Goal: Task Accomplishment & Management: Manage account settings

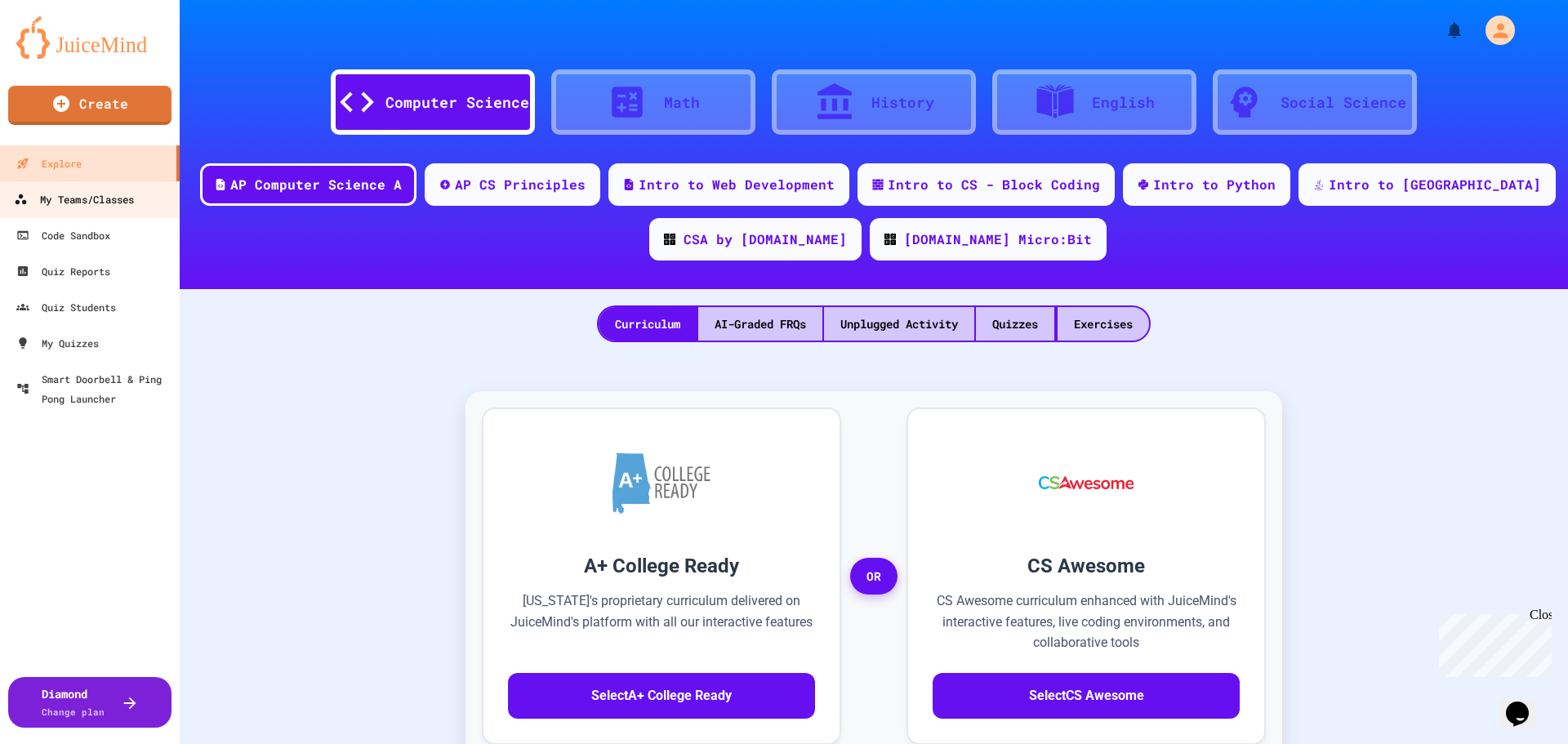
click at [121, 204] on div "My Teams/Classes" at bounding box center [74, 199] width 120 height 20
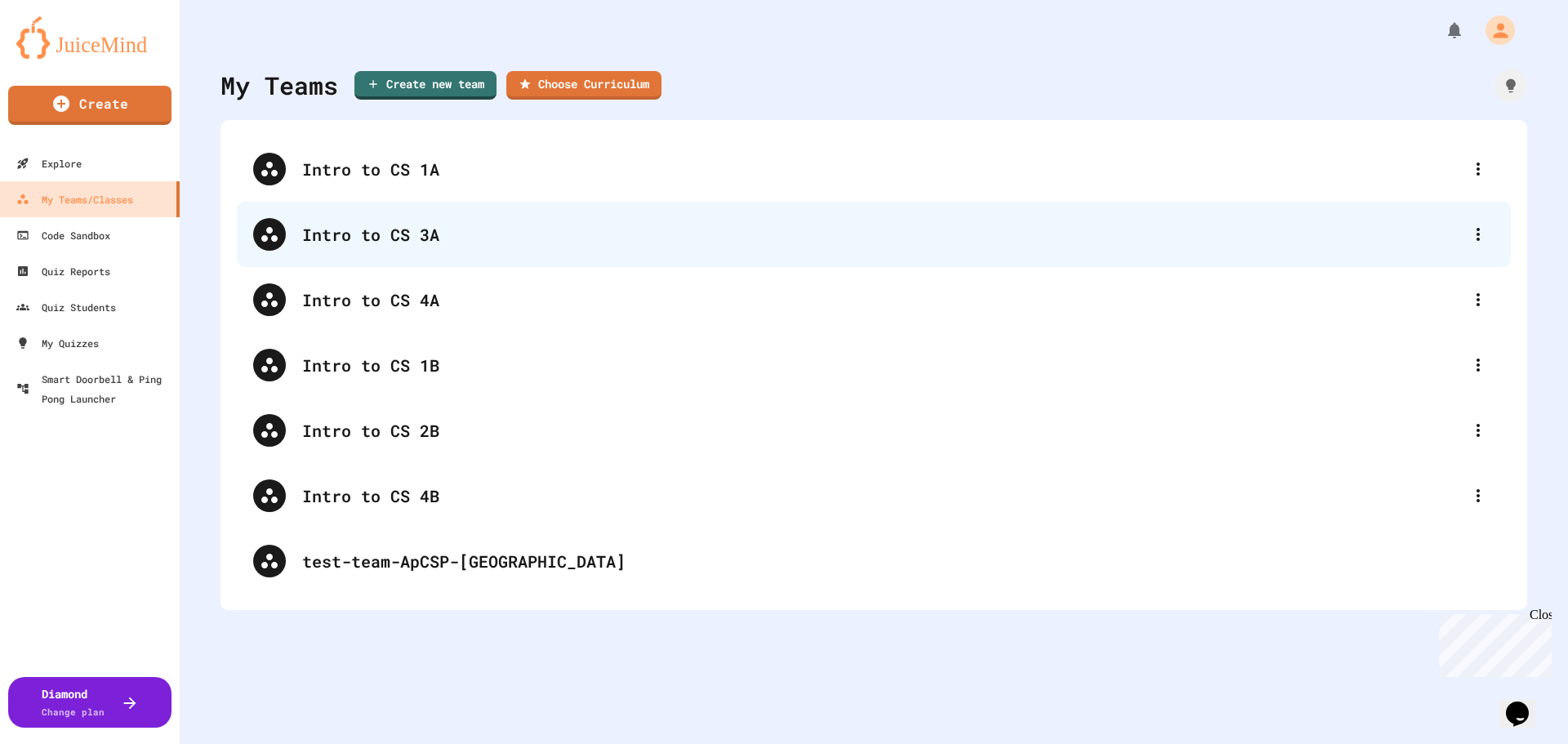
click at [509, 250] on div "Intro to CS 3A" at bounding box center [874, 234] width 1274 height 65
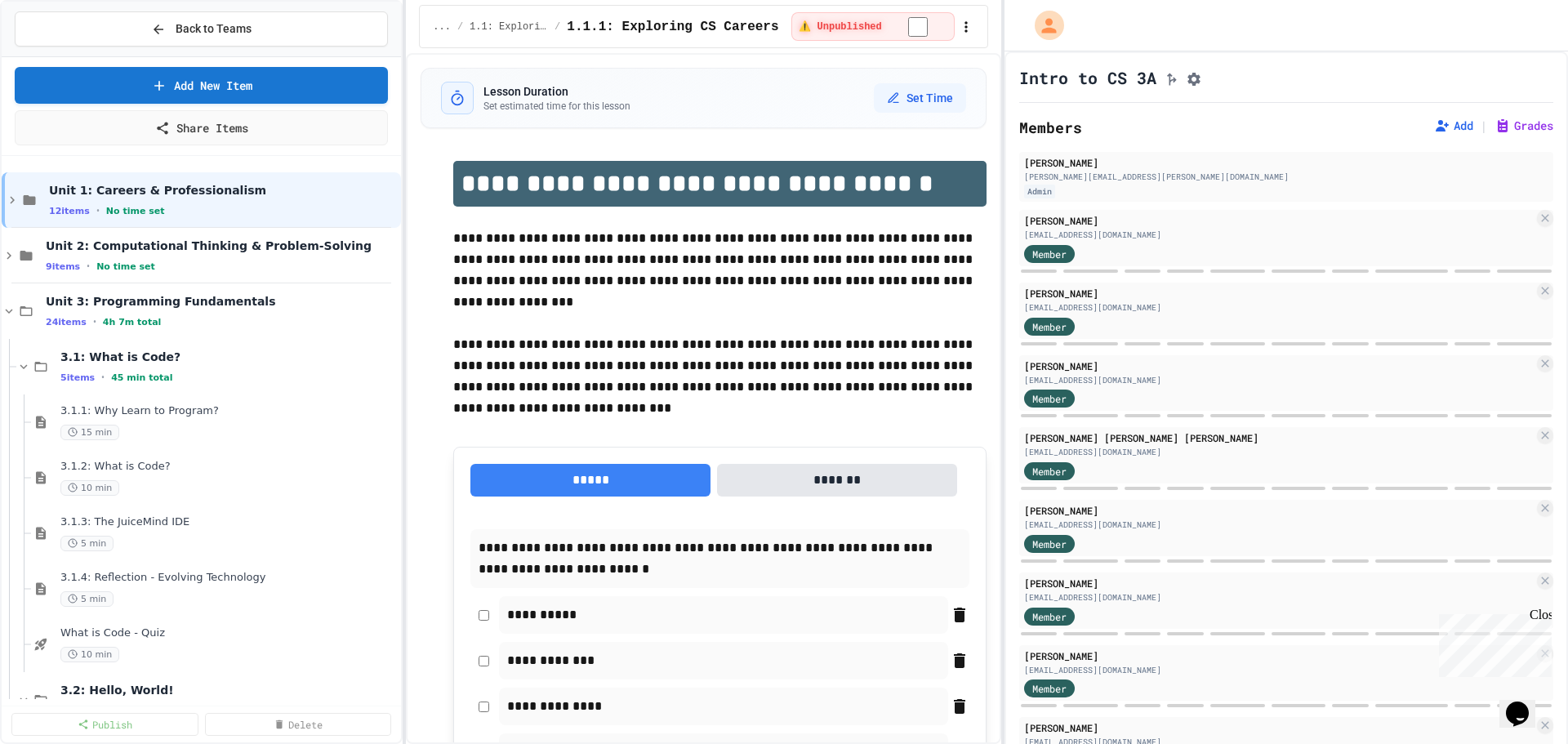
click at [1511, 139] on div "Members Add | Grades" at bounding box center [1286, 127] width 534 height 23
click at [1505, 128] on button "Grades" at bounding box center [1524, 125] width 59 height 17
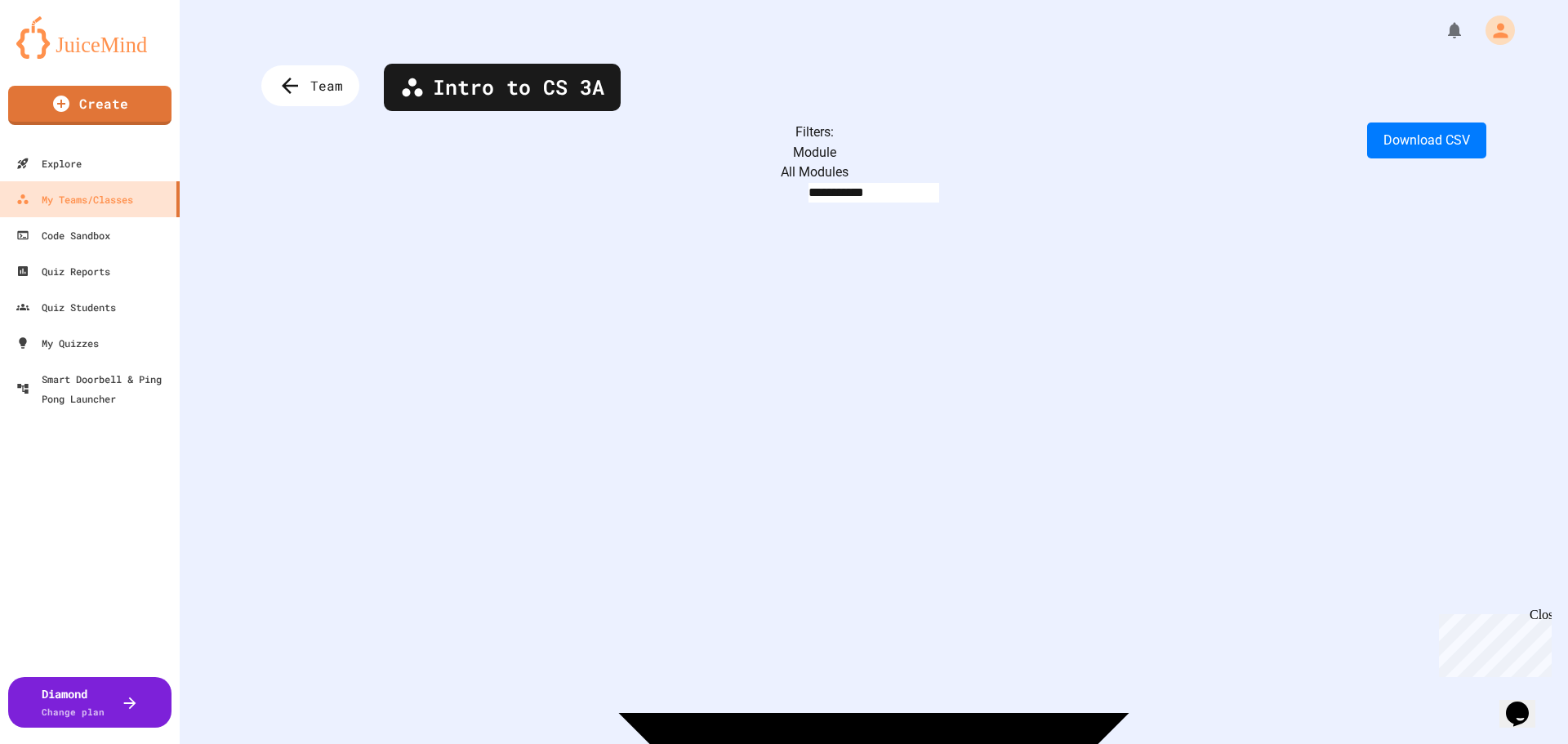
click at [325, 68] on div "Team" at bounding box center [311, 86] width 108 height 45
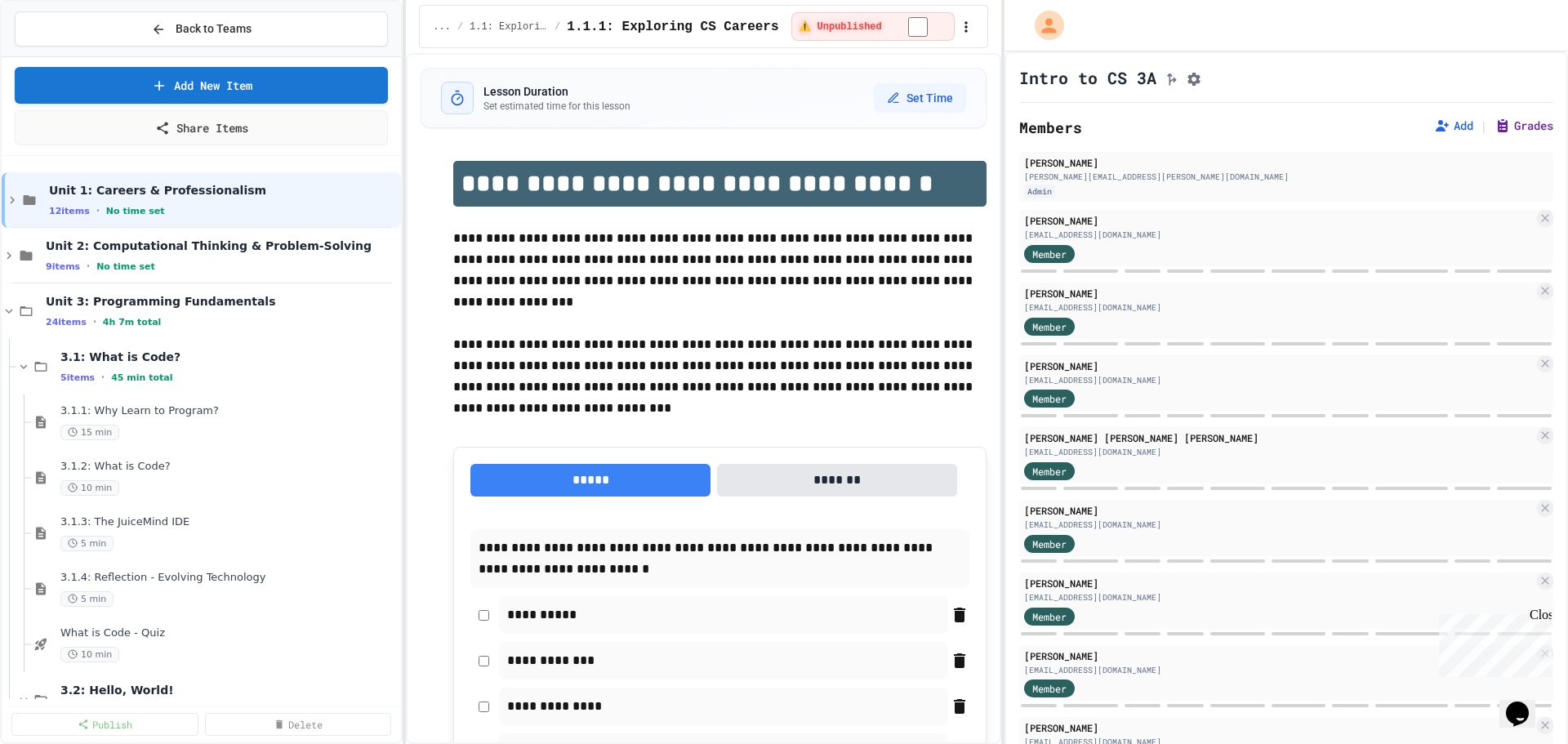
click at [1501, 134] on button "Grades" at bounding box center [1524, 125] width 59 height 17
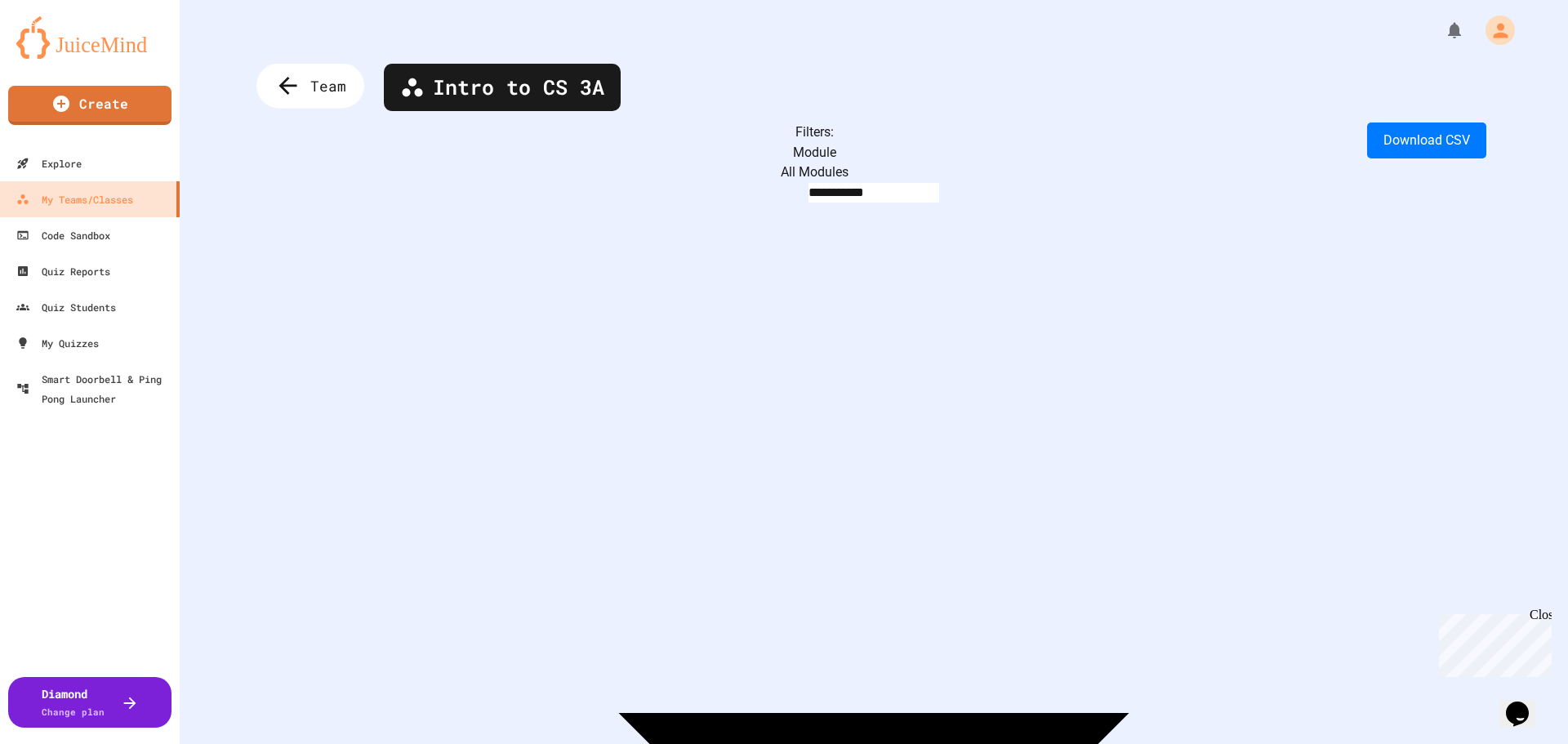
click at [346, 92] on div "Team" at bounding box center [311, 86] width 108 height 45
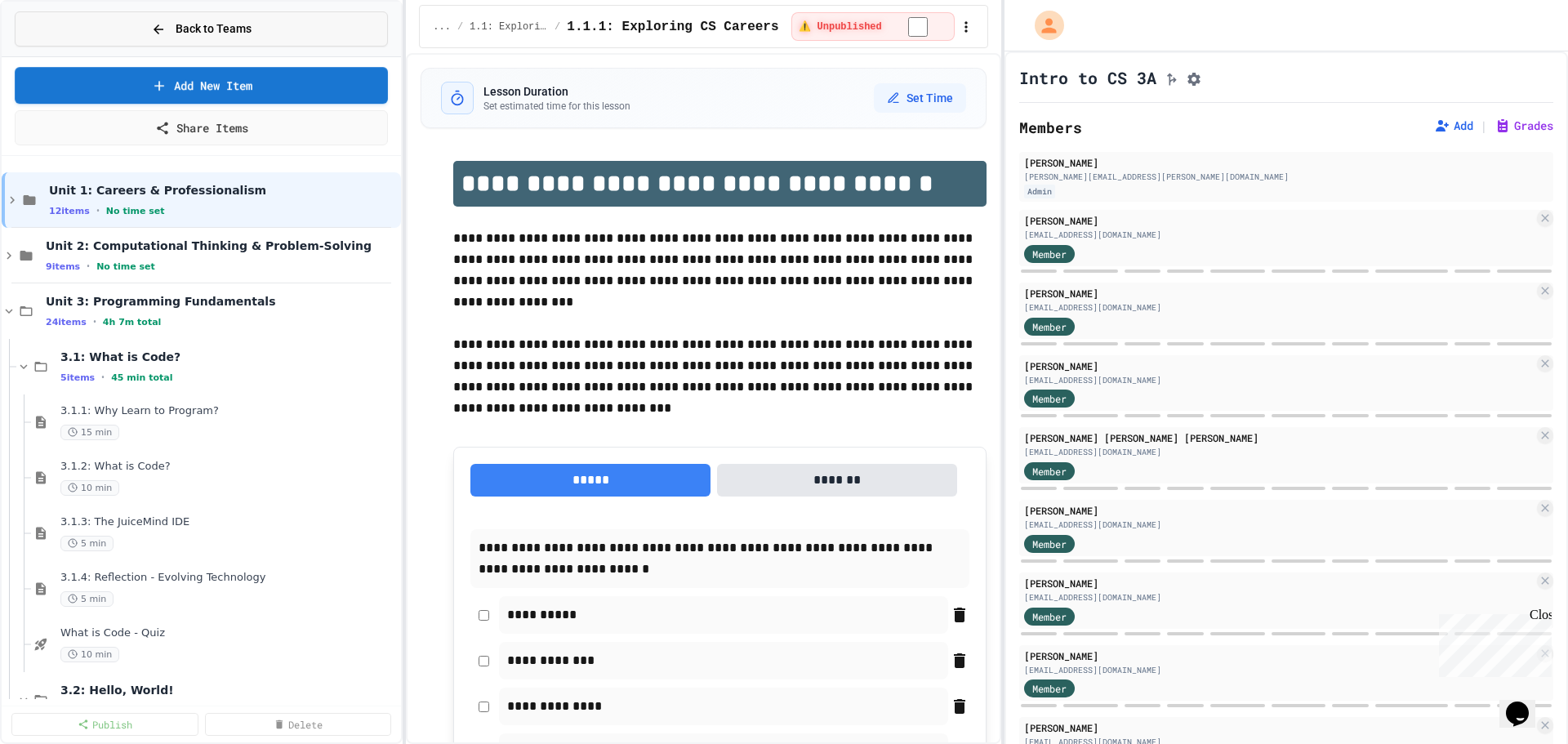
click at [284, 36] on button "Back to Teams" at bounding box center [201, 29] width 373 height 35
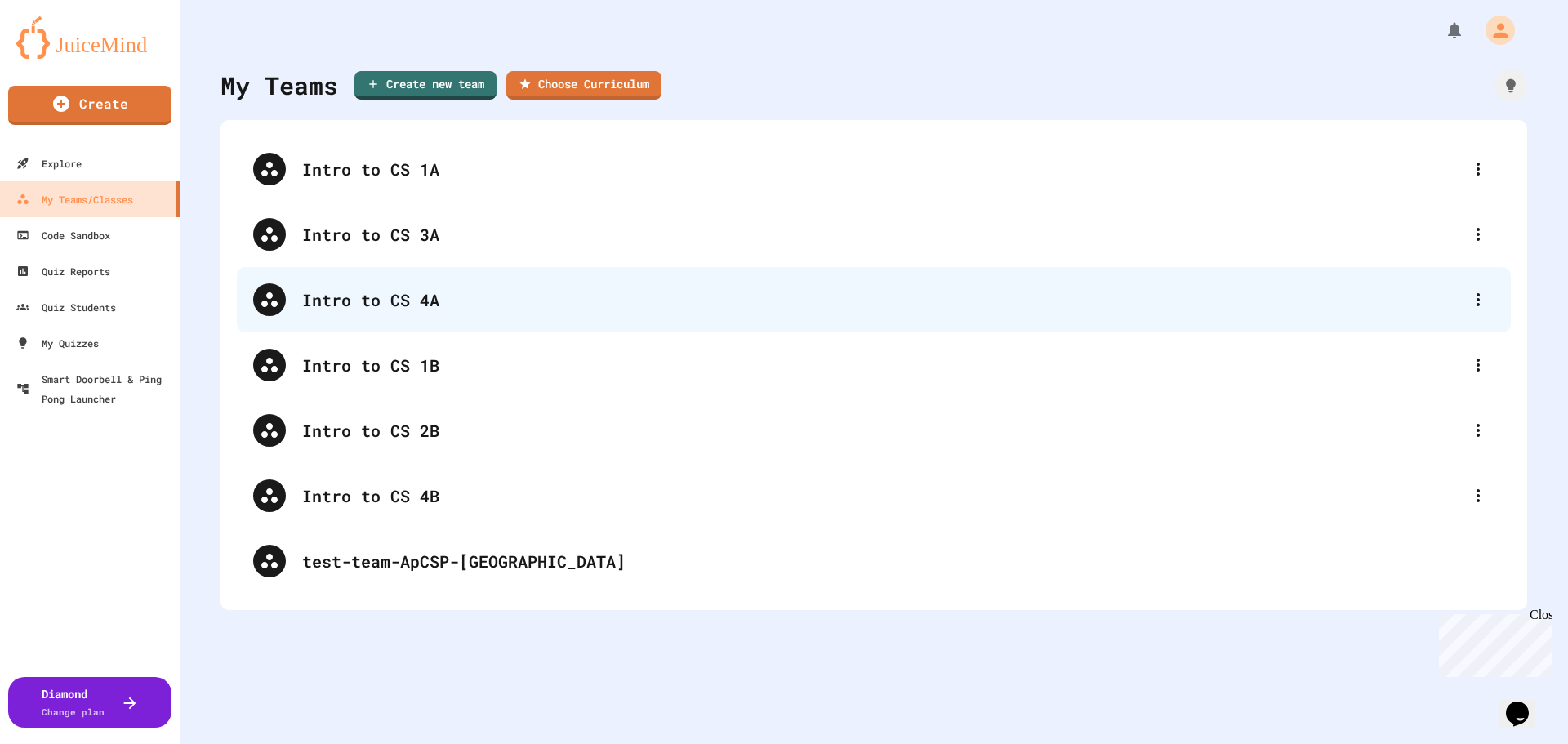
click at [413, 305] on div "Intro to CS 4A" at bounding box center [881, 299] width 1160 height 24
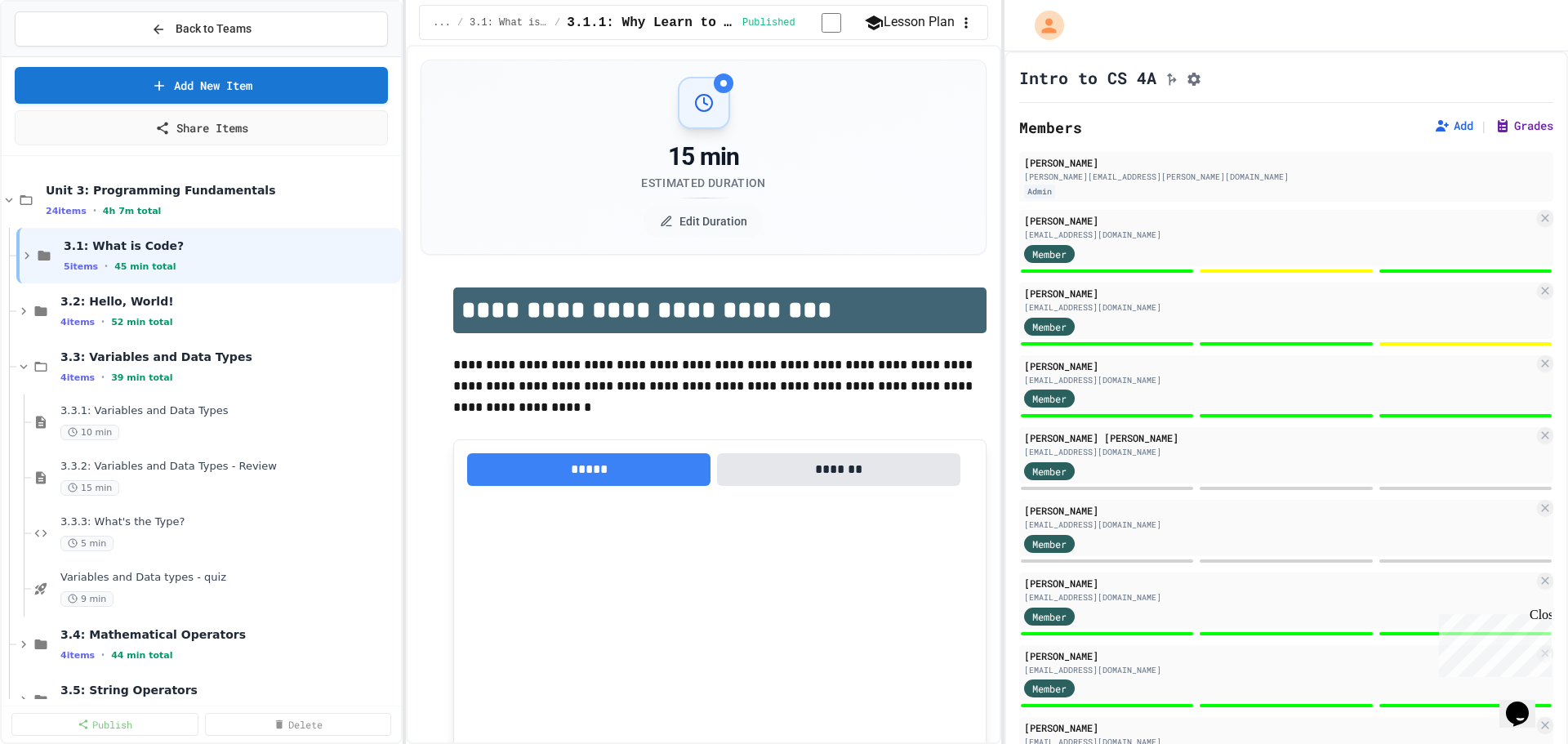
click at [1495, 134] on icon at bounding box center [1503, 125] width 17 height 17
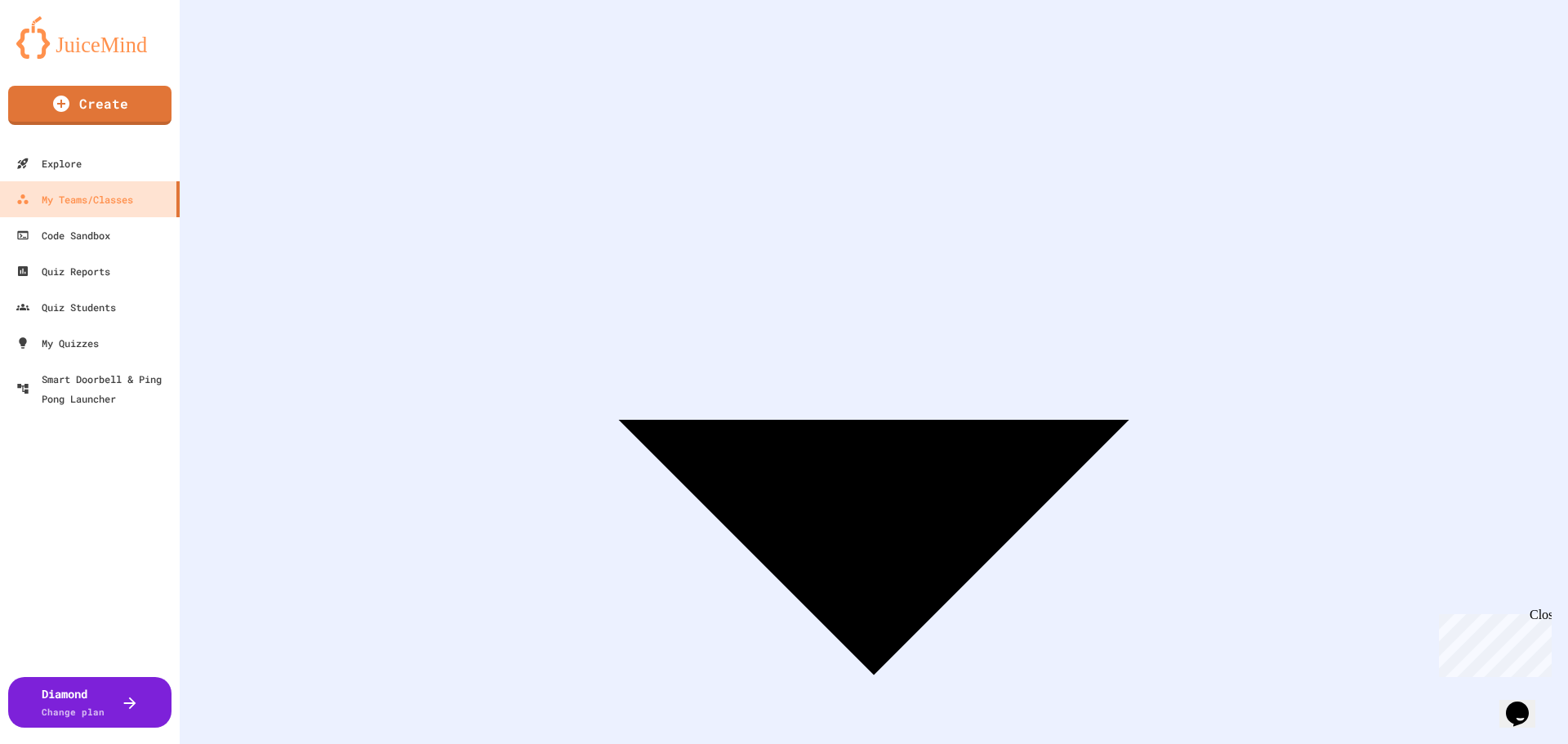
scroll to position [294, 0]
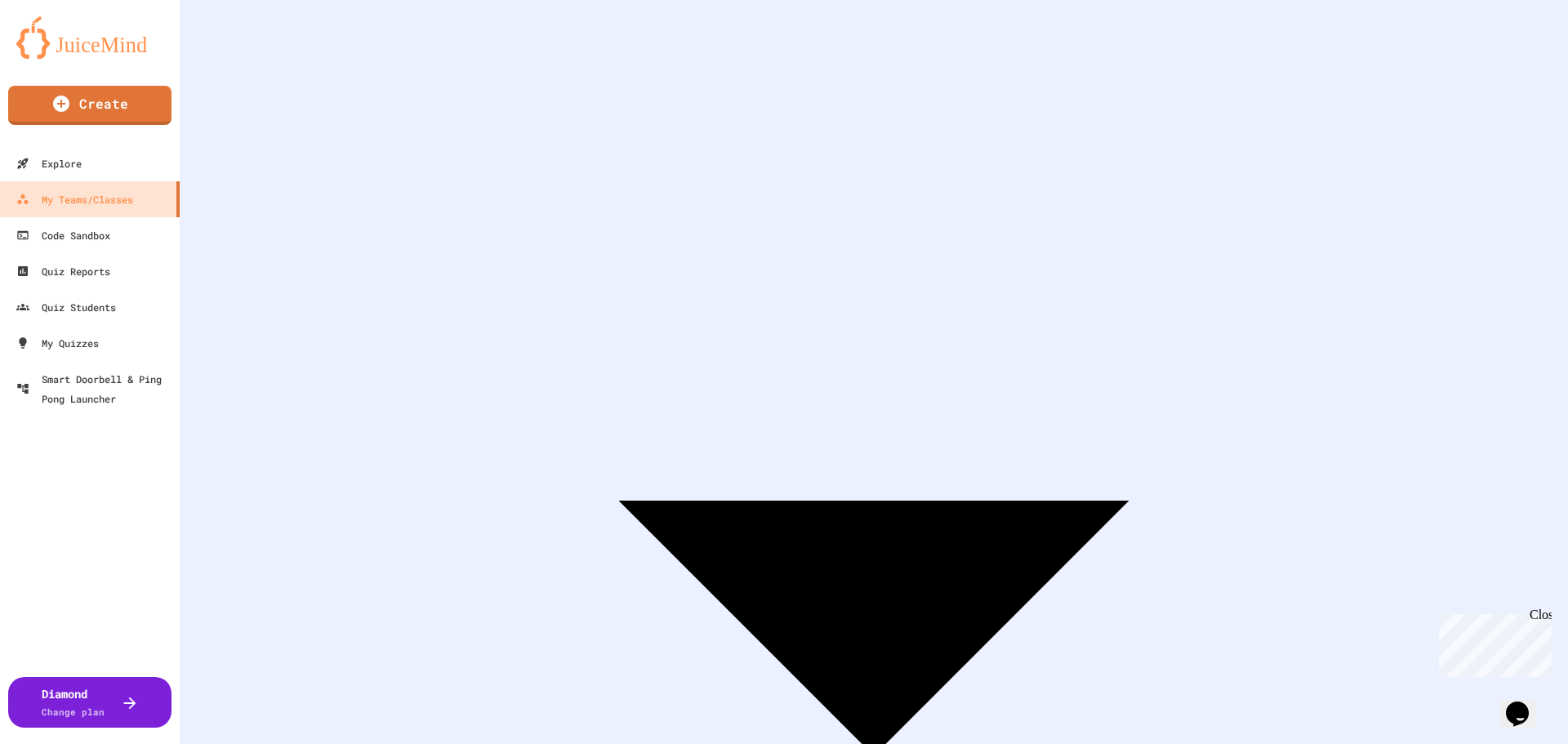
scroll to position [49, 0]
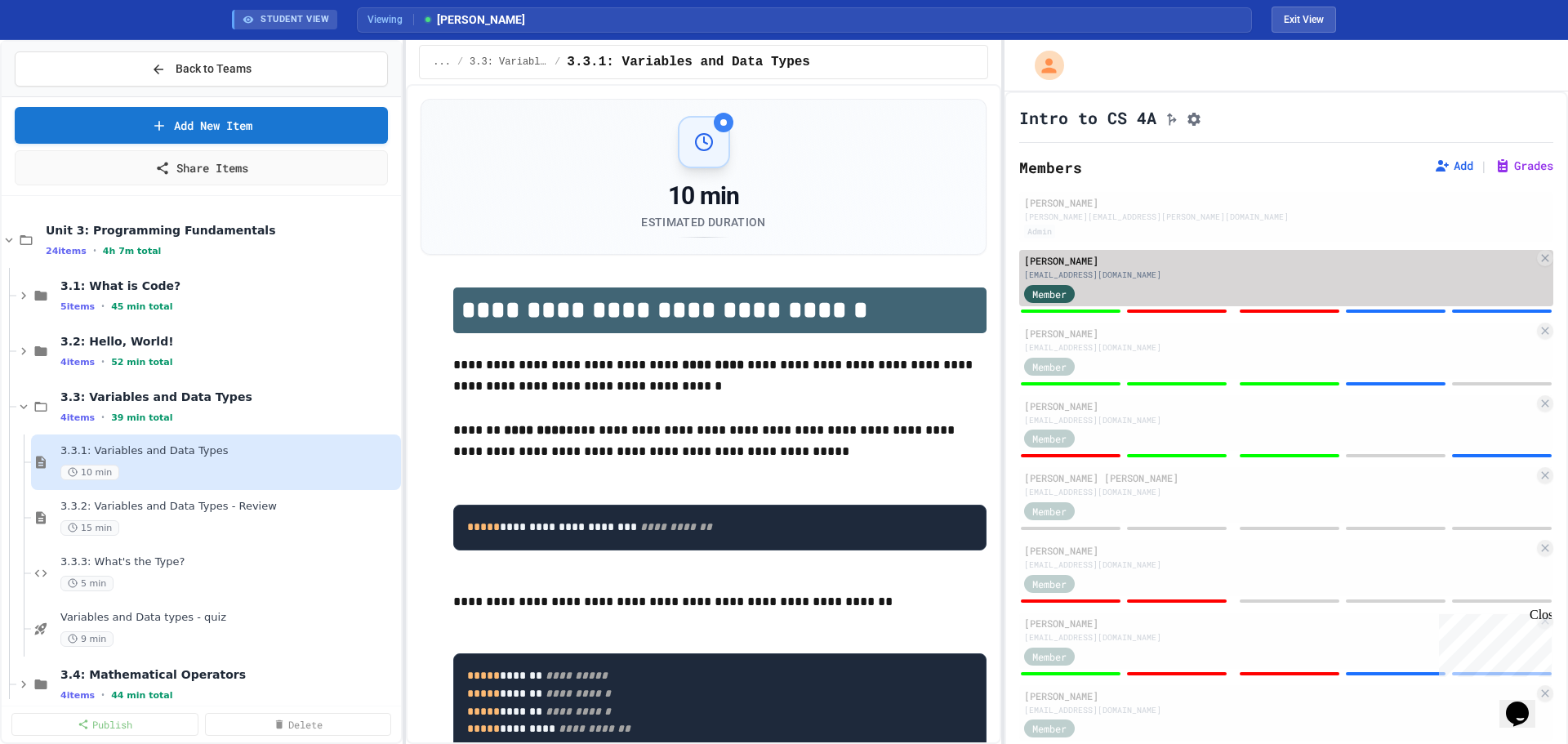
click at [1344, 281] on div "[EMAIL_ADDRESS][DOMAIN_NAME]" at bounding box center [1279, 275] width 510 height 12
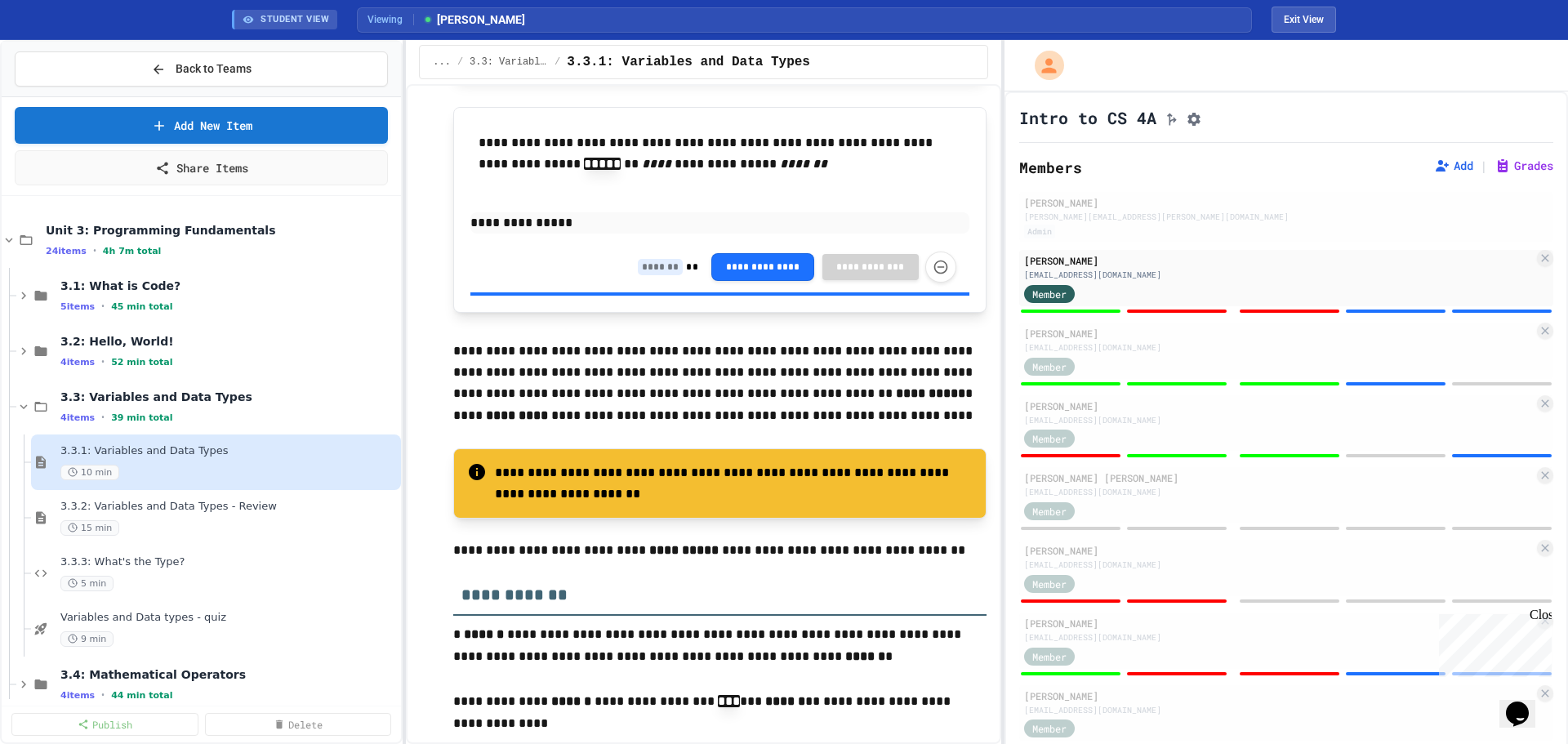
scroll to position [5800, 0]
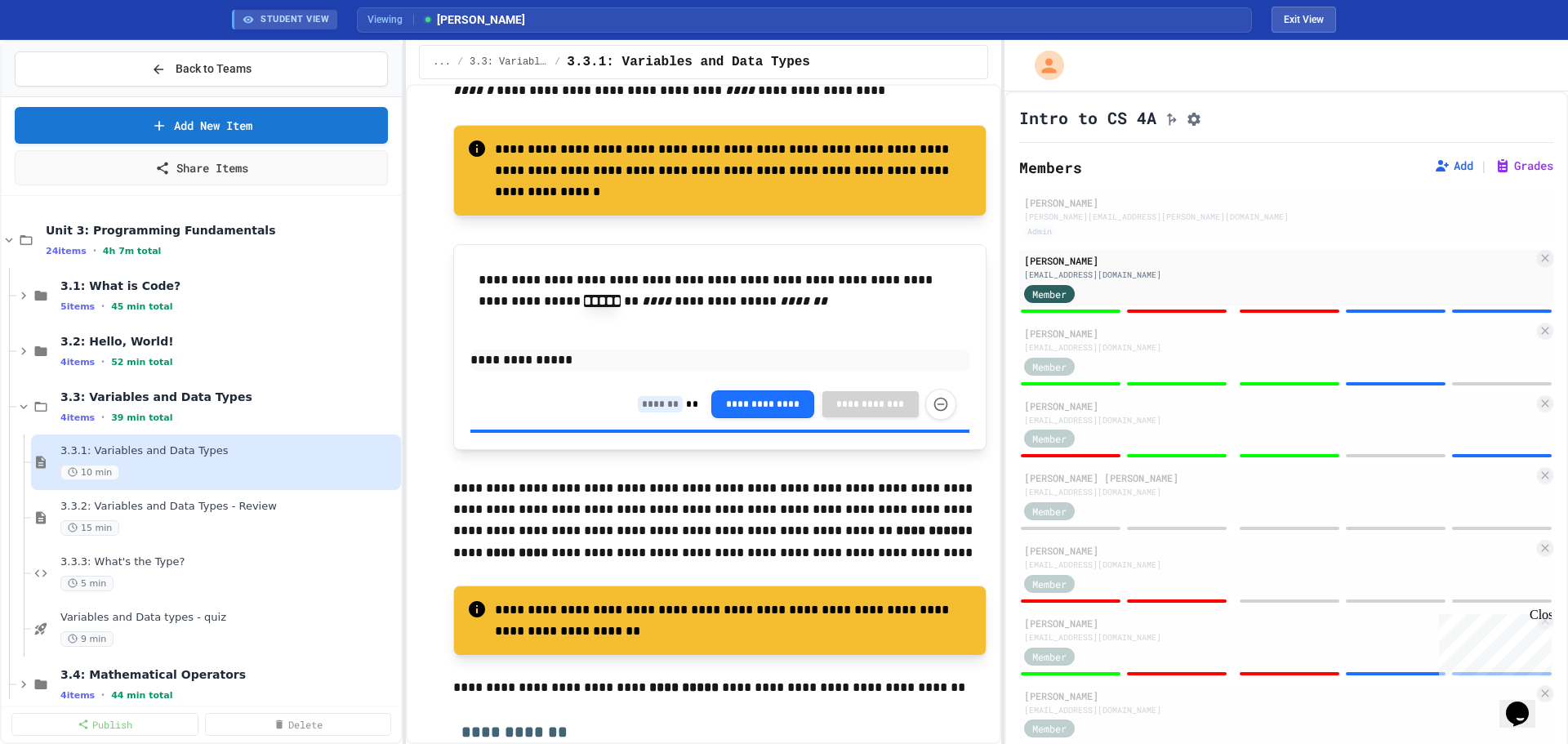
click at [638, 412] on input at bounding box center [660, 404] width 45 height 17
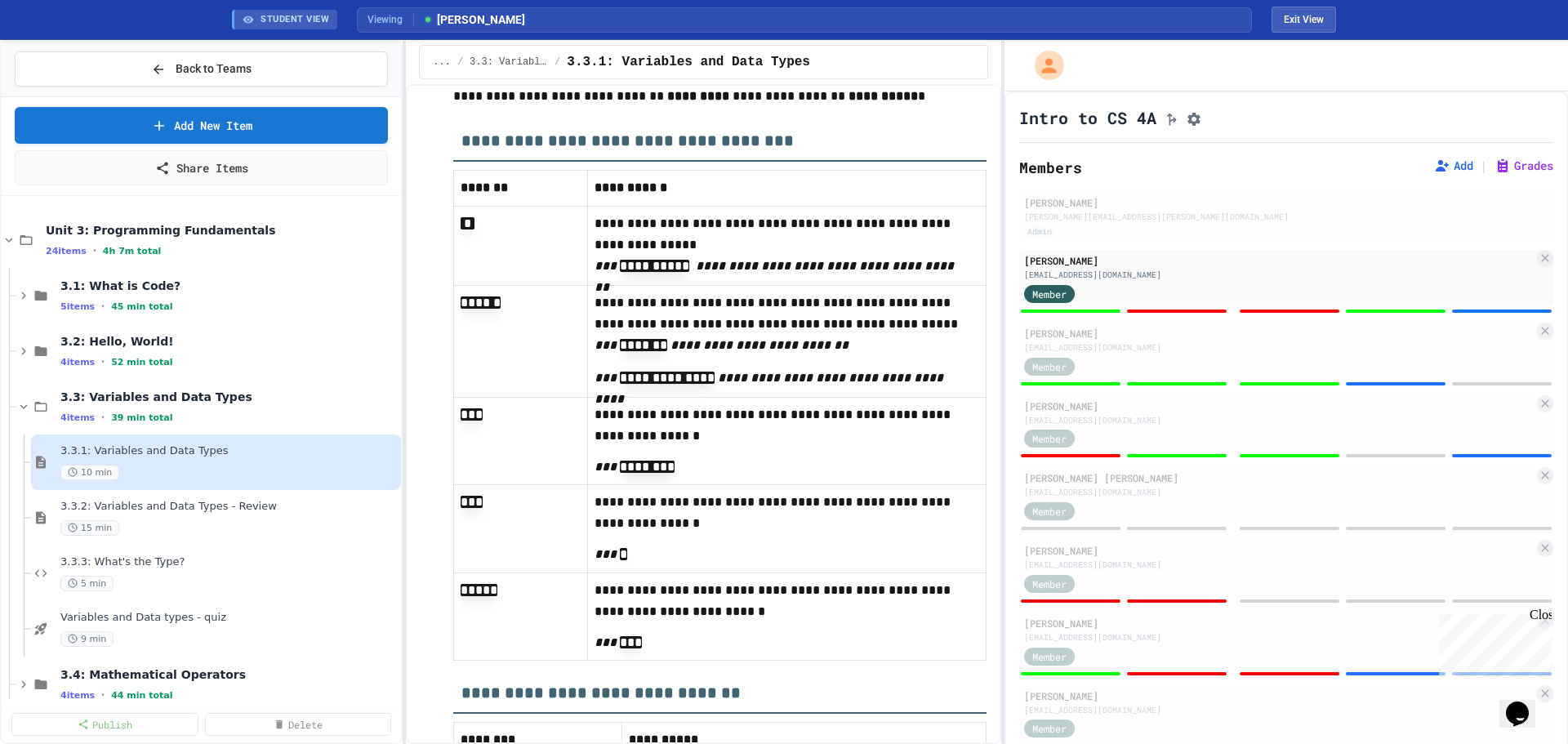
scroll to position [8978, 0]
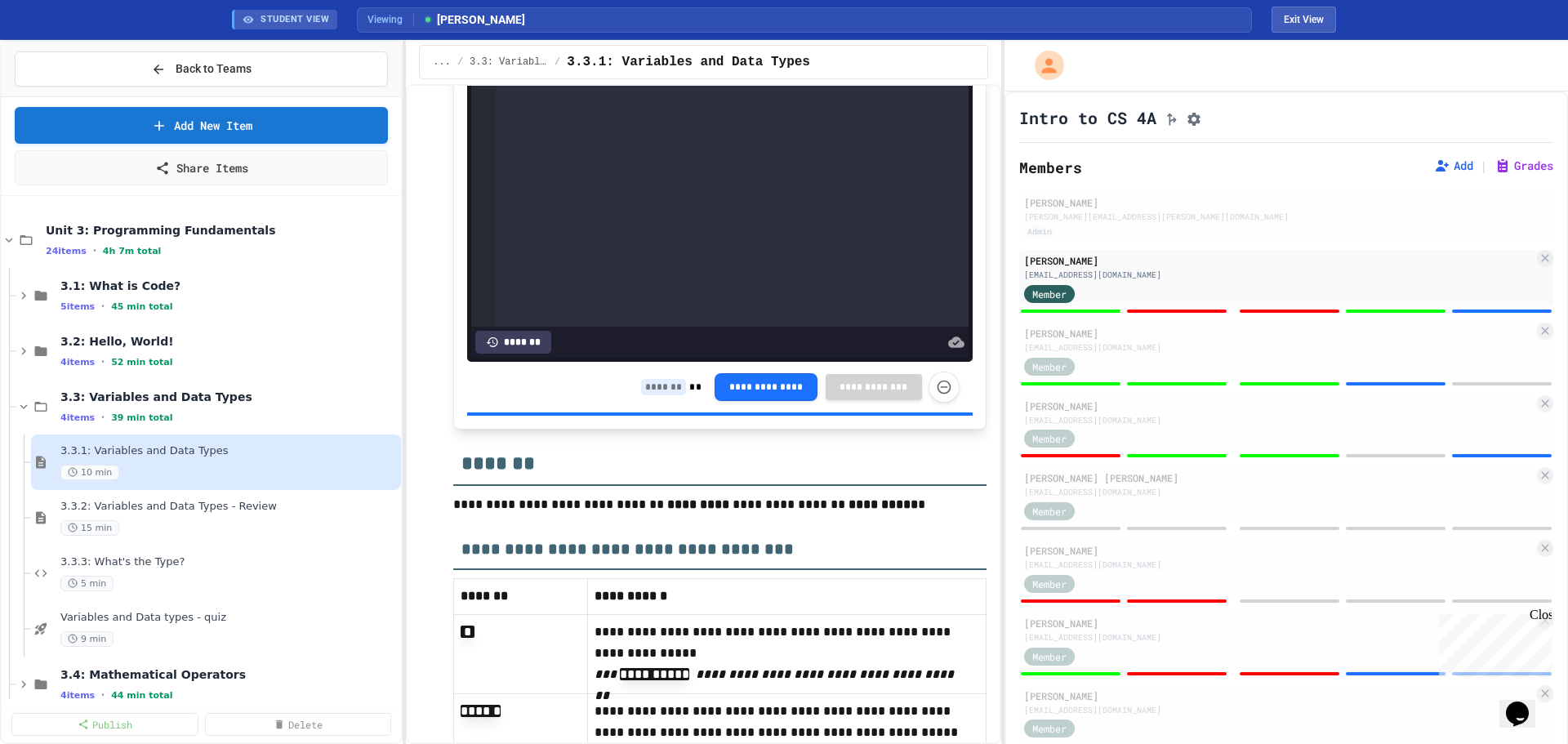
type input "*"
click at [641, 395] on input at bounding box center [664, 387] width 45 height 17
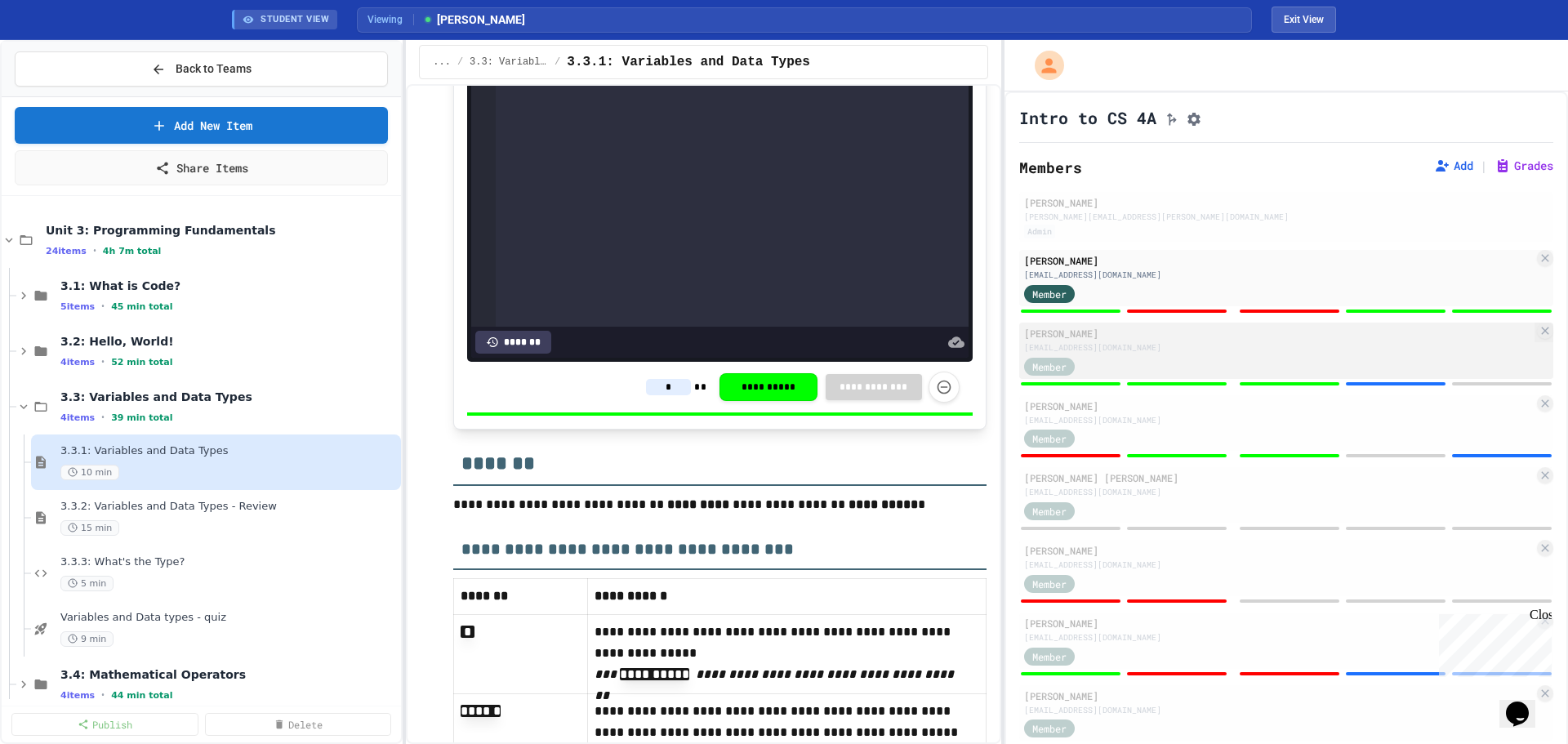
type input "*"
click at [1365, 364] on div "Member" at bounding box center [1279, 365] width 510 height 20
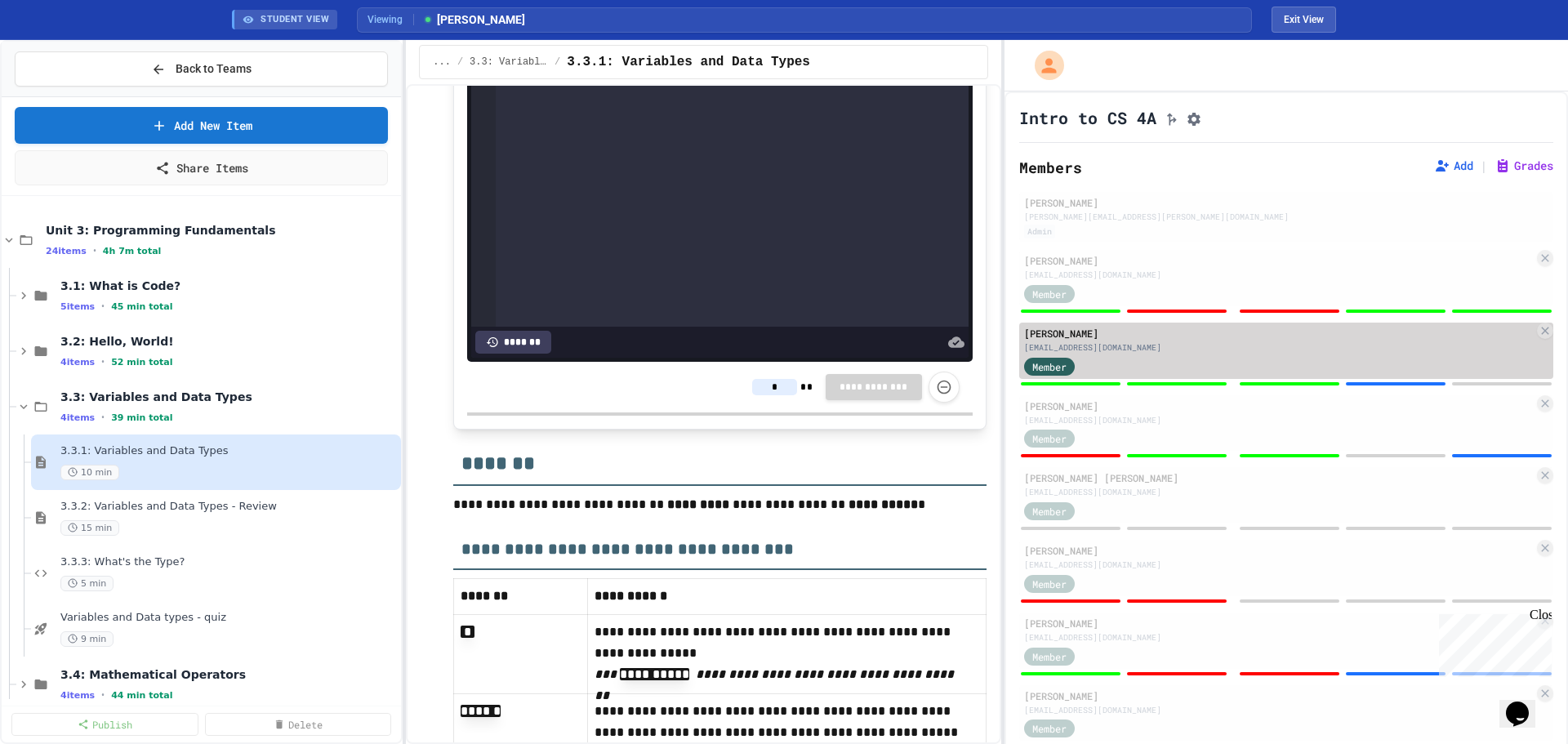
type input "*"
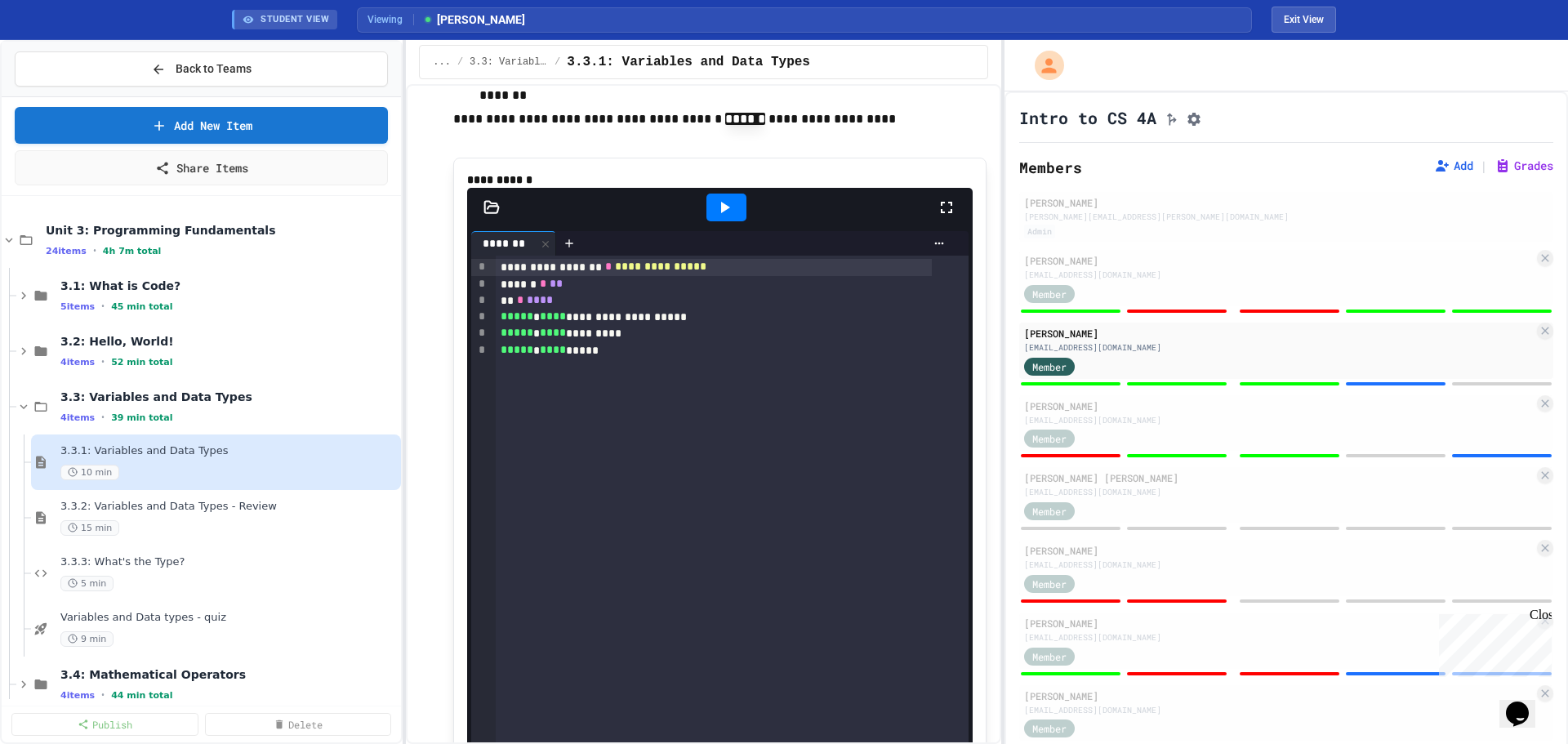
scroll to position [8897, 0]
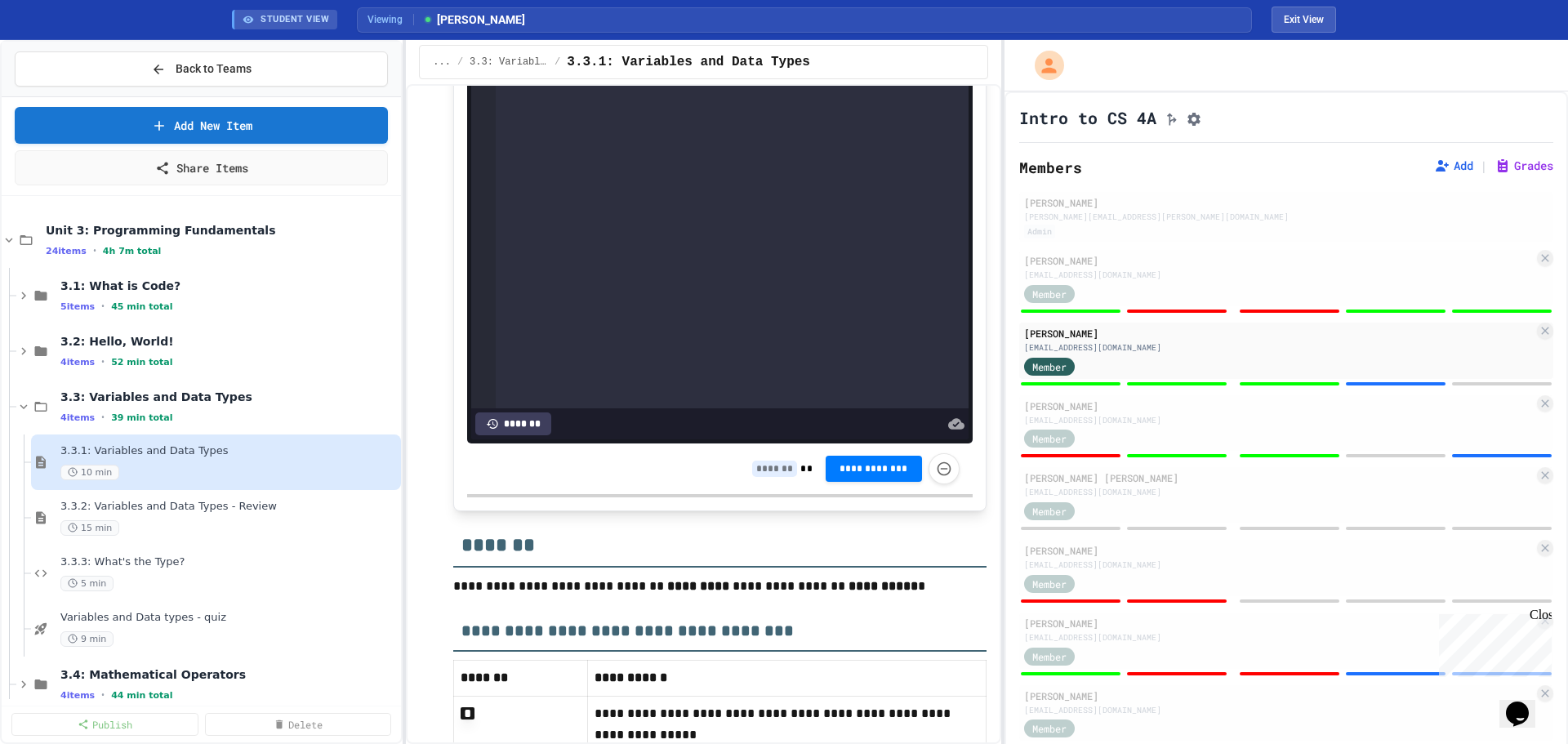
click at [753, 477] on input at bounding box center [775, 468] width 45 height 17
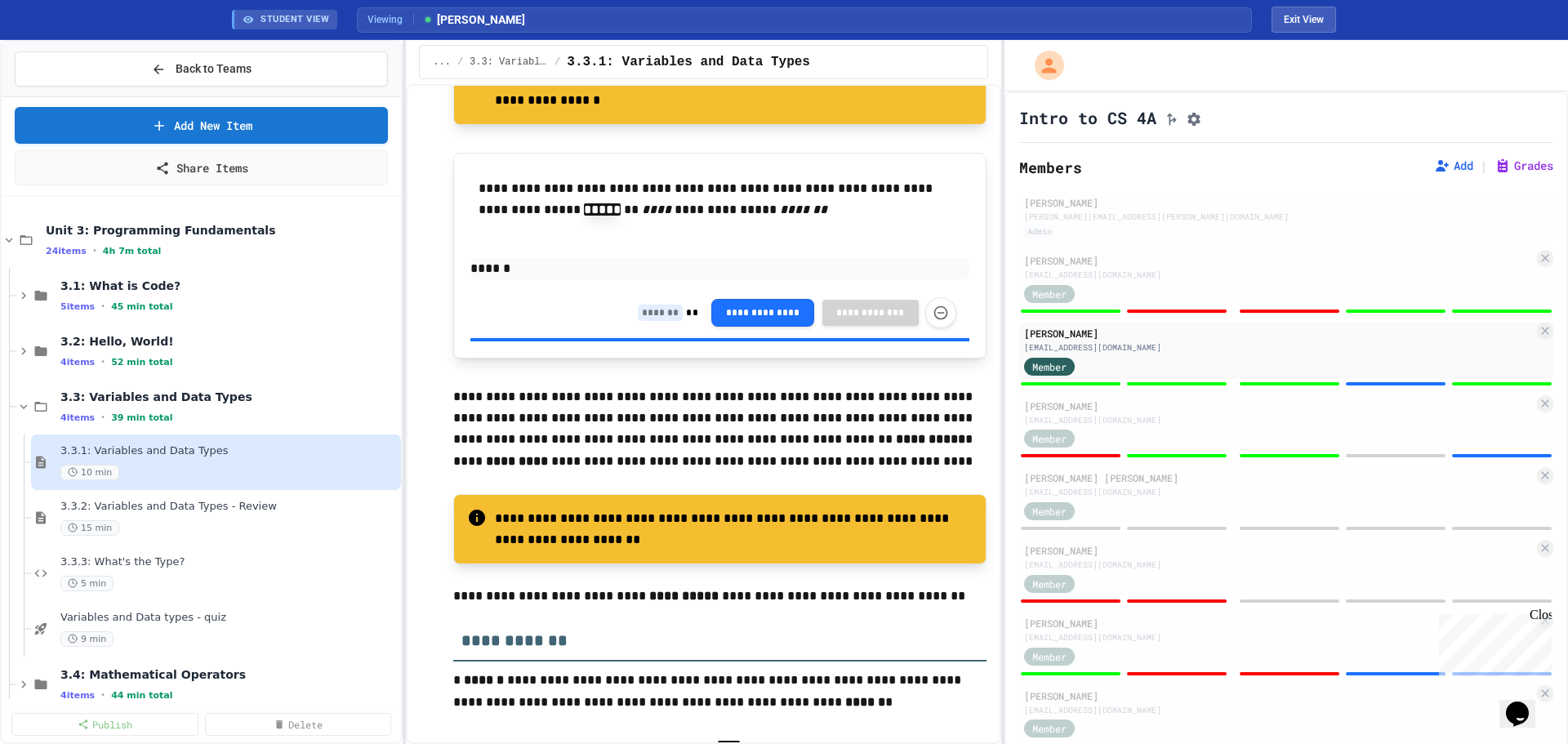
scroll to position [5711, 0]
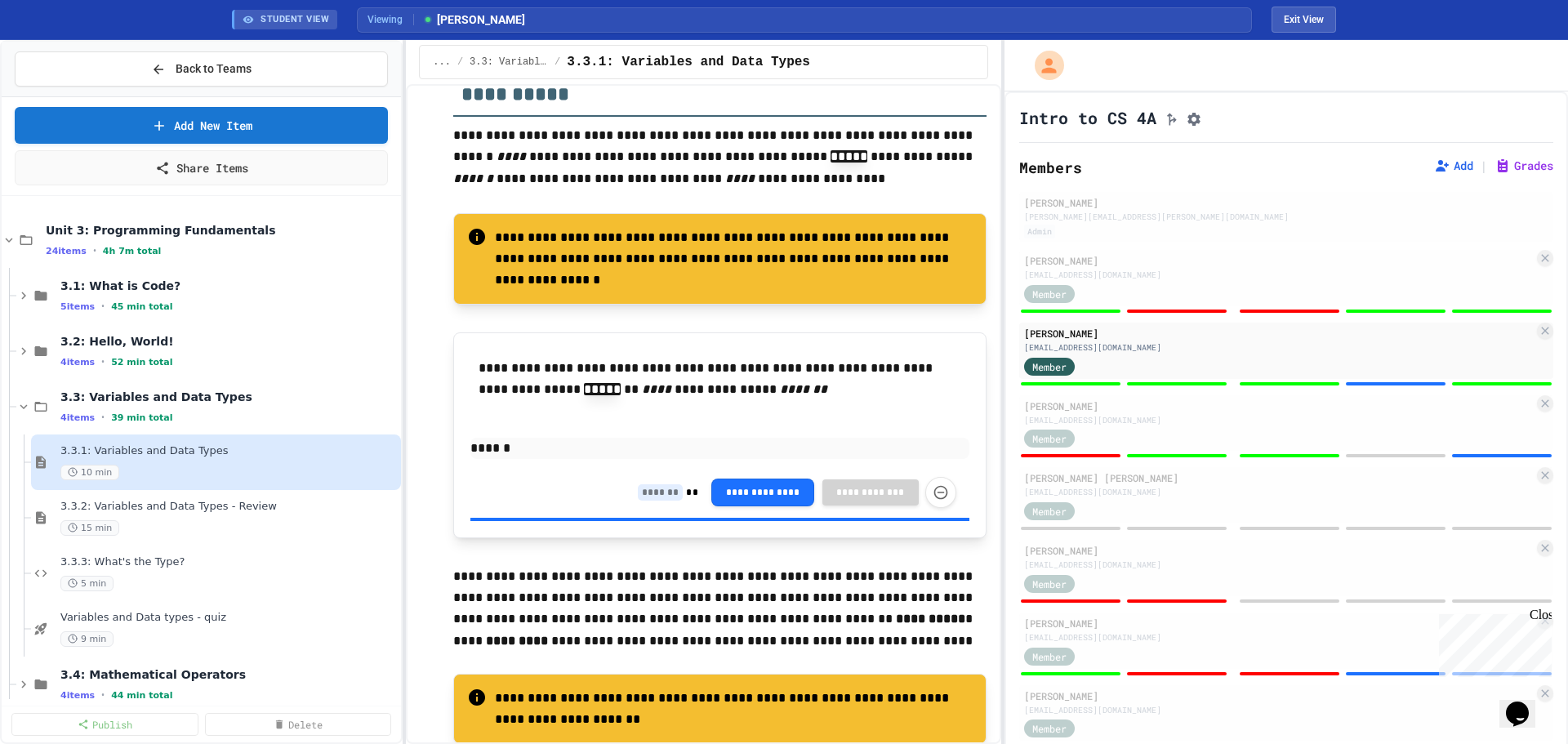
type input "*"
click at [645, 500] on input at bounding box center [660, 493] width 45 height 17
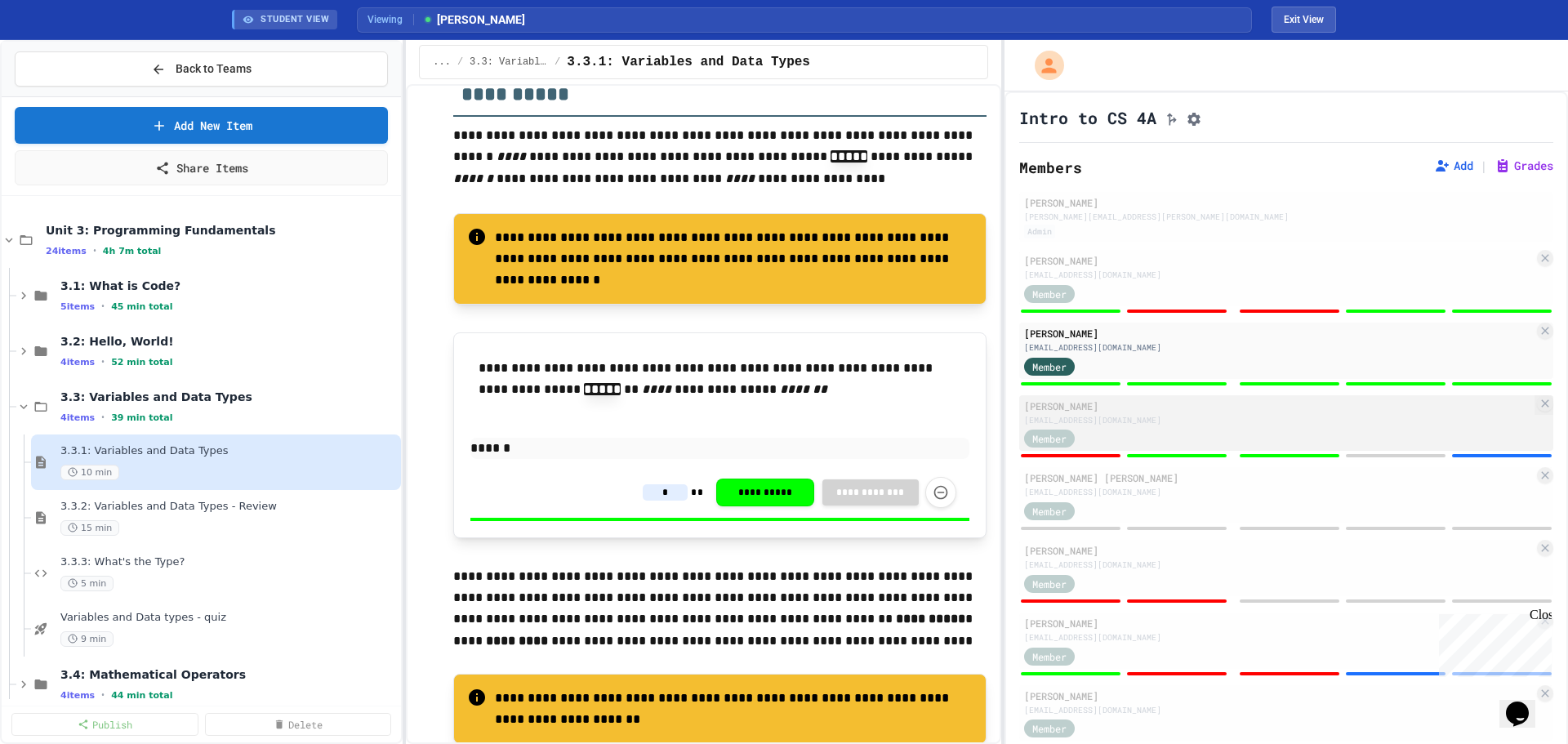
type input "*"
click at [1377, 426] on div "[EMAIL_ADDRESS][DOMAIN_NAME]" at bounding box center [1279, 420] width 510 height 12
type input "*"
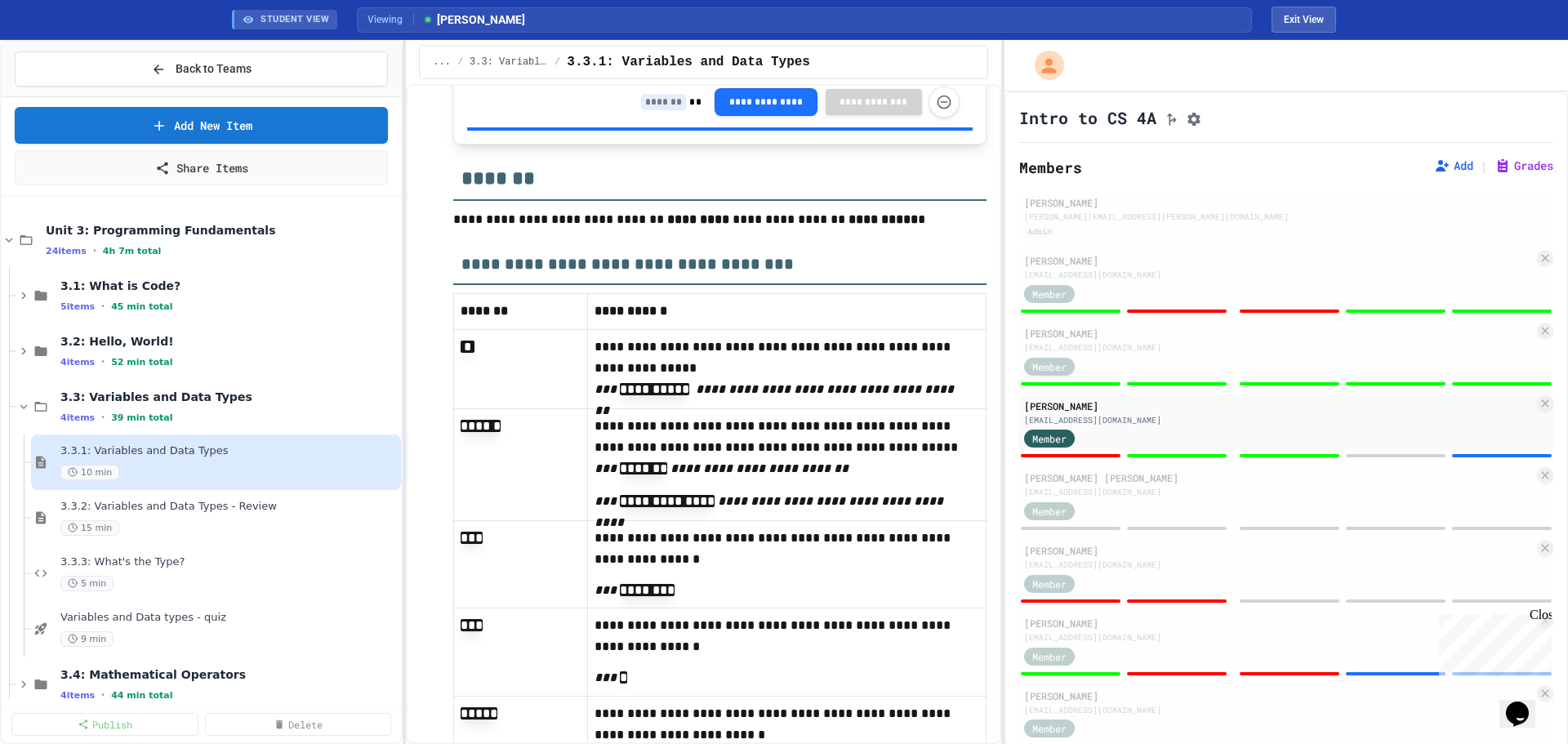
scroll to position [8978, 0]
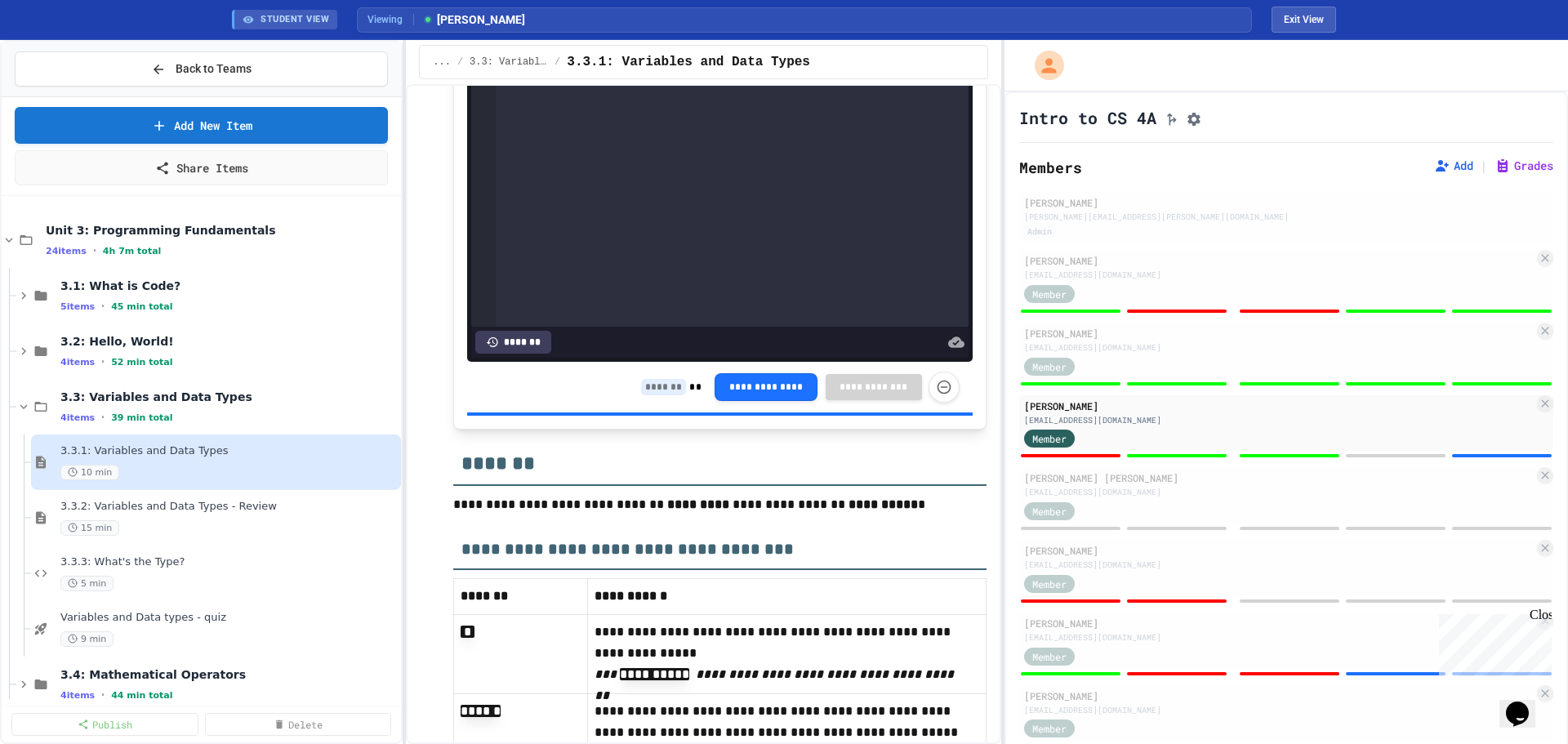
click at [657, 395] on input at bounding box center [664, 387] width 45 height 17
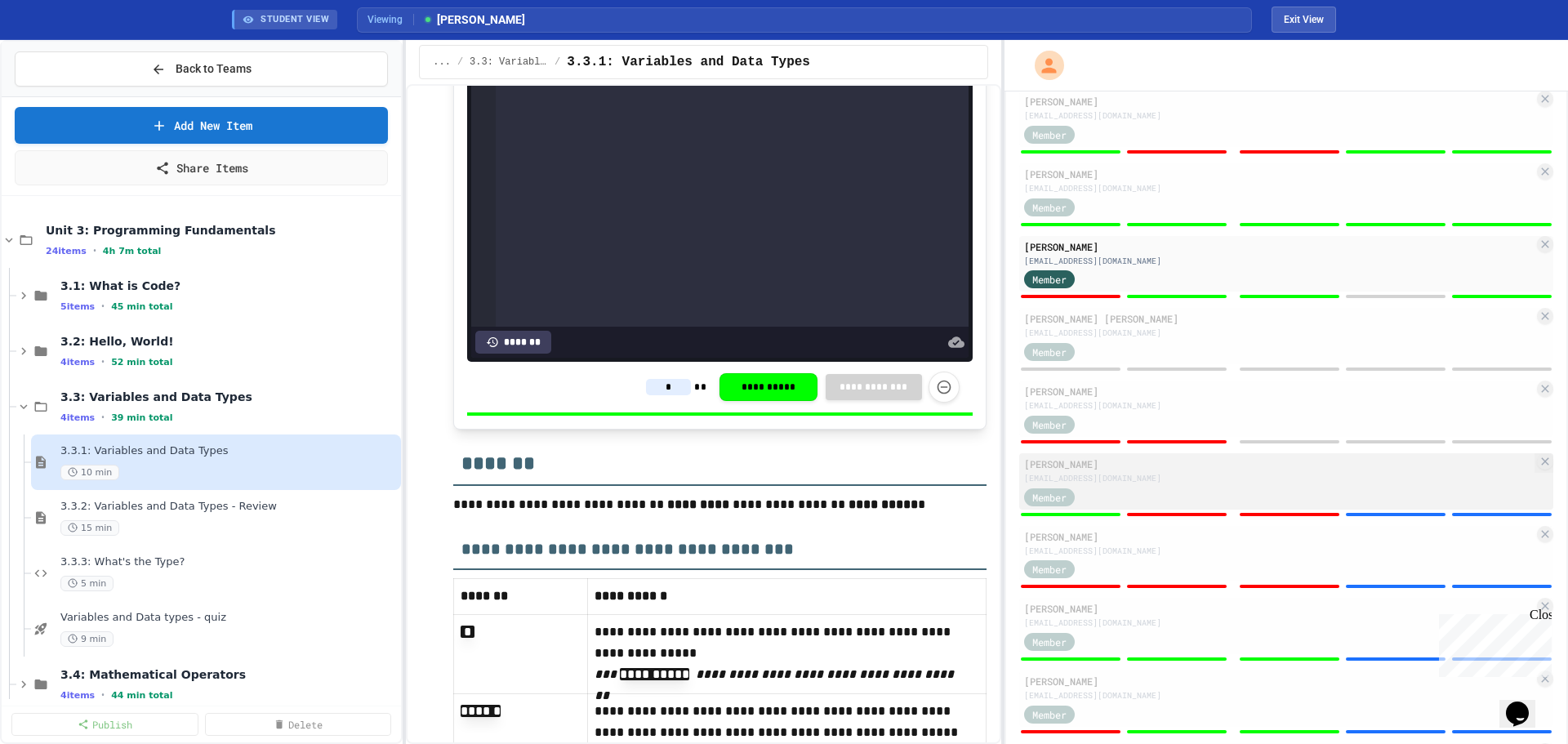
scroll to position [164, 0]
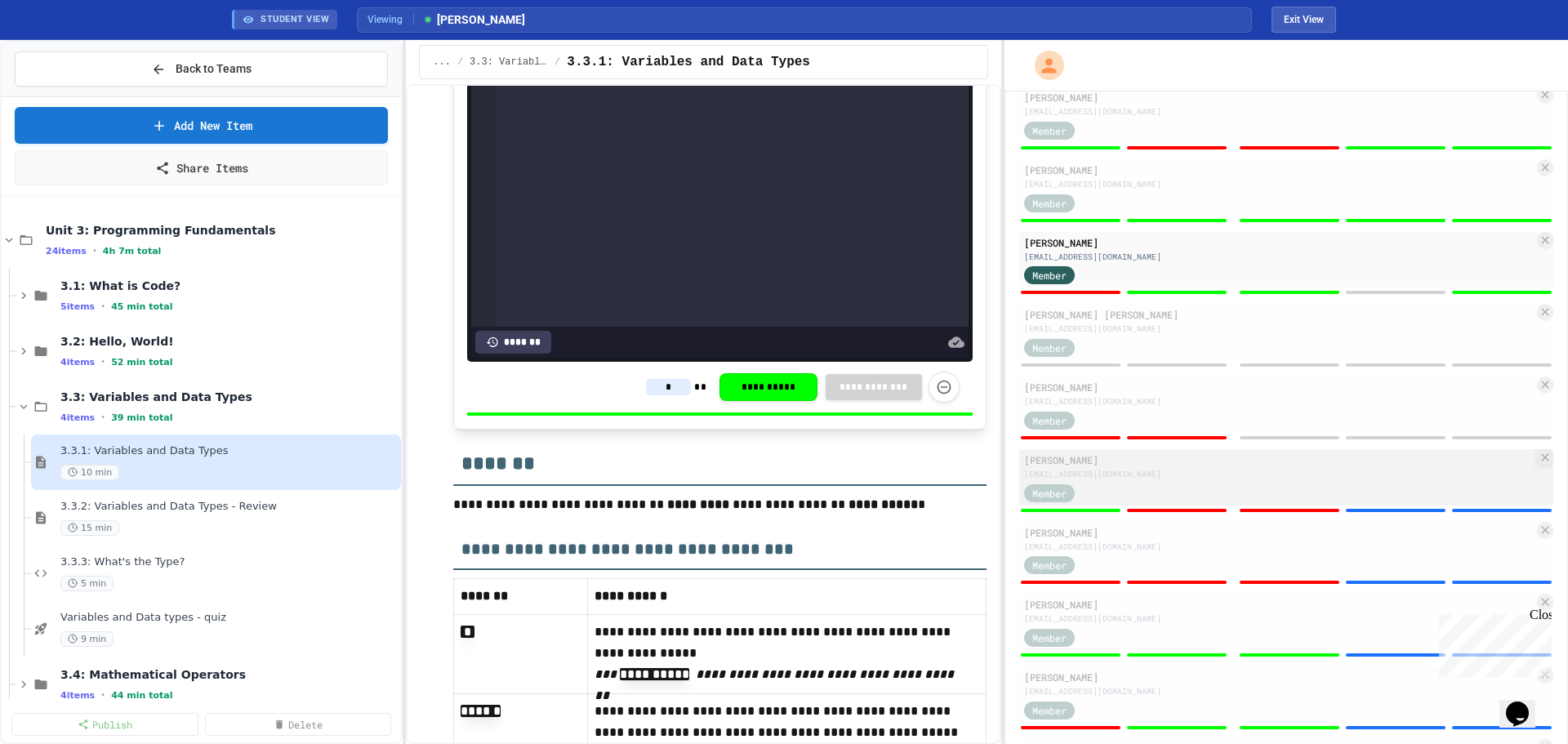
type input "*"
click at [1292, 493] on div "Member" at bounding box center [1279, 492] width 510 height 20
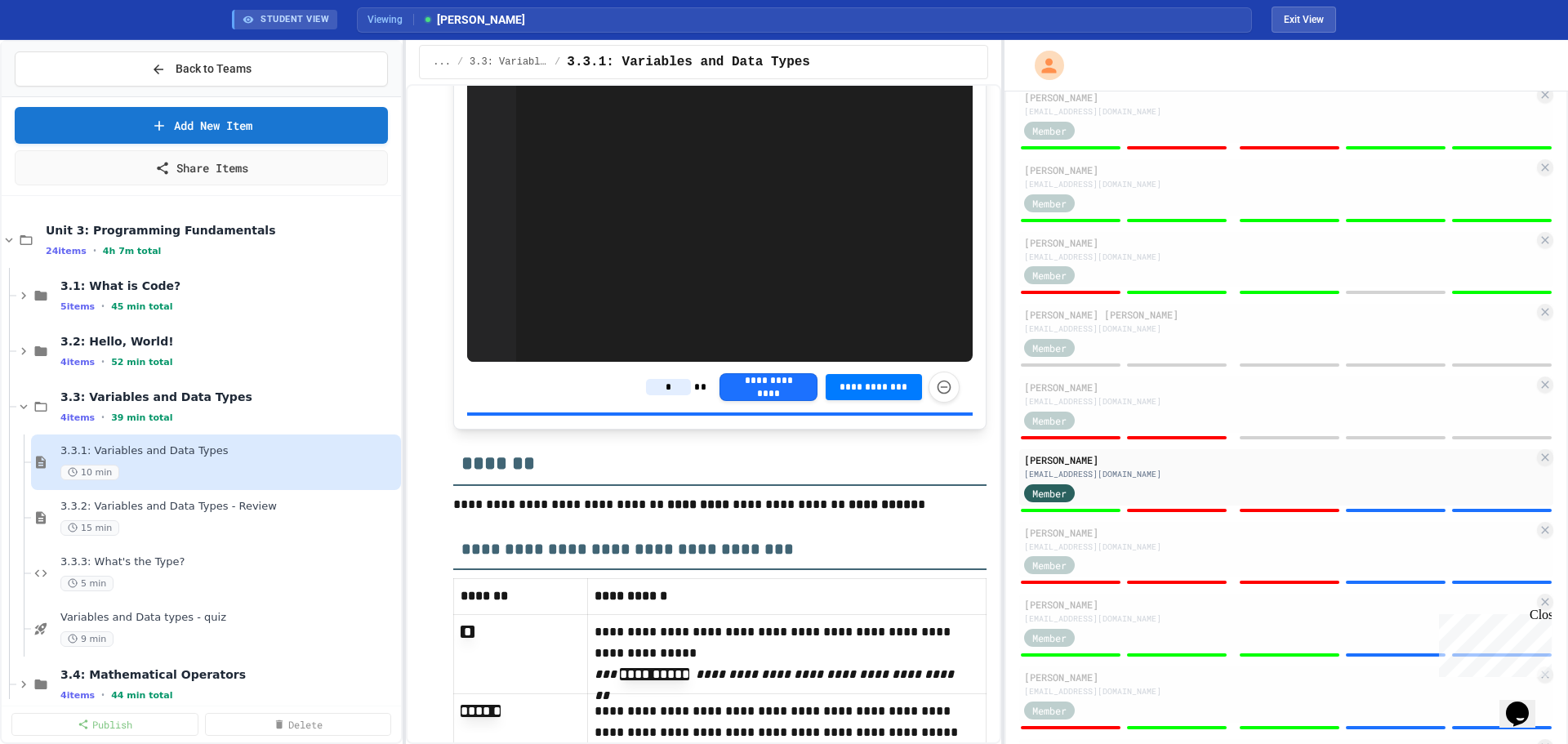
type input "*"
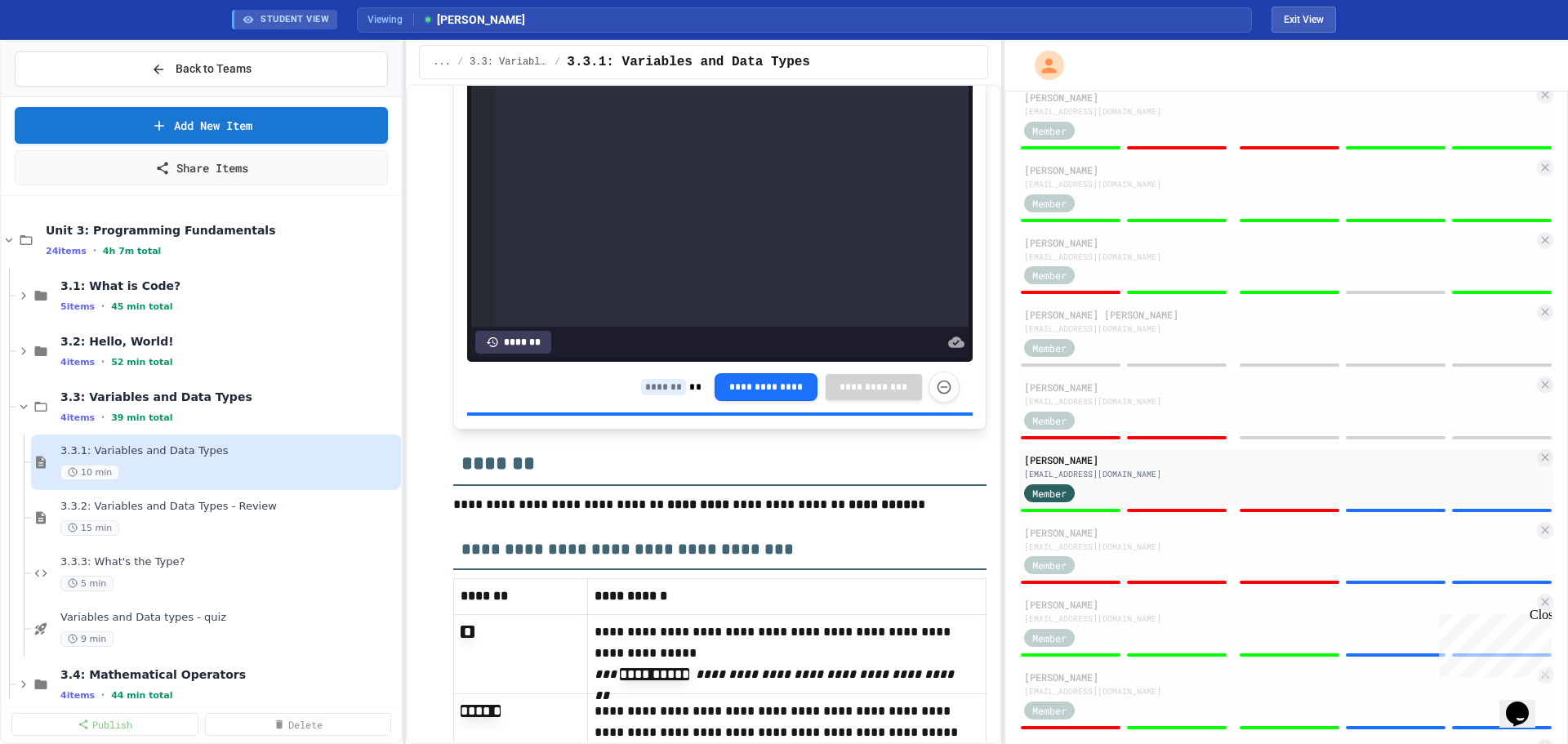
click at [645, 395] on input at bounding box center [664, 387] width 45 height 17
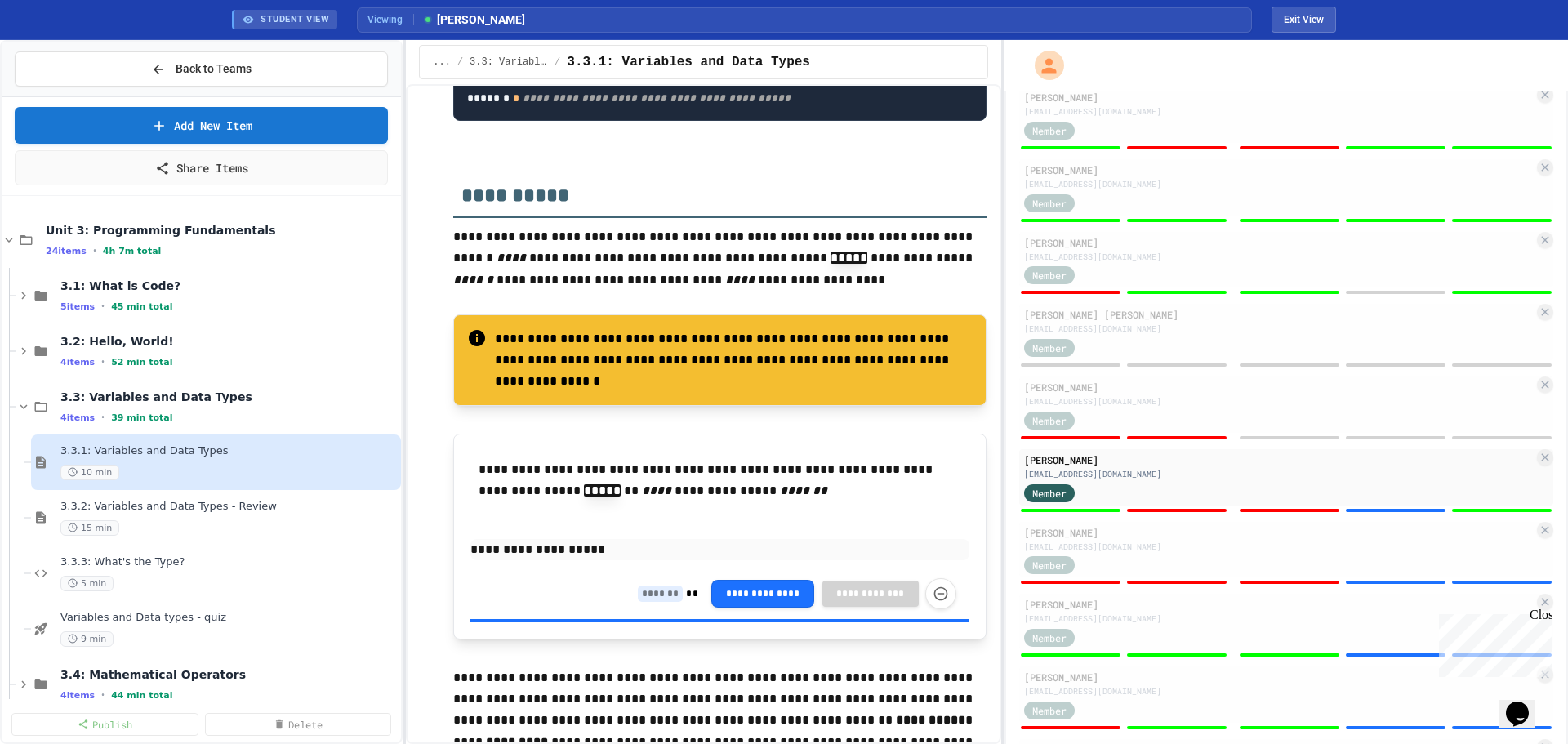
scroll to position [5711, 0]
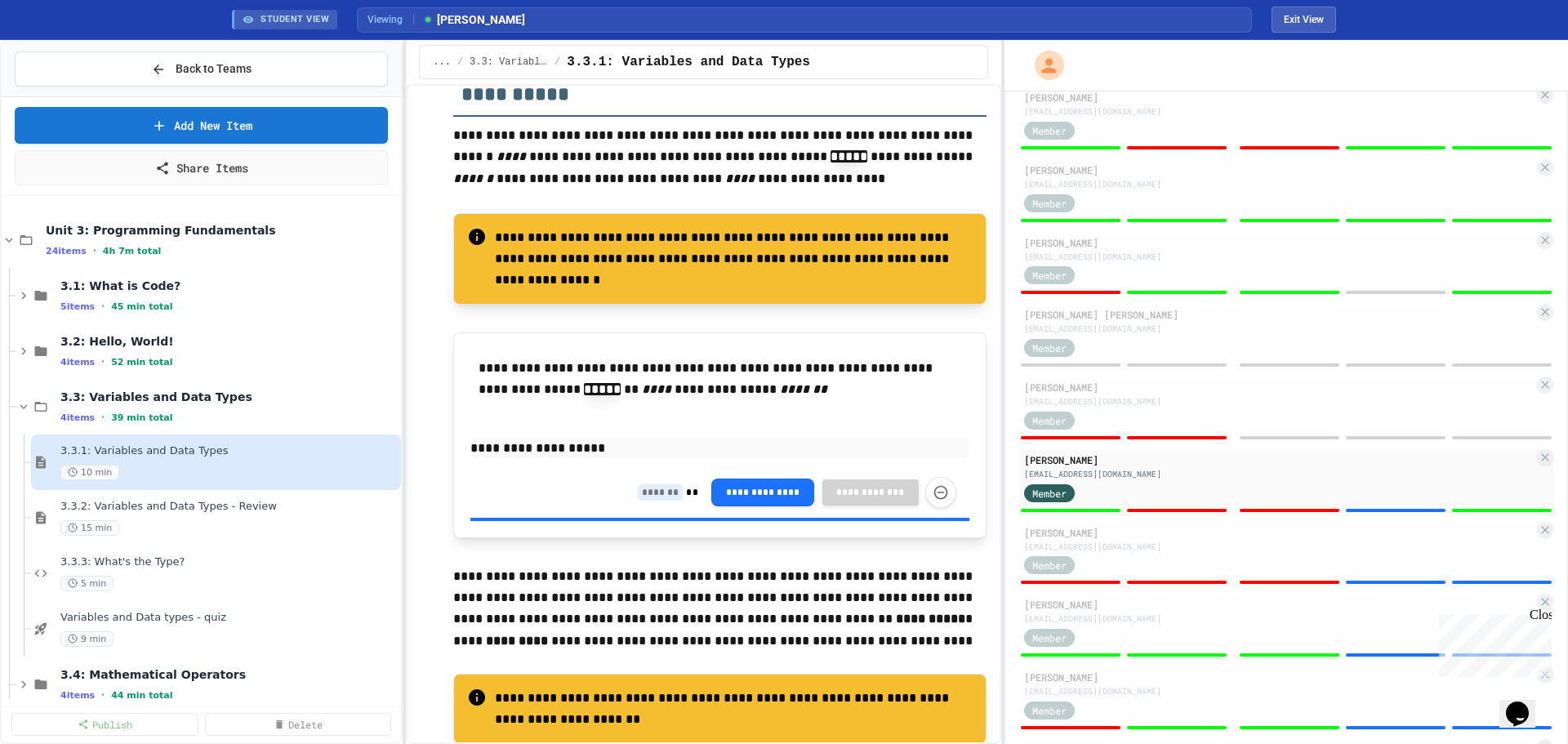
type input "*"
click at [641, 500] on input at bounding box center [660, 493] width 45 height 17
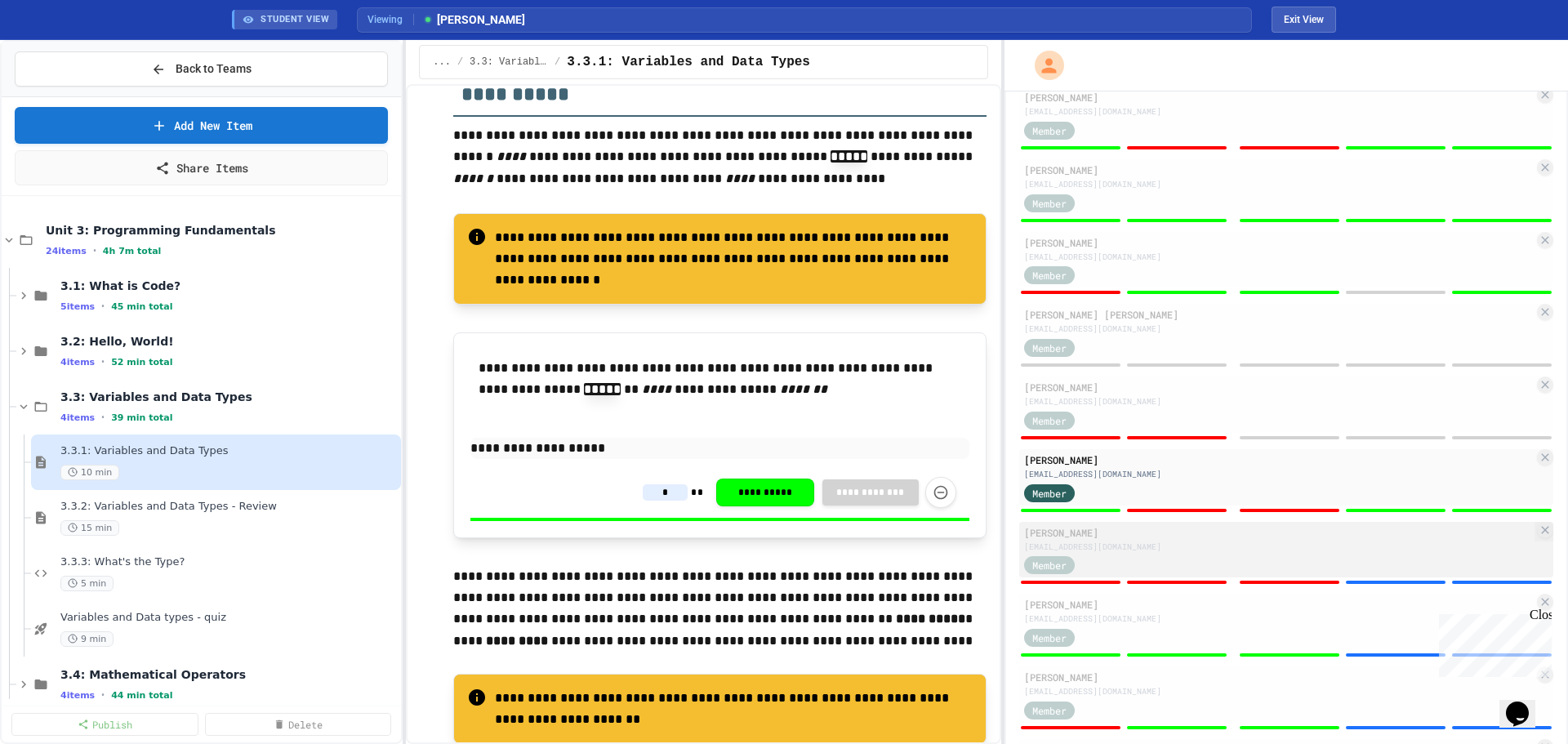
type input "*"
click at [1176, 547] on div "[EMAIL_ADDRESS][DOMAIN_NAME]" at bounding box center [1279, 546] width 510 height 12
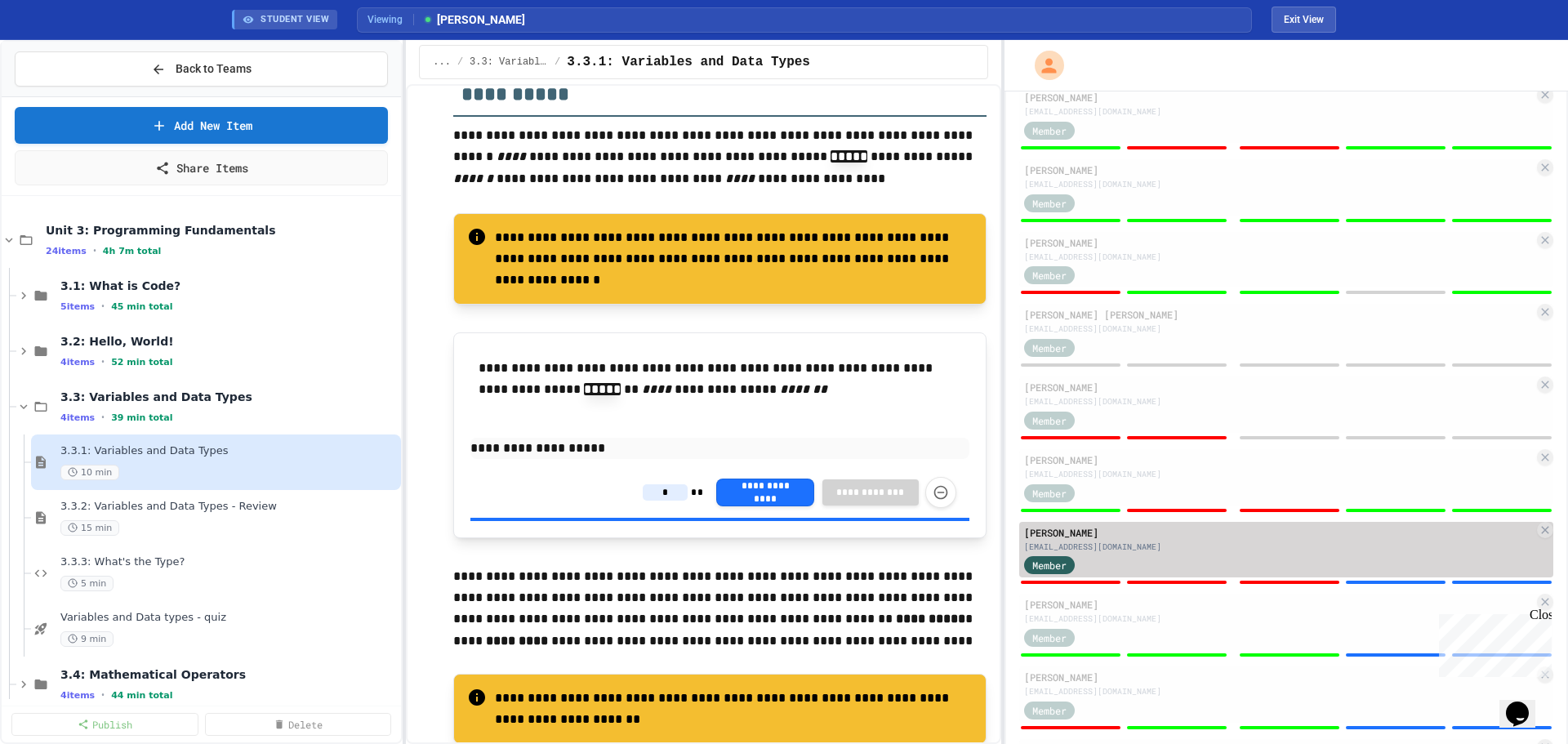
type input "*"
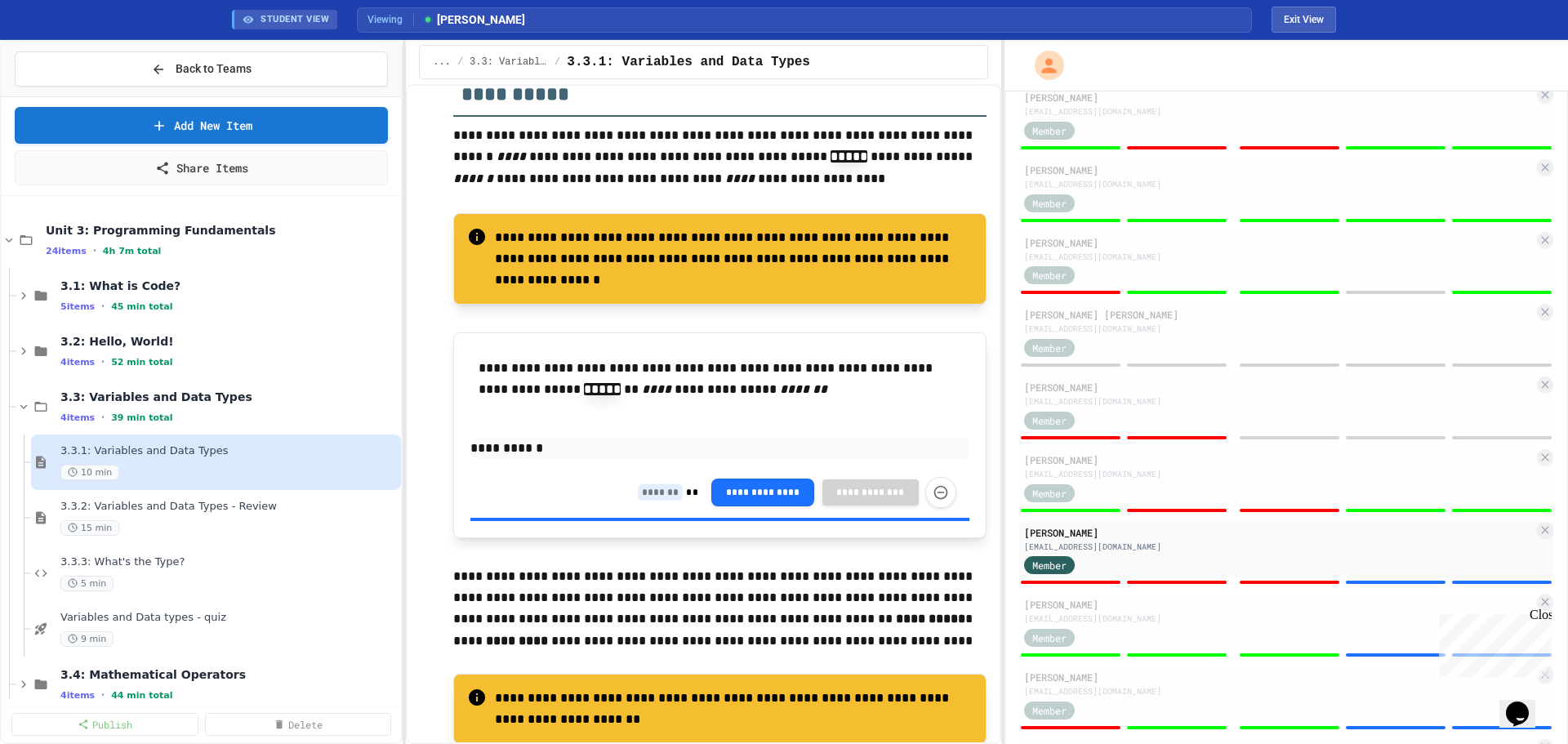
click at [638, 500] on input at bounding box center [660, 493] width 45 height 17
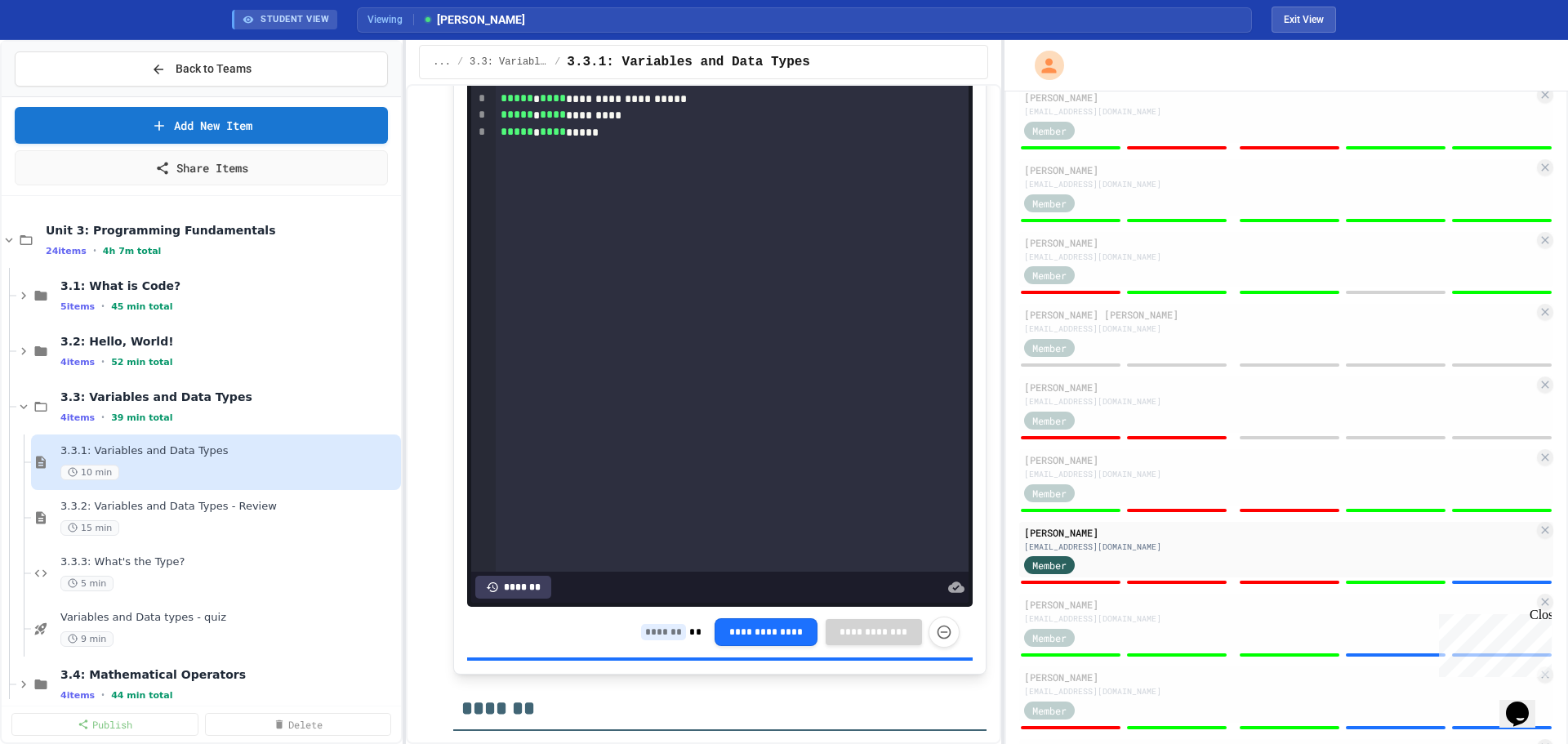
scroll to position [9142, 0]
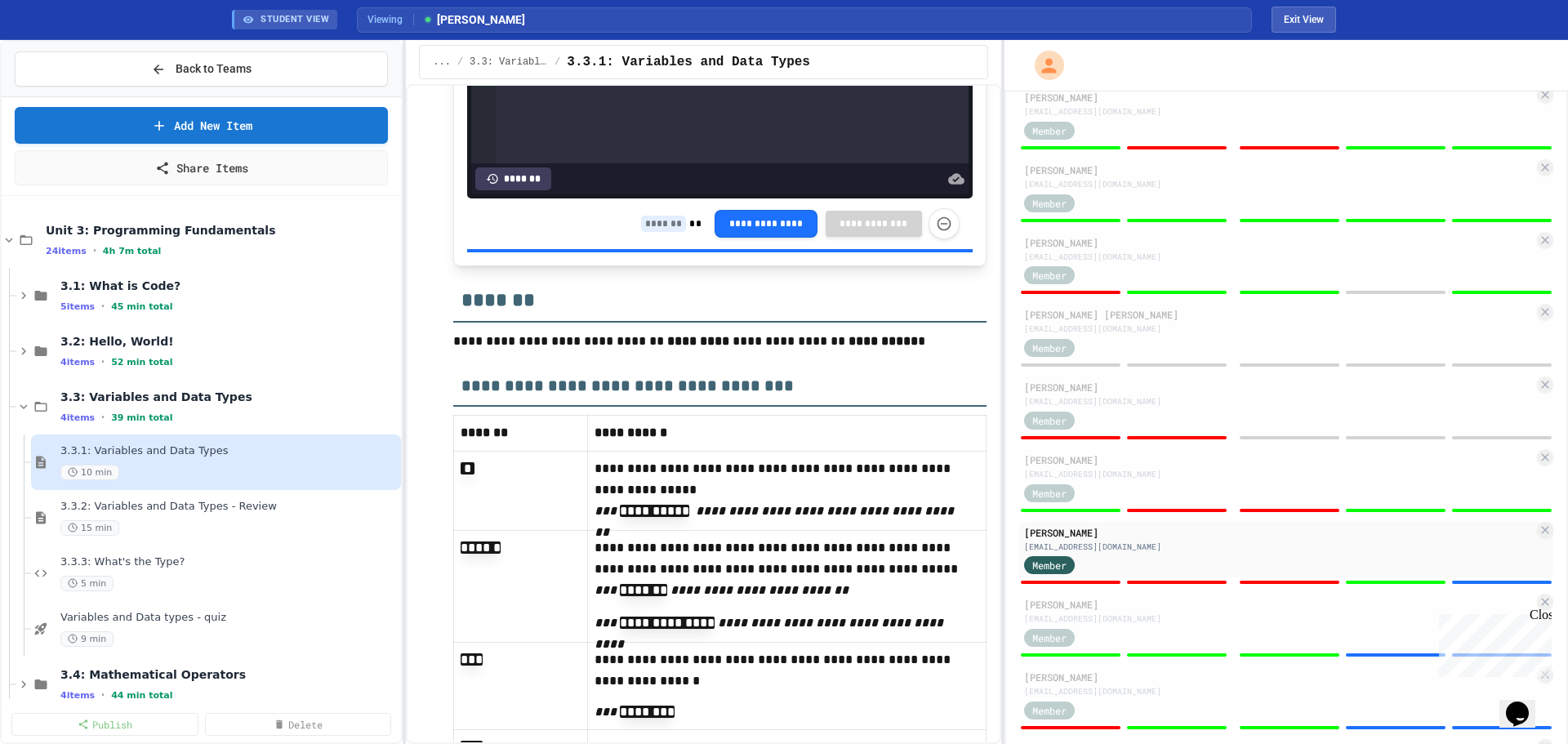
type input "*"
click at [656, 232] on input at bounding box center [664, 224] width 45 height 17
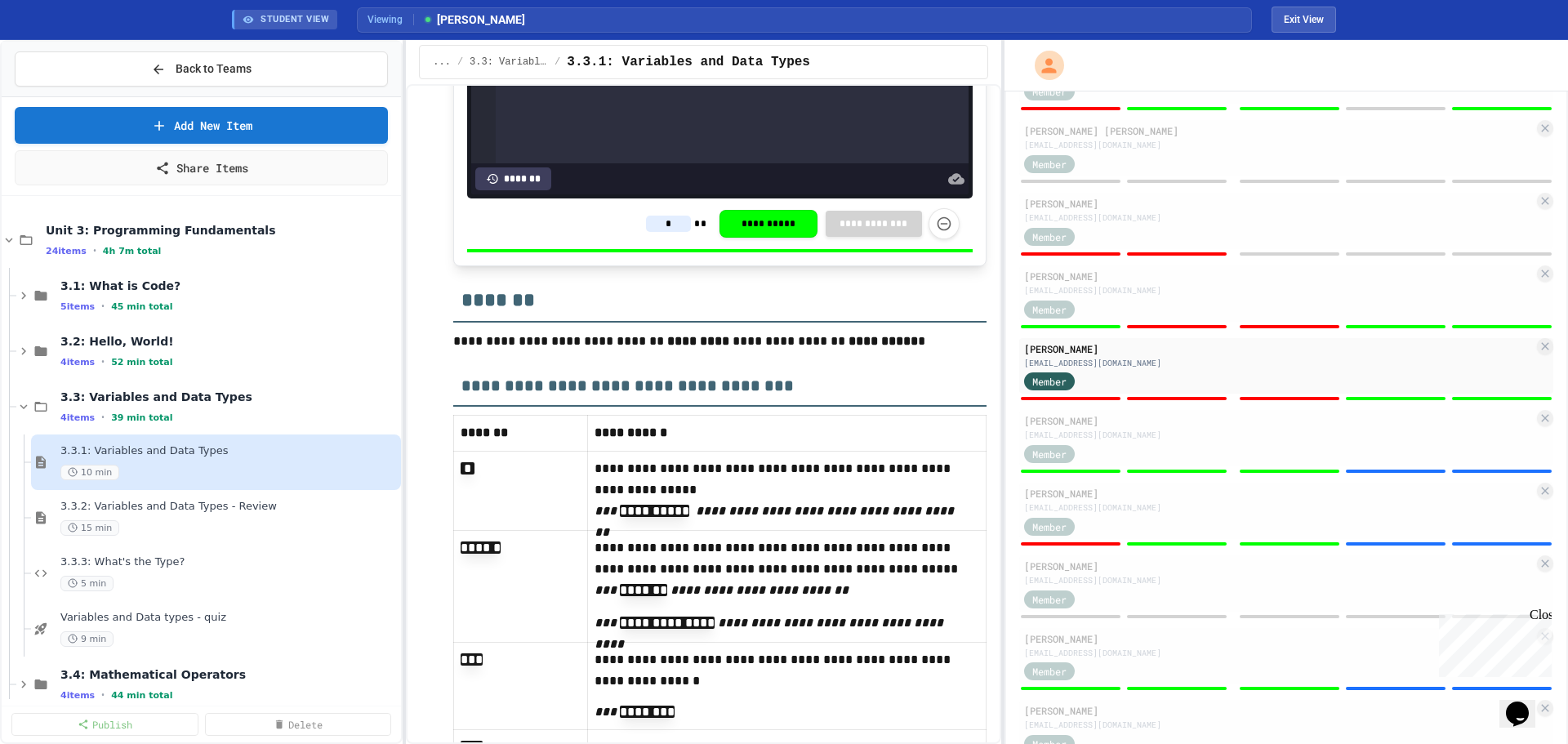
scroll to position [408, 0]
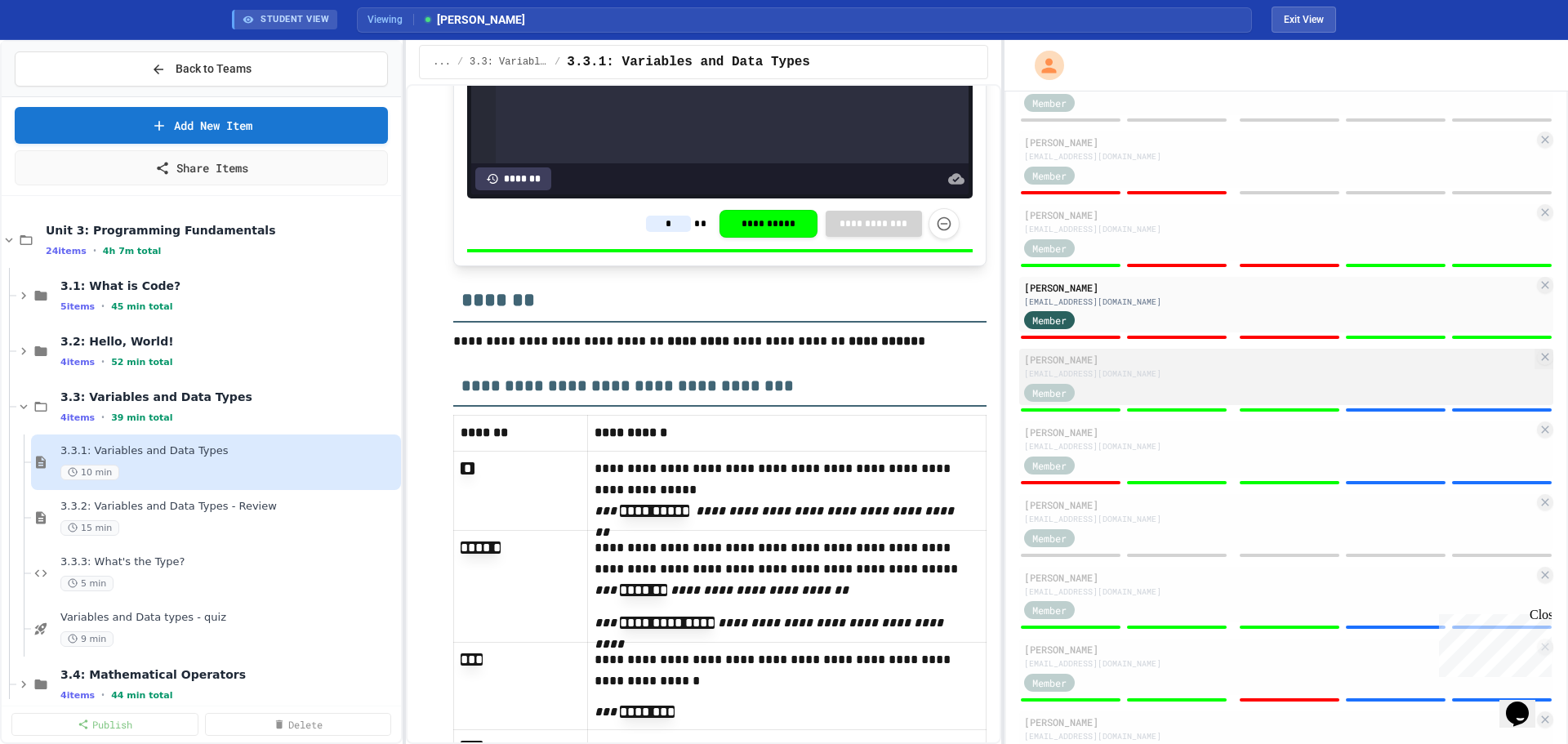
type input "*"
click at [1289, 387] on div "[PERSON_NAME] [EMAIL_ADDRESS][DOMAIN_NAME] Member" at bounding box center [1286, 377] width 534 height 57
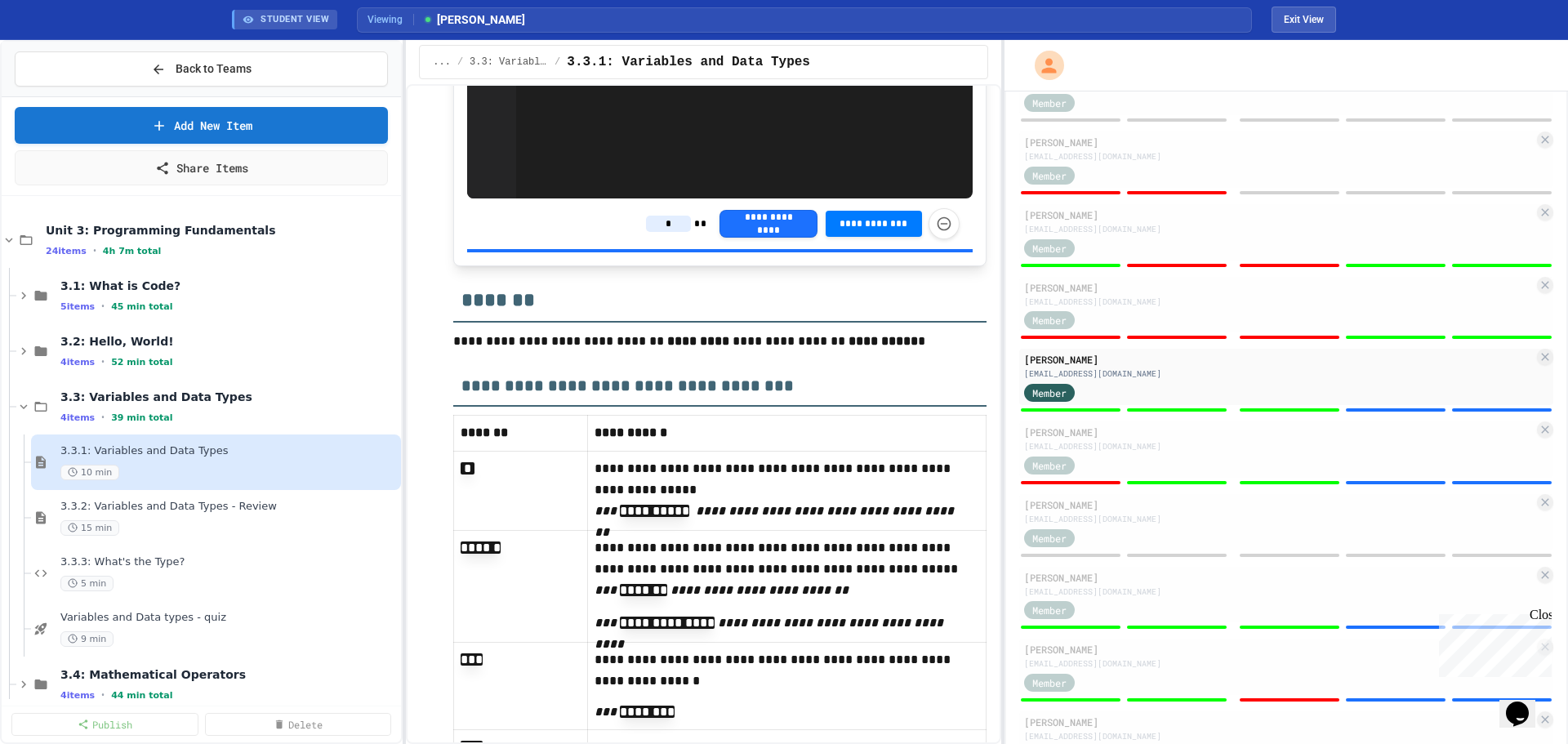
type input "*"
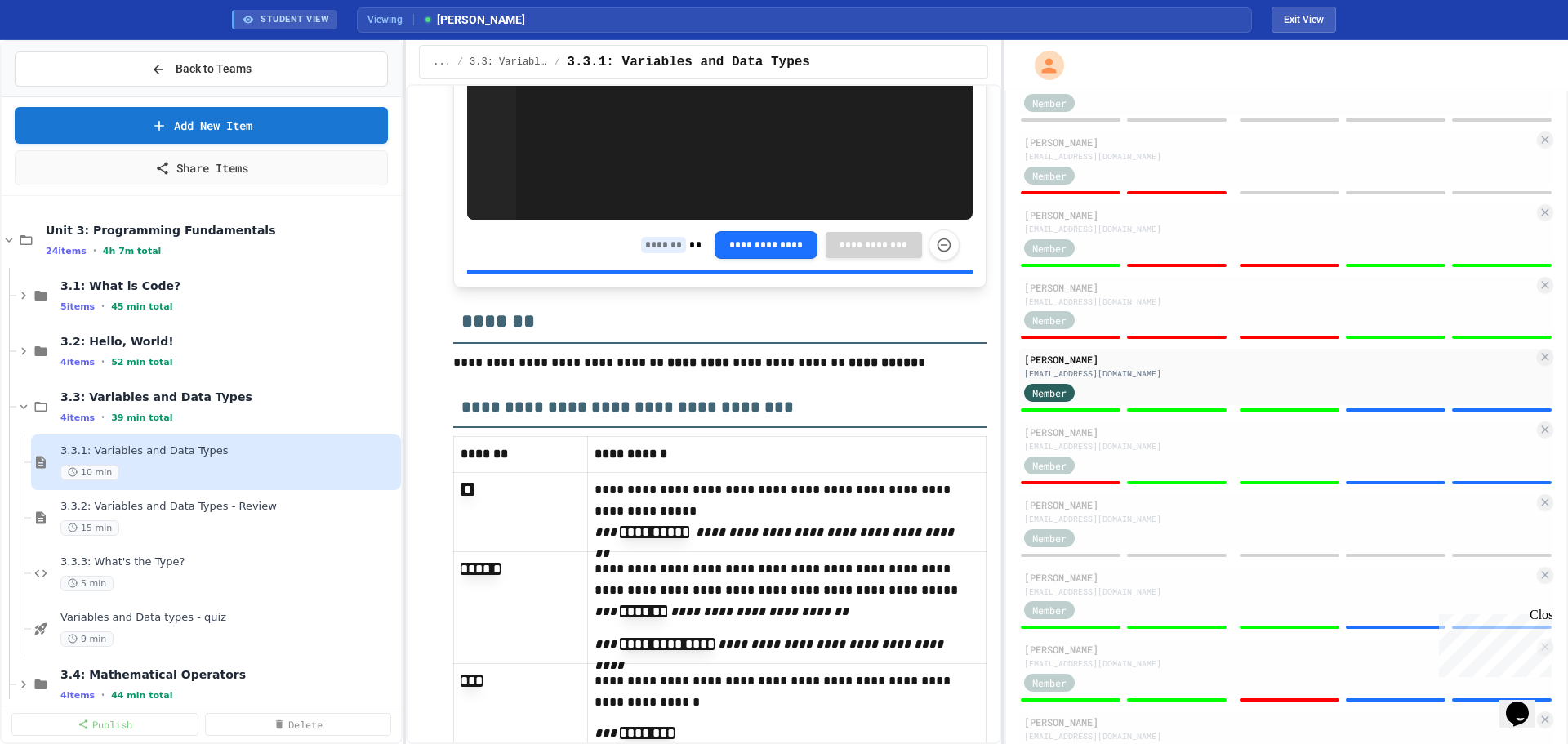
scroll to position [9186, 0]
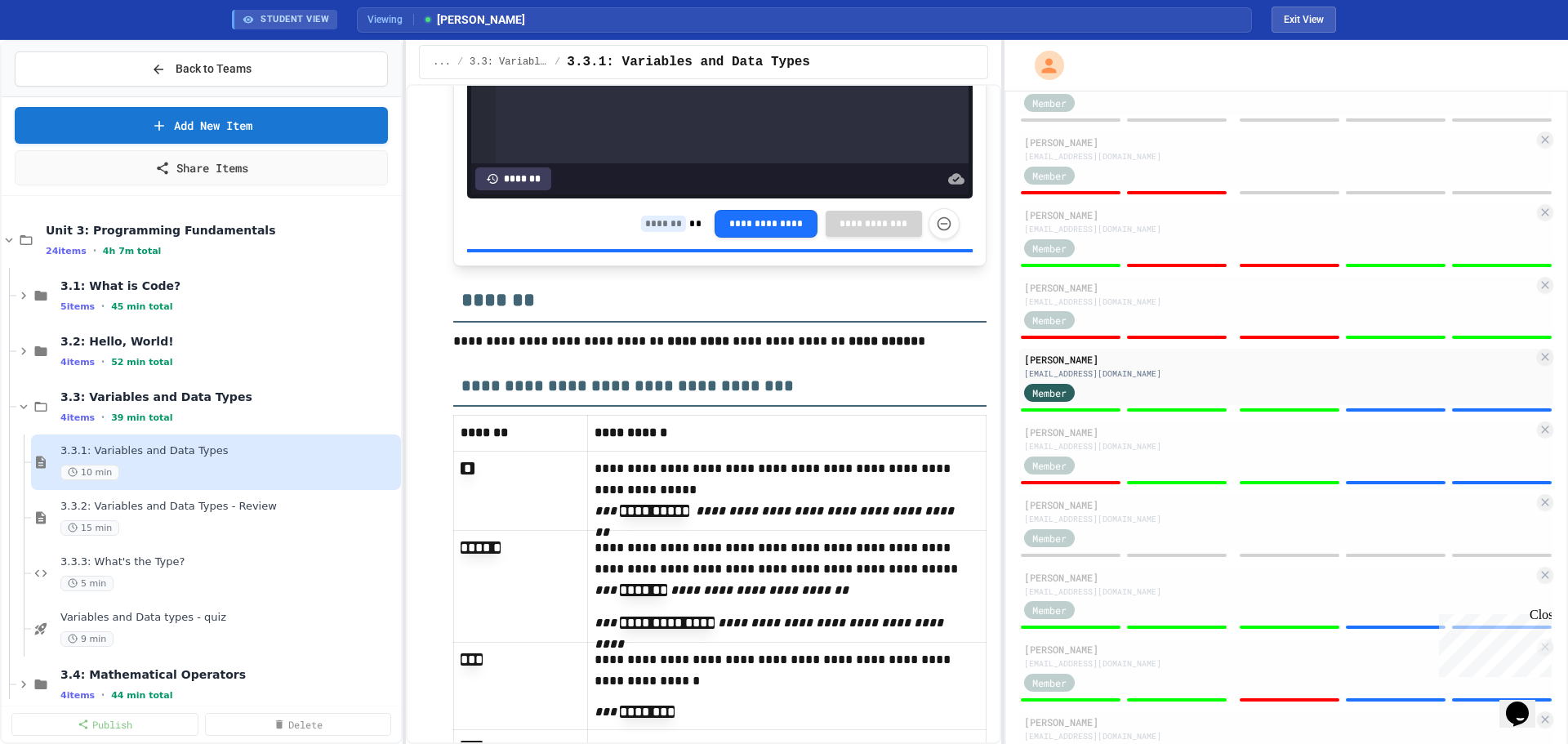
click at [648, 232] on input at bounding box center [664, 224] width 45 height 17
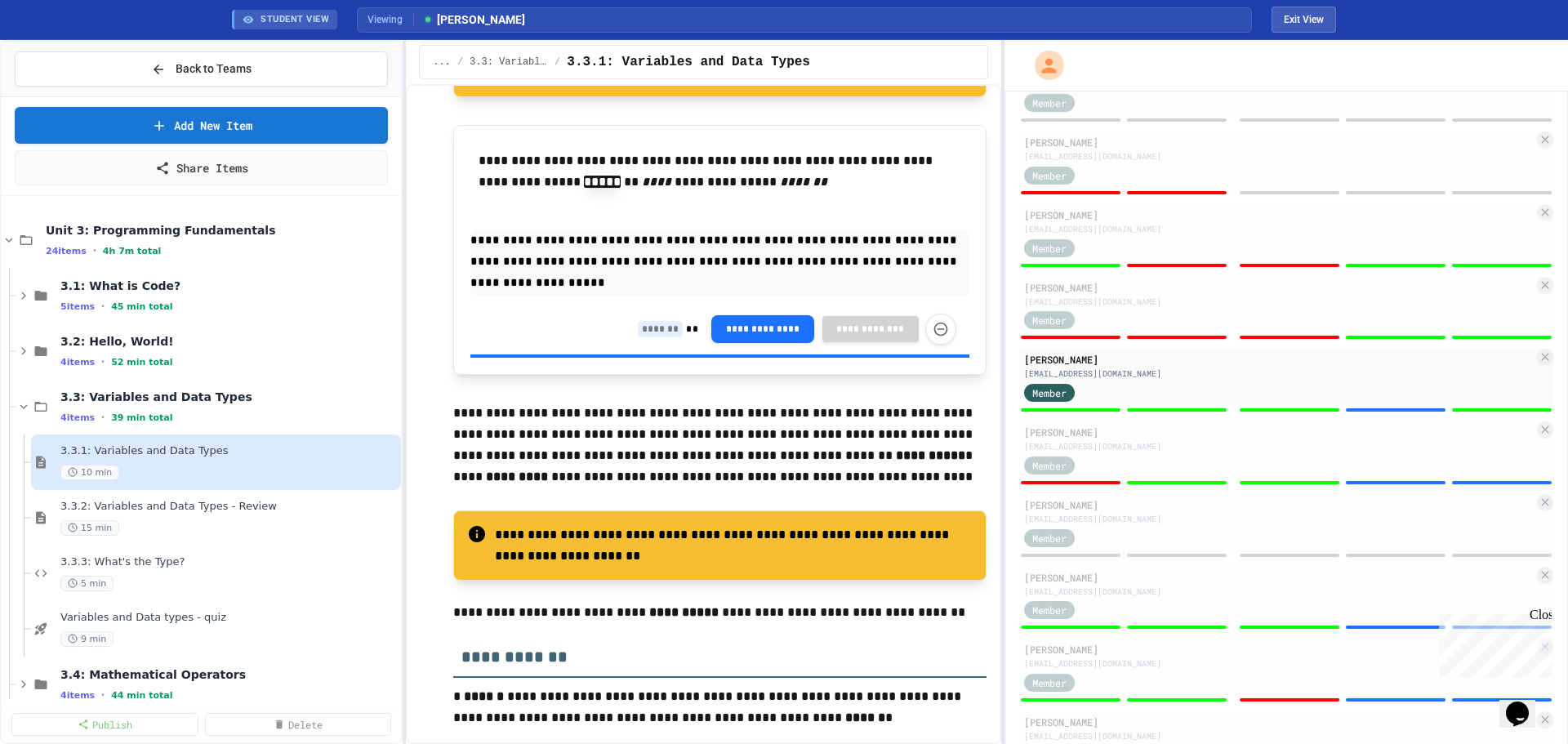
scroll to position [5674, 0]
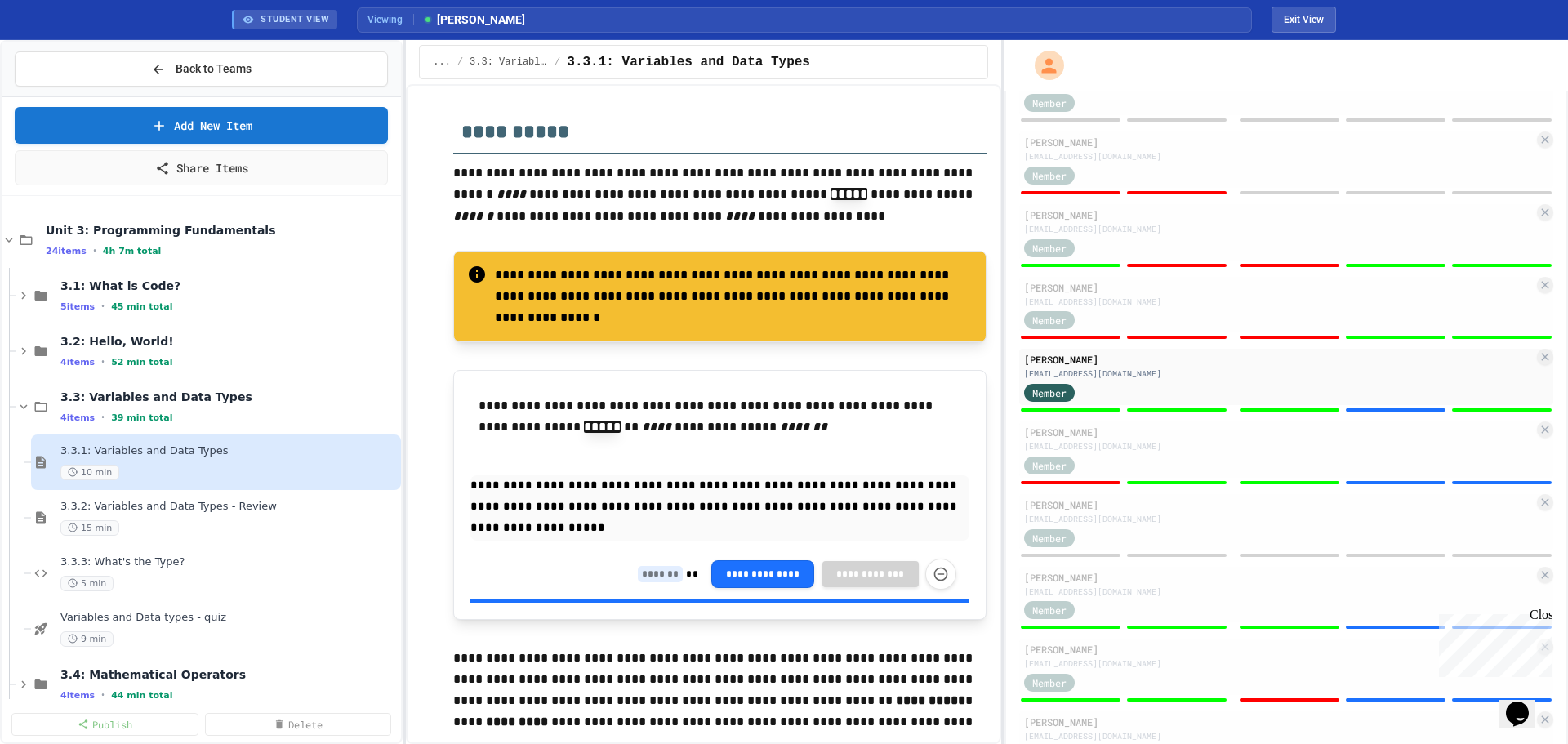
type input "*"
click at [653, 590] on div "**********" at bounding box center [797, 574] width 318 height 31
click at [648, 582] on input at bounding box center [660, 574] width 45 height 17
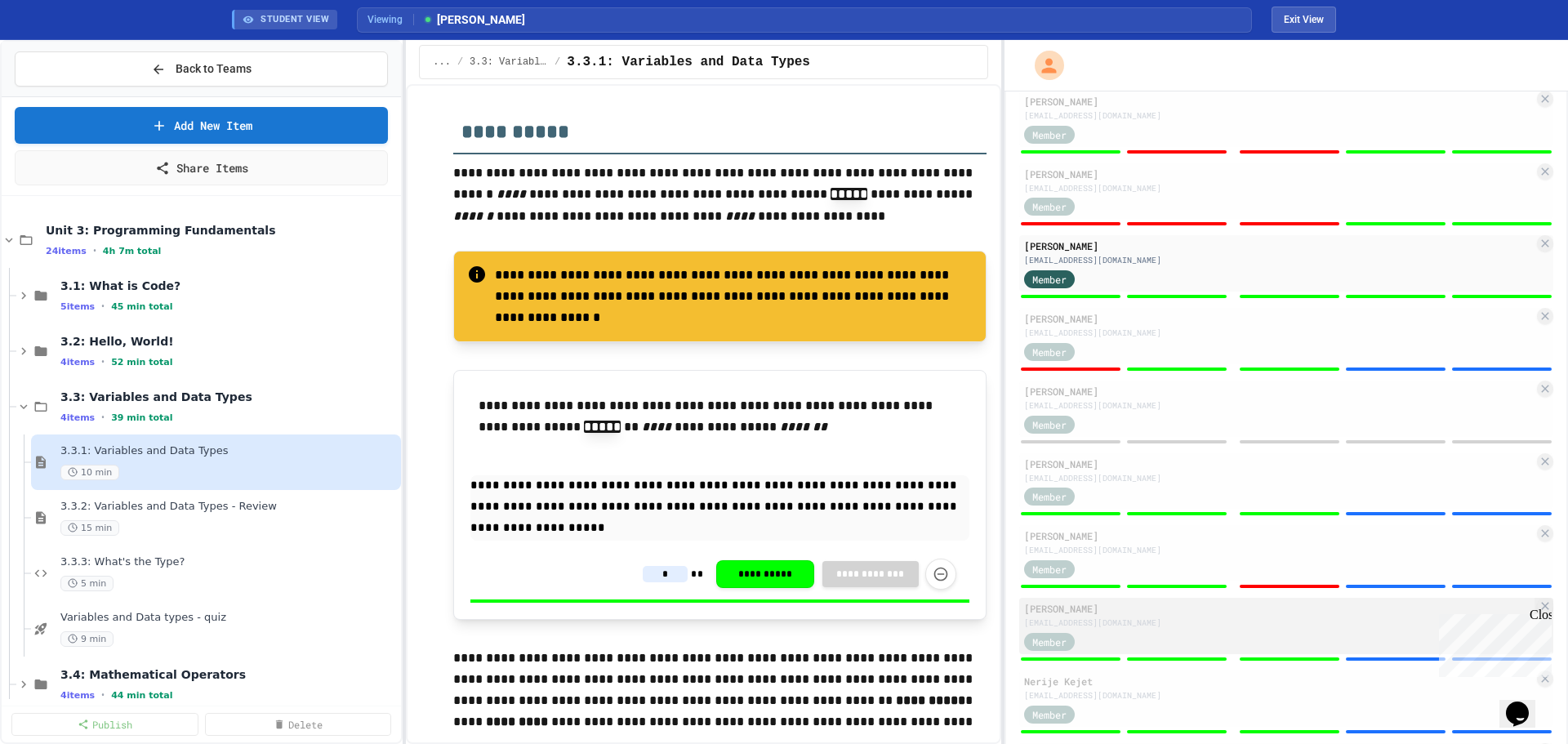
scroll to position [735, 0]
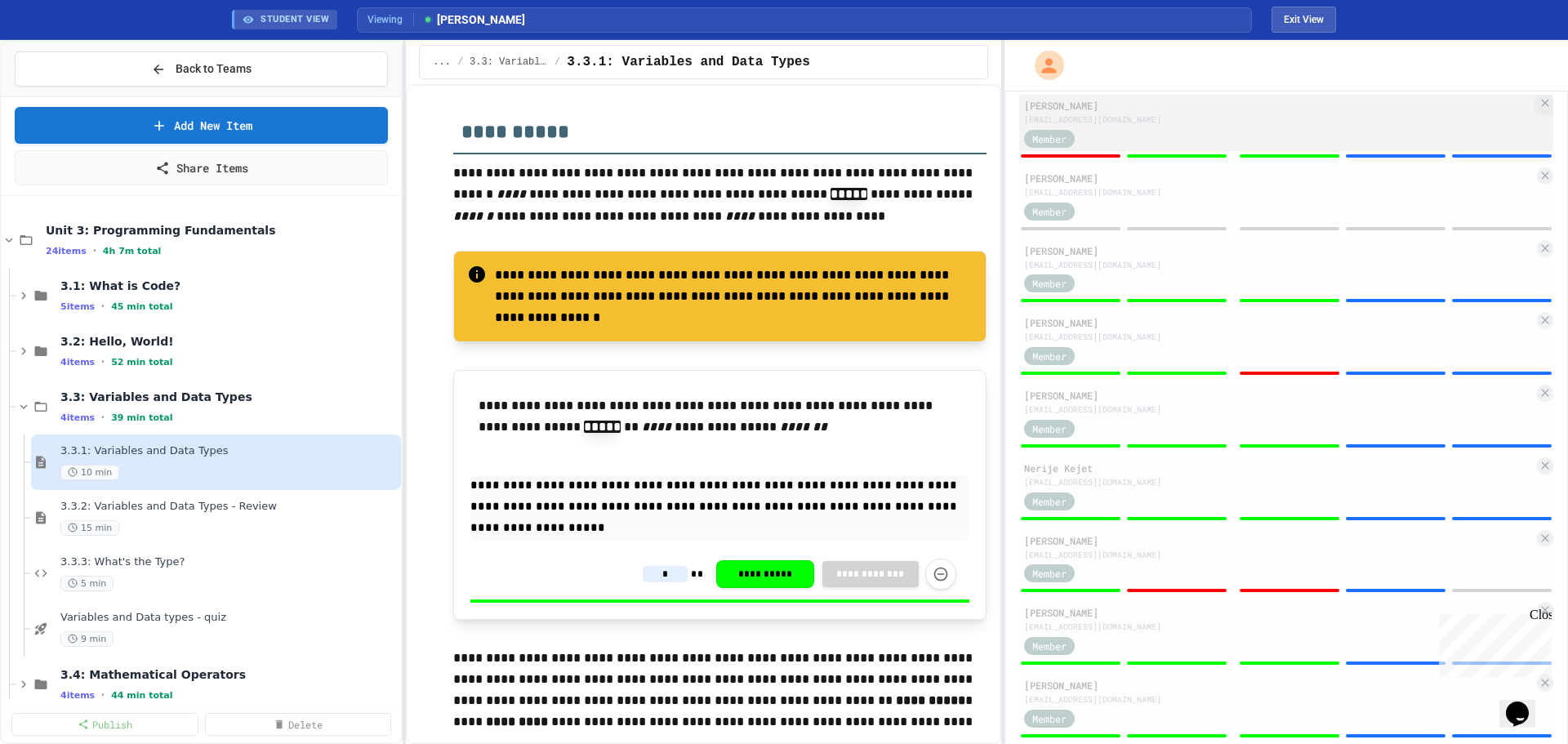
type input "*"
click at [1375, 148] on div "Member" at bounding box center [1279, 137] width 510 height 20
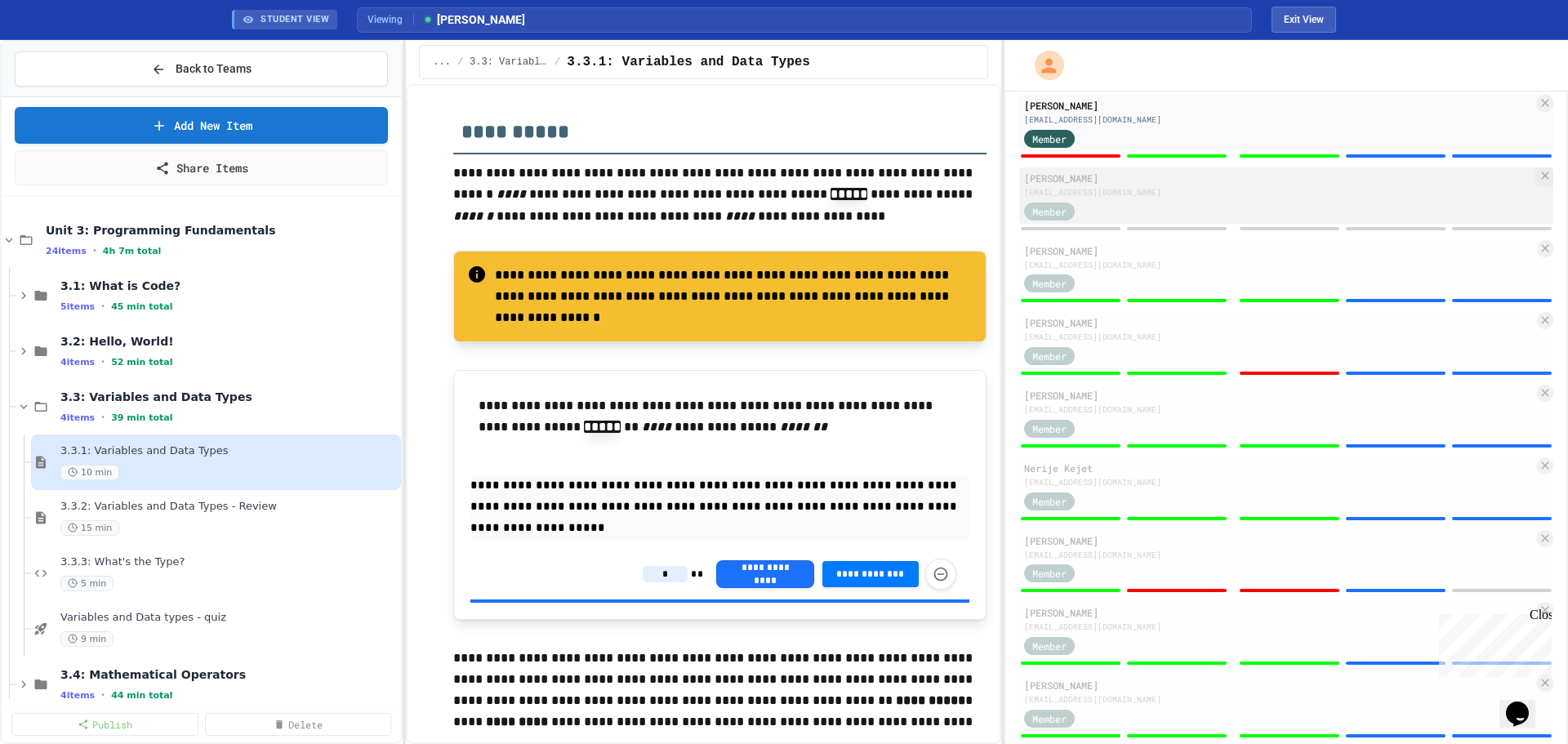
type input "*"
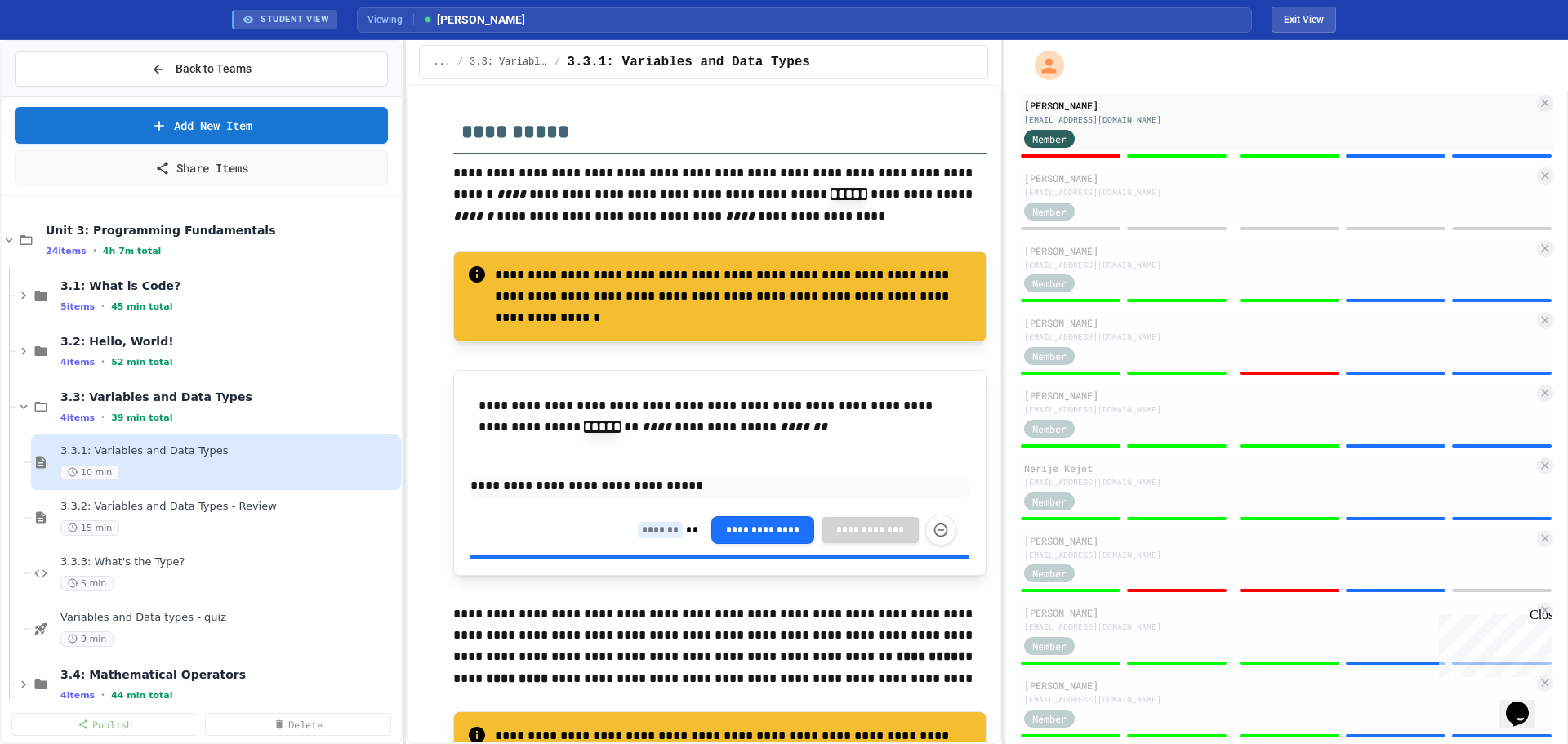
click at [638, 539] on input at bounding box center [660, 530] width 45 height 17
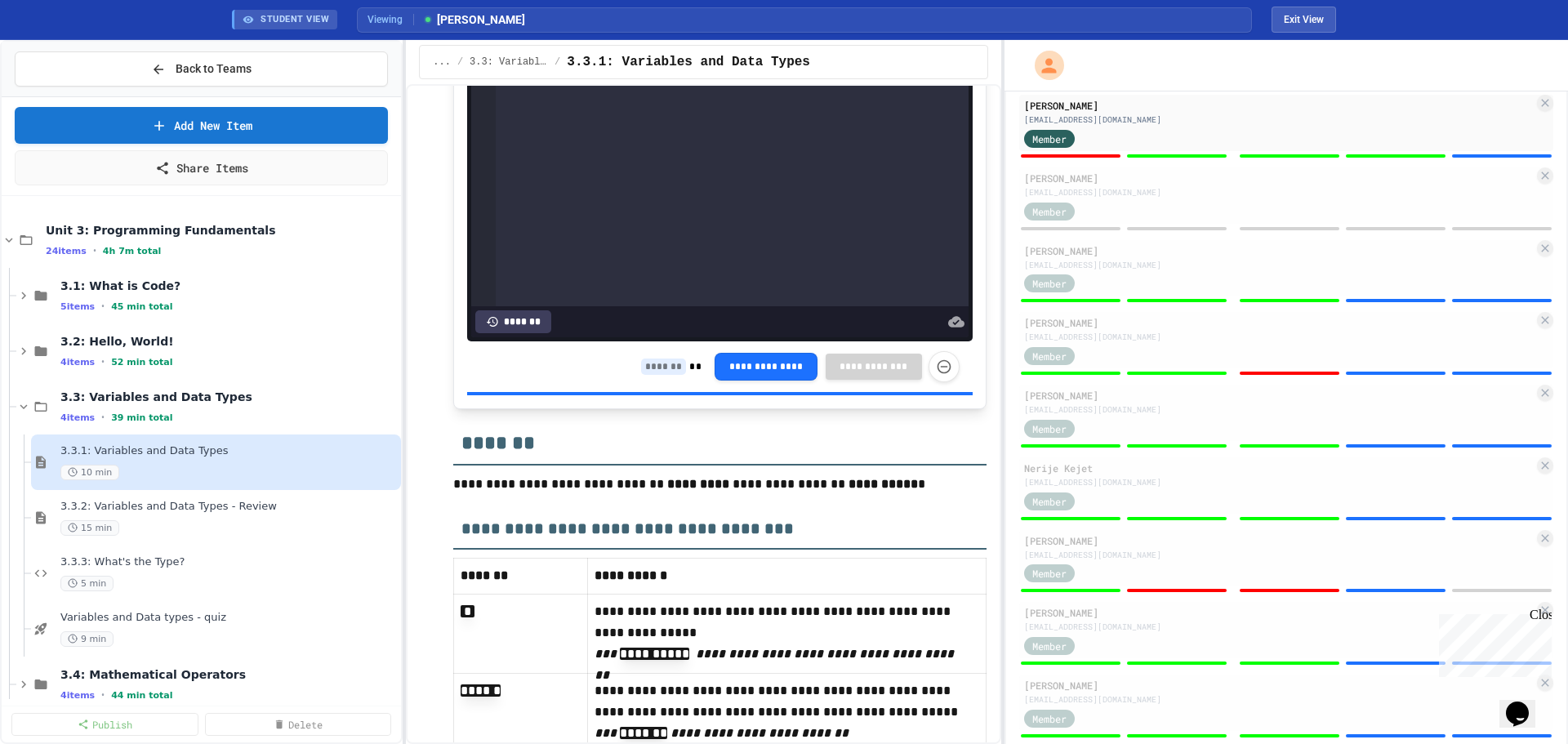
scroll to position [9023, 0]
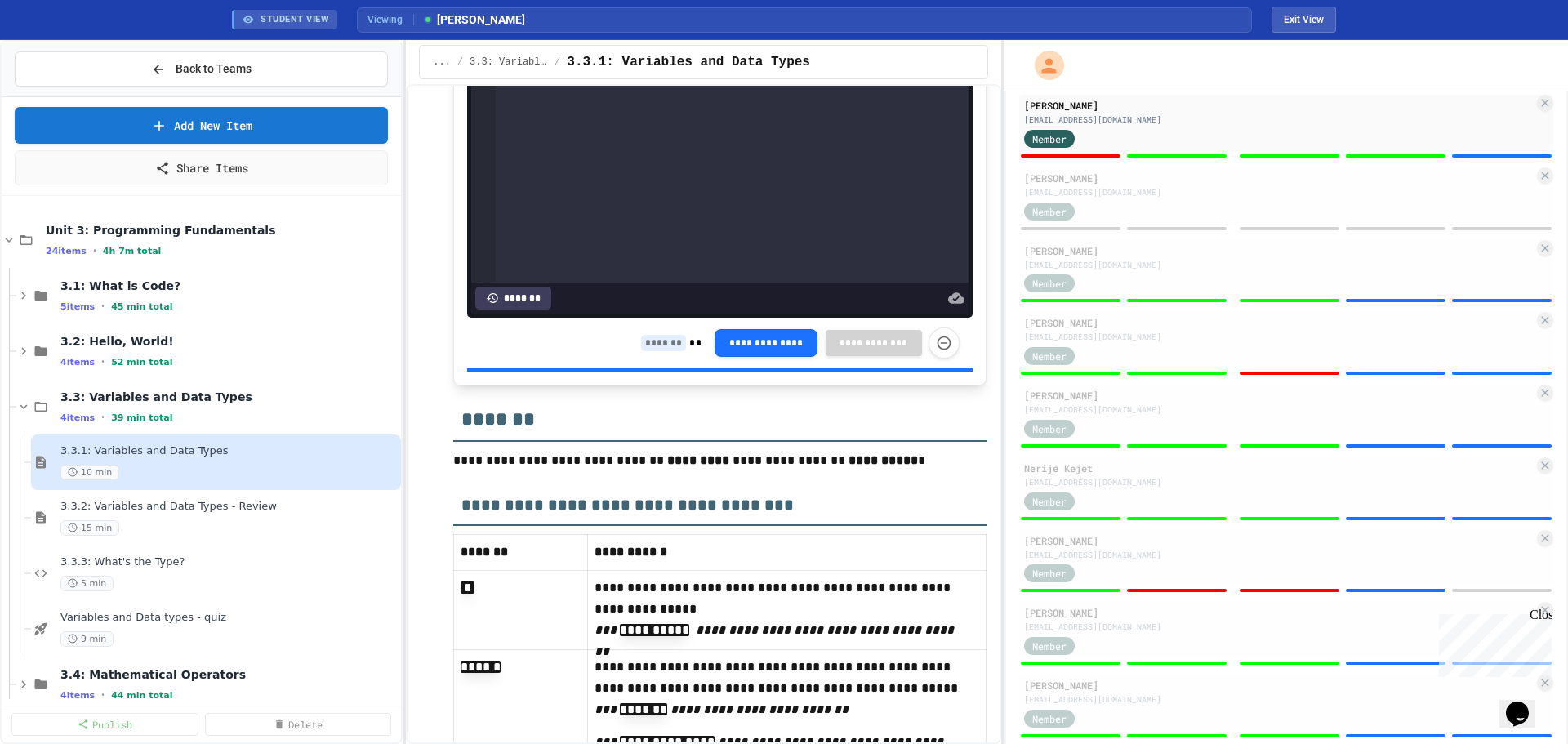
type input "*"
click at [660, 352] on input at bounding box center [664, 343] width 45 height 17
type input "*"
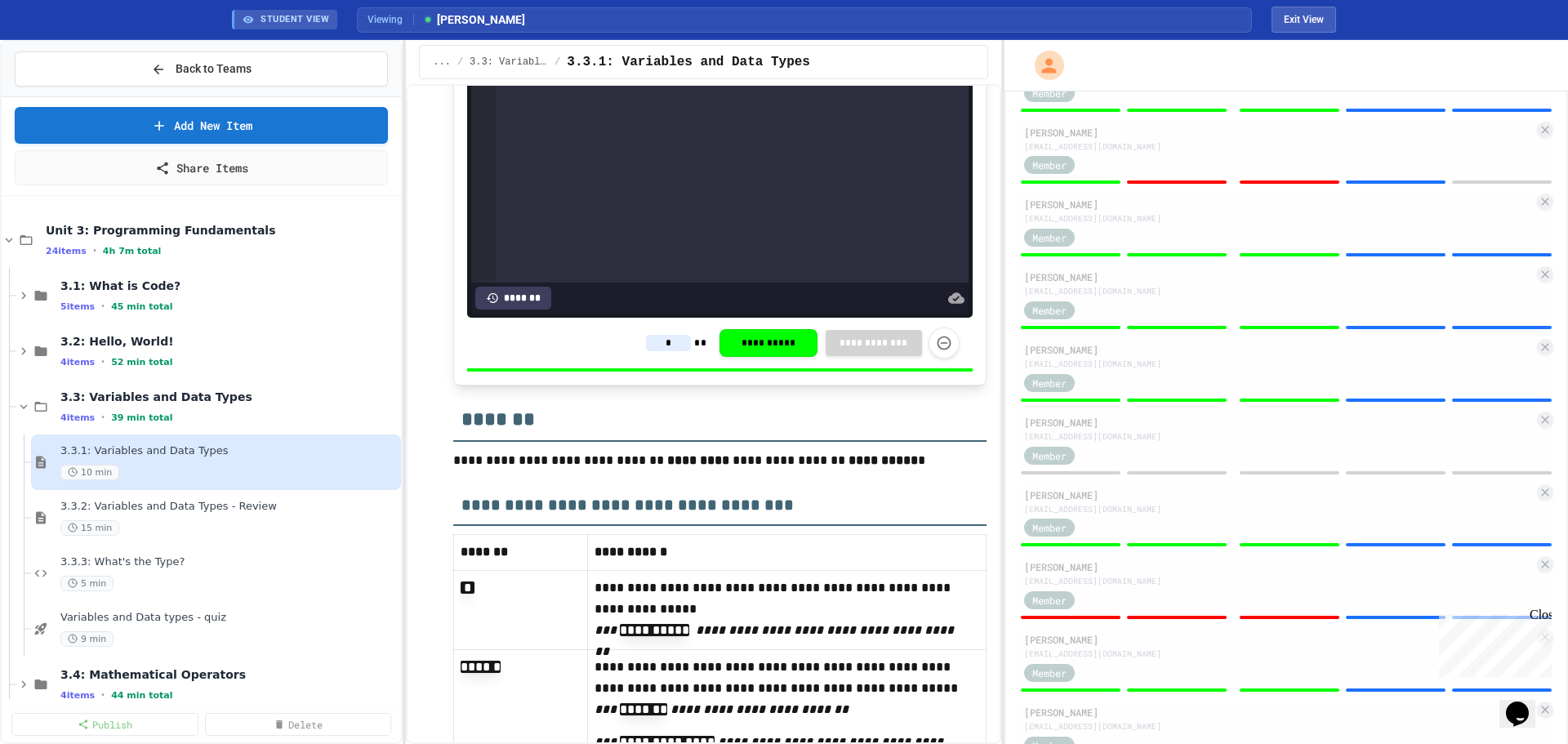
scroll to position [1278, 0]
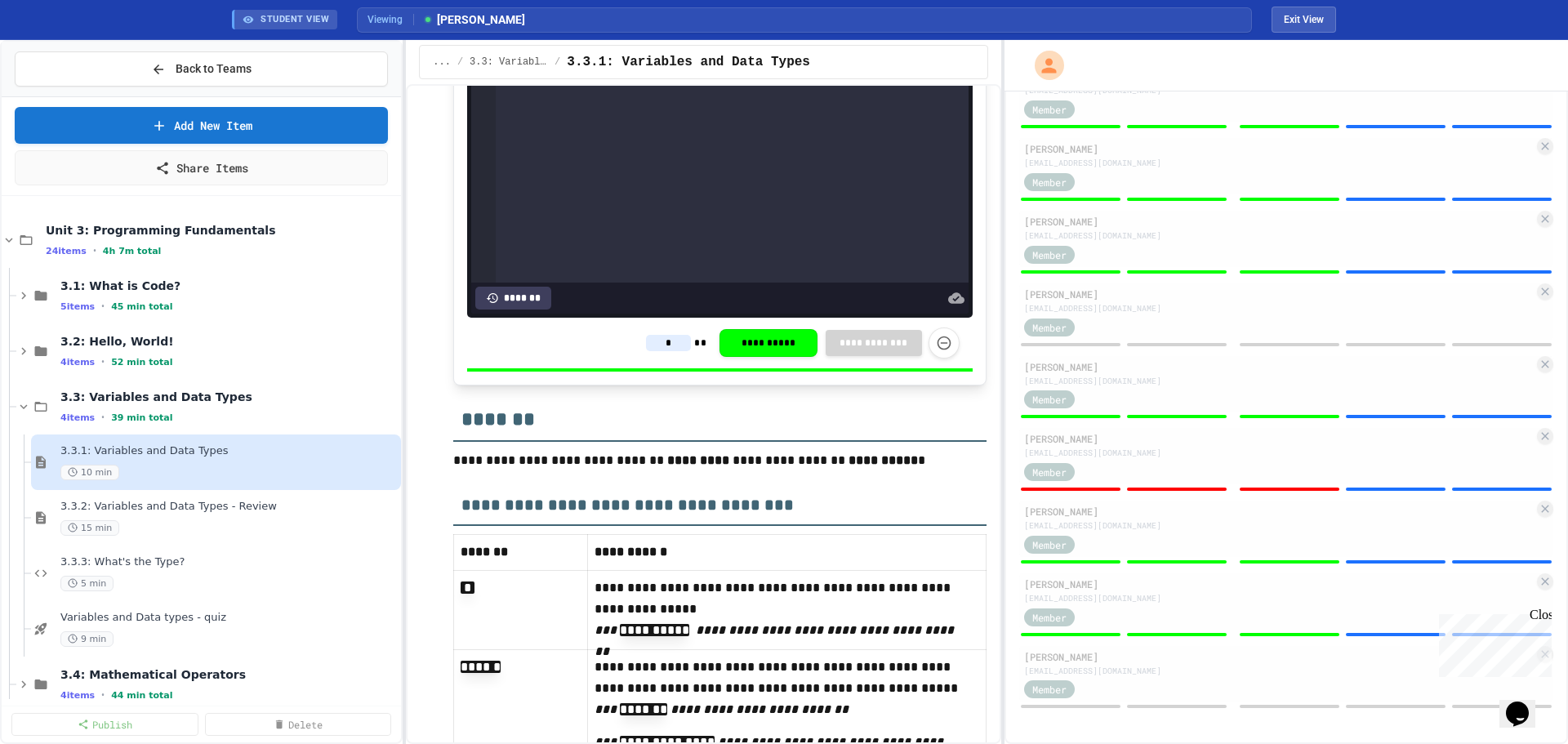
type input "*"
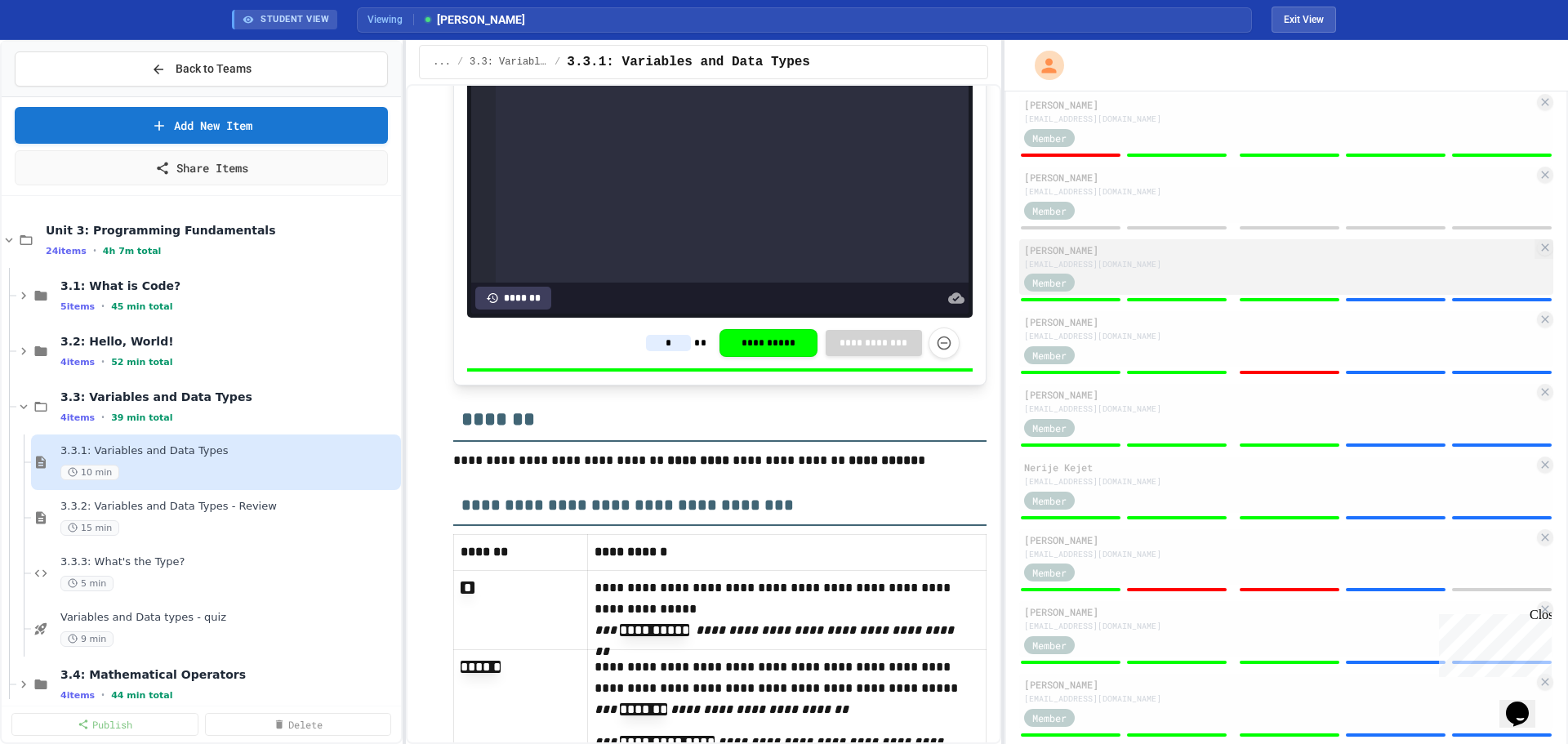
scroll to position [735, 0]
type input "*"
click at [1340, 281] on div "Member" at bounding box center [1279, 283] width 510 height 20
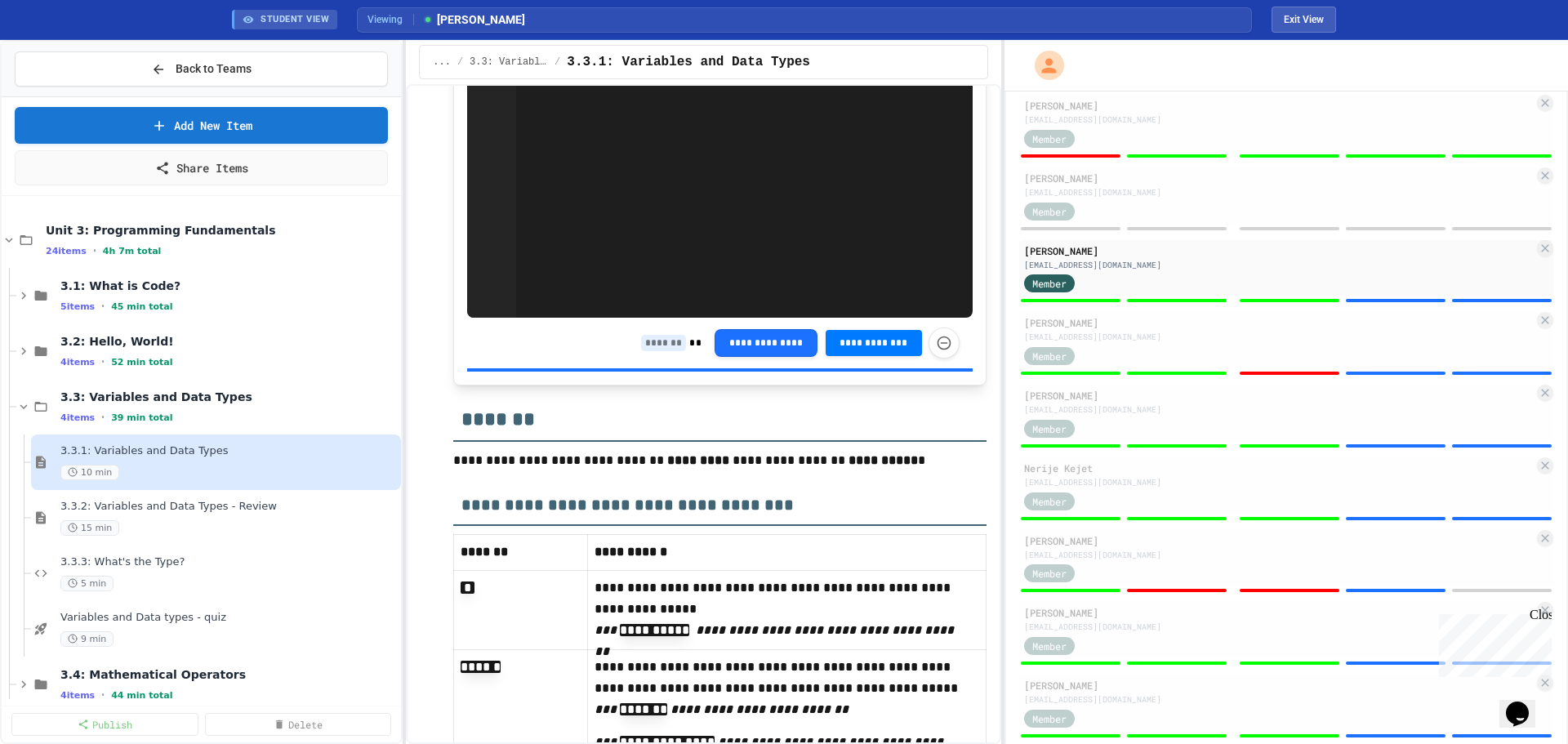
scroll to position [9023, 0]
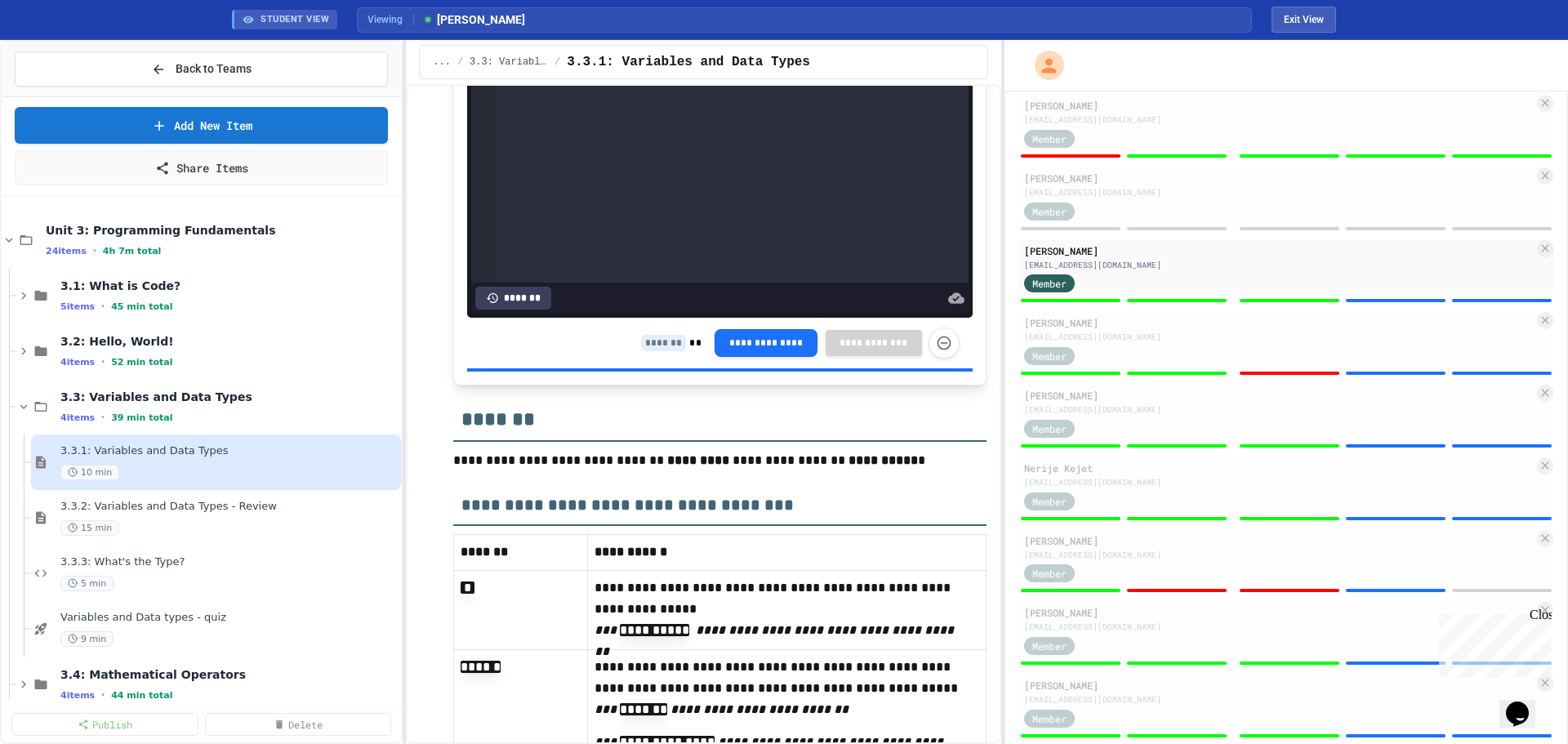
click at [641, 352] on input at bounding box center [664, 343] width 45 height 17
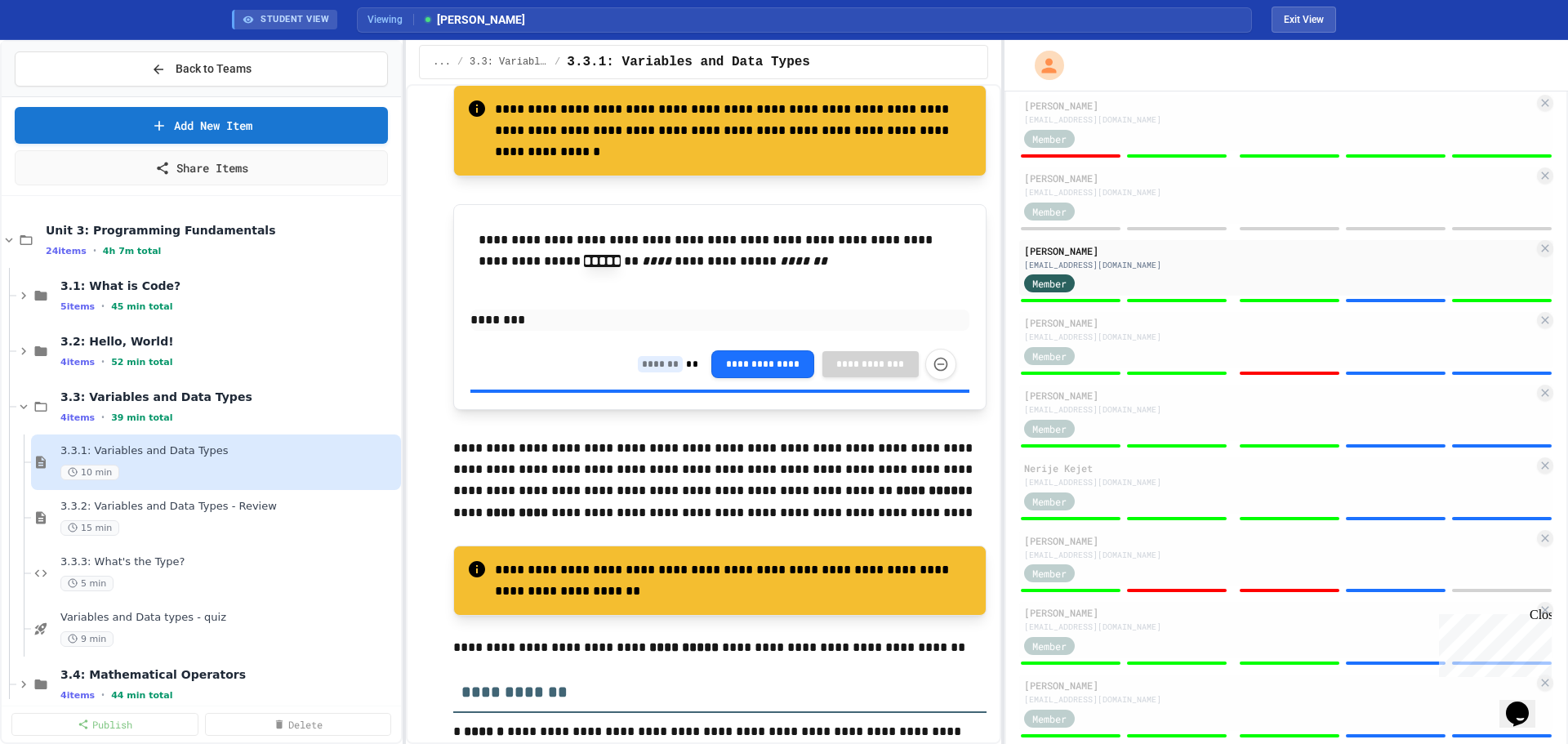
scroll to position [5837, 0]
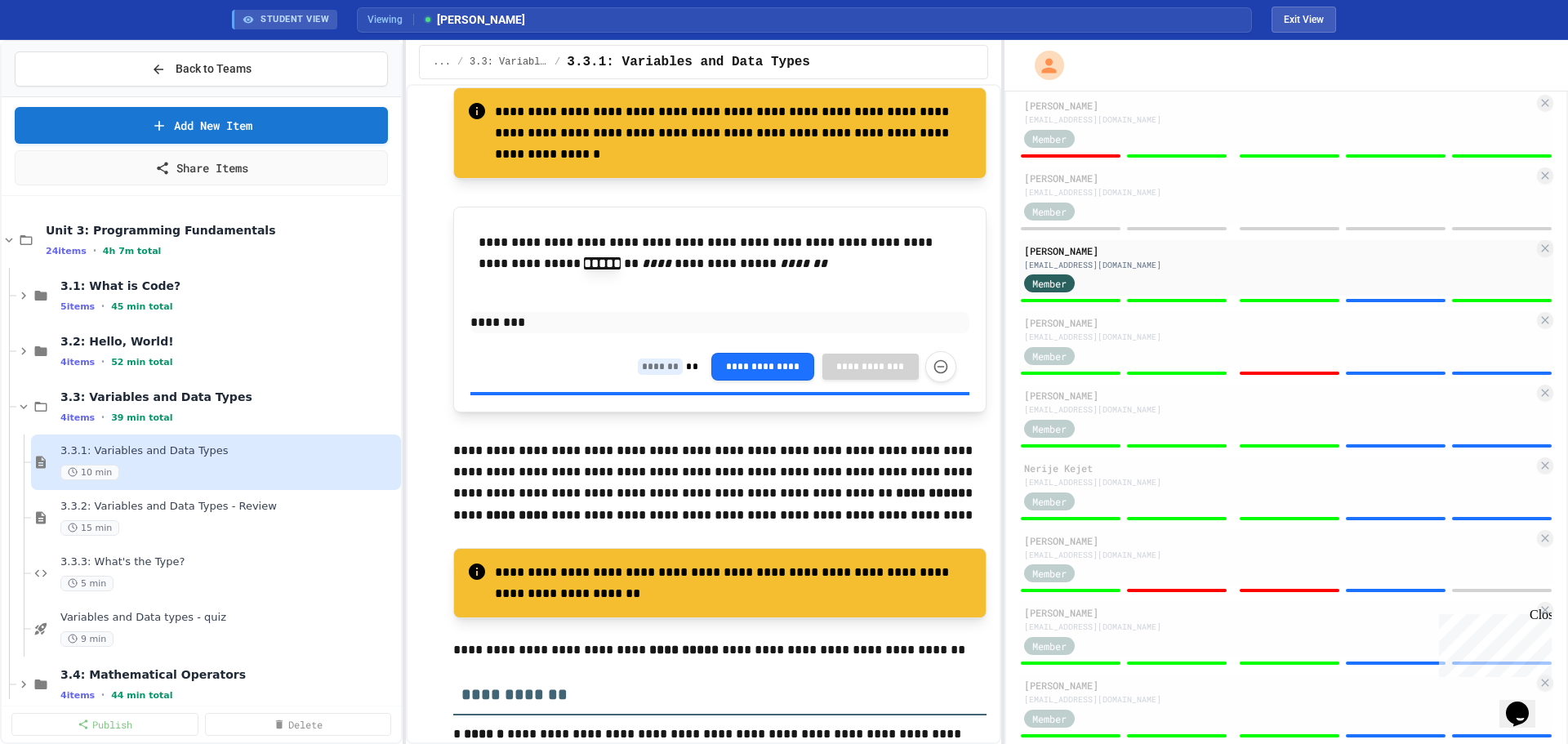
type input "*"
click at [647, 375] on input at bounding box center [660, 366] width 45 height 17
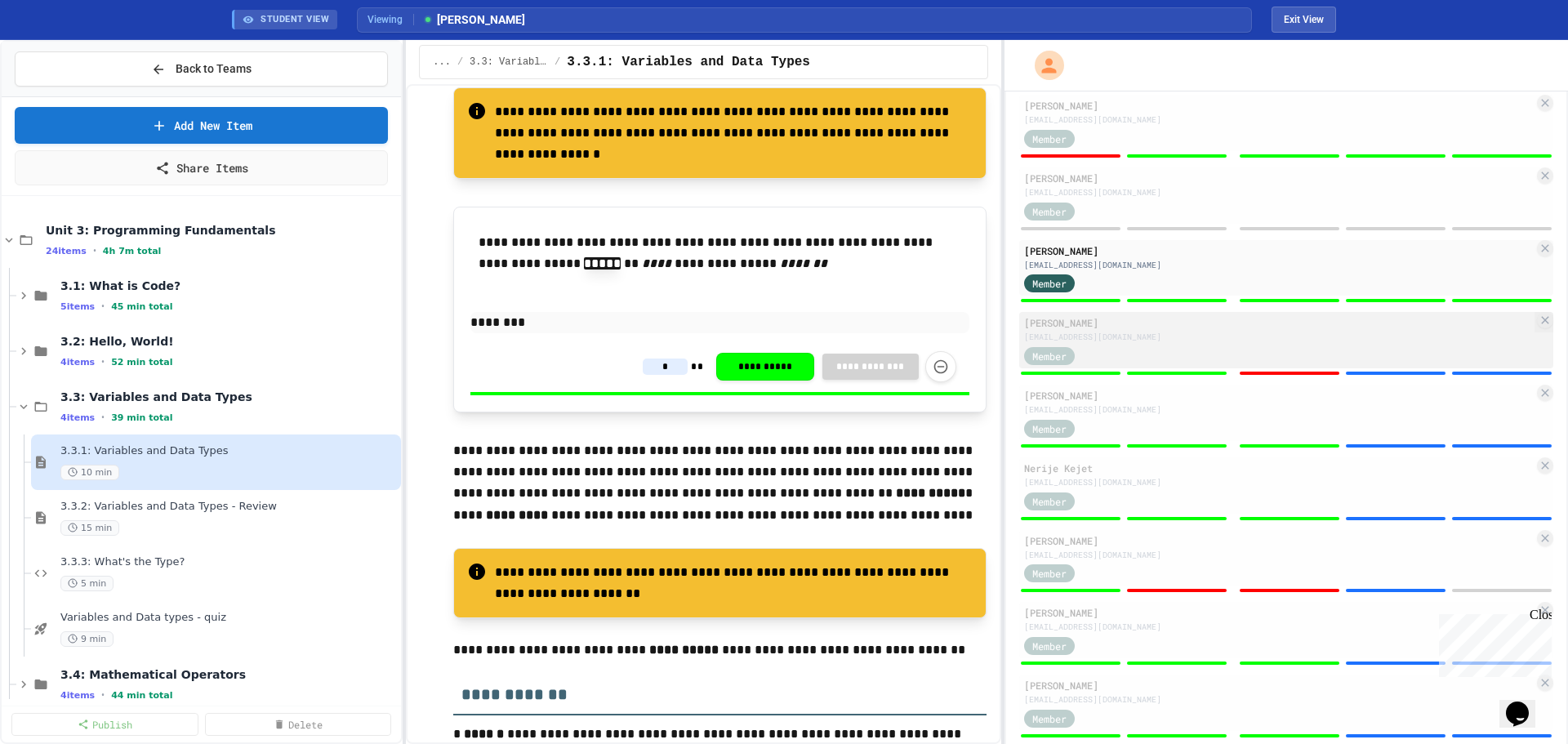
type input "*"
click at [1268, 352] on div "Member" at bounding box center [1279, 354] width 510 height 20
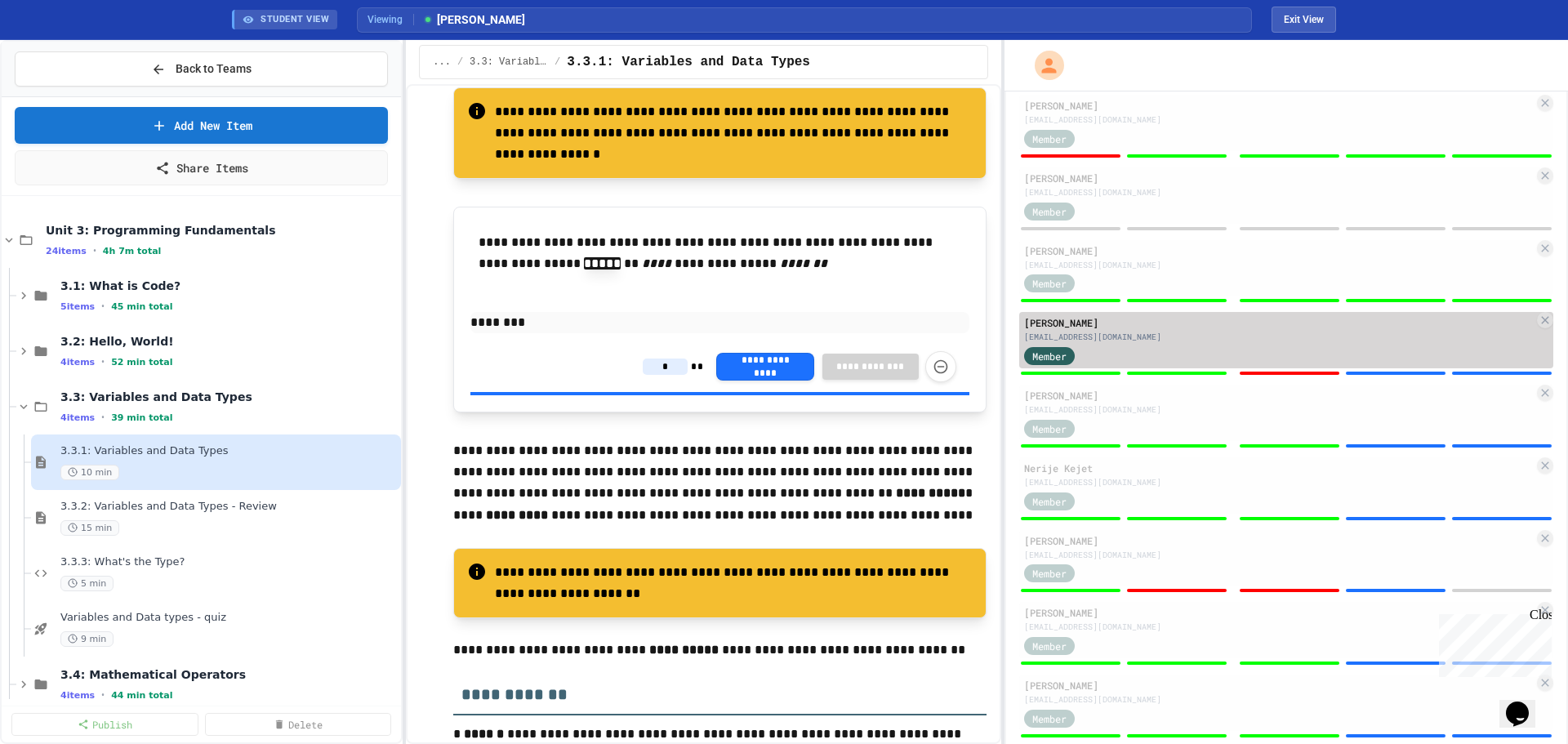
type input "*"
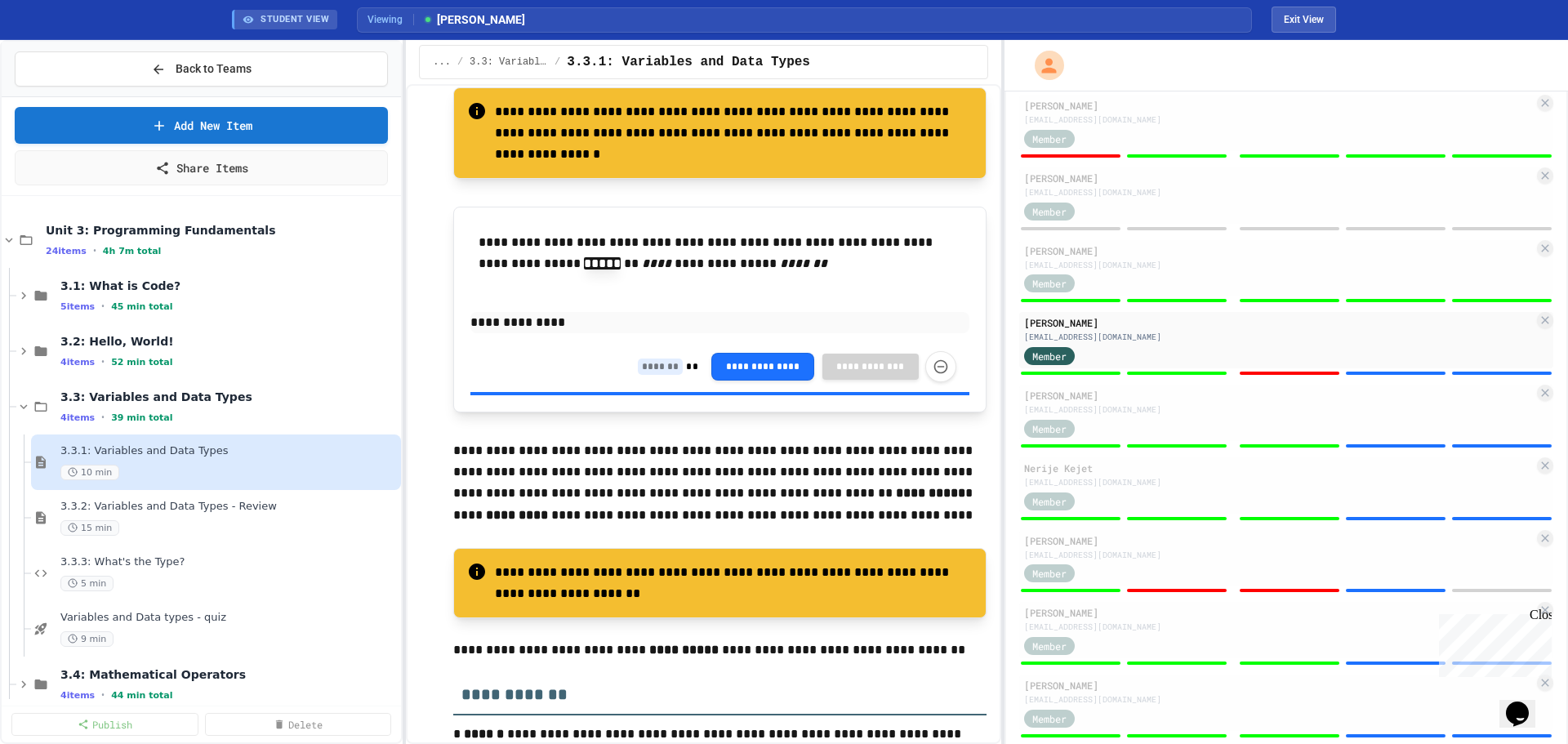
drag, startPoint x: 647, startPoint y: 443, endPoint x: 644, endPoint y: 451, distance: 8.5
click at [647, 375] on input at bounding box center [660, 366] width 45 height 17
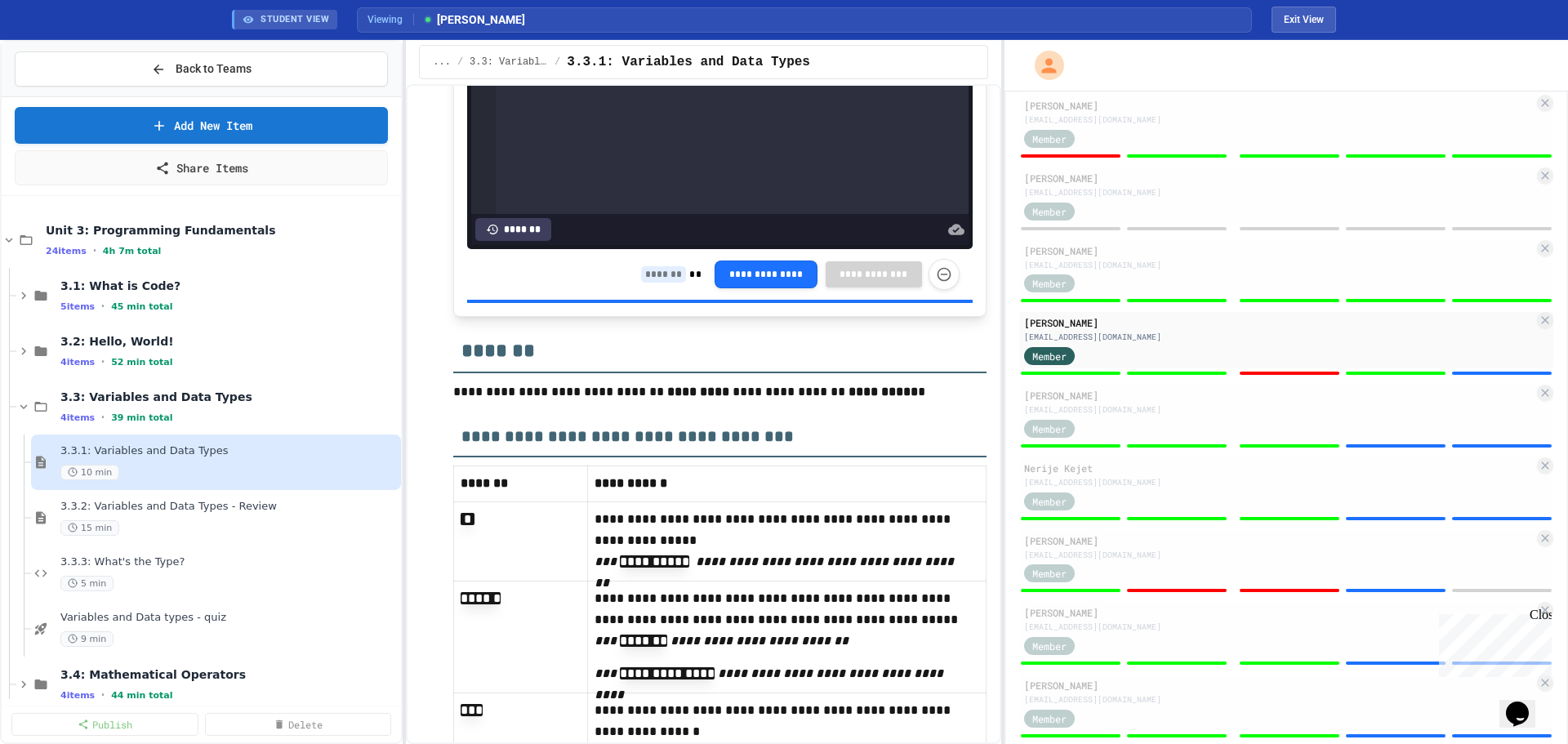
scroll to position [9267, 0]
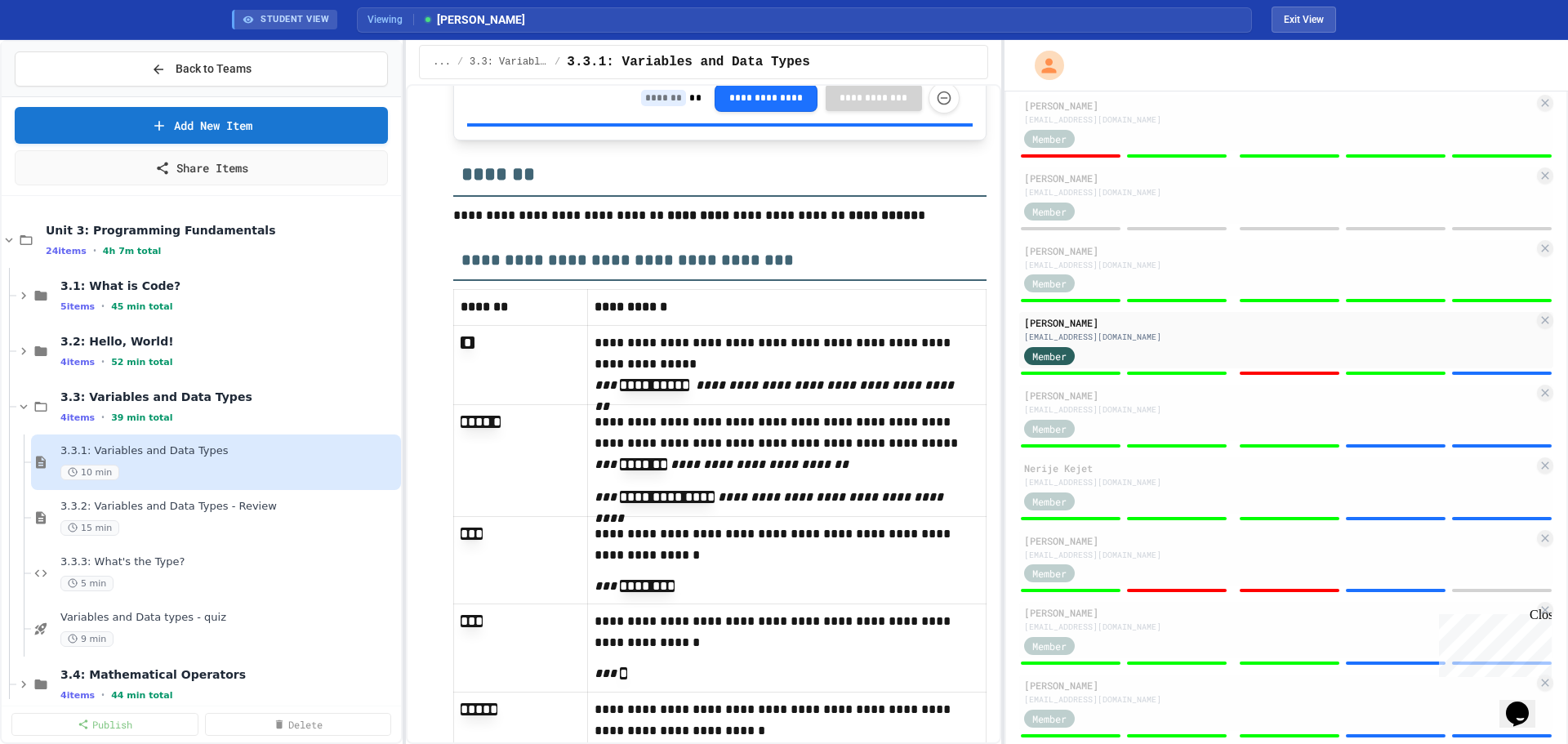
type input "*"
click at [644, 106] on input at bounding box center [664, 97] width 45 height 17
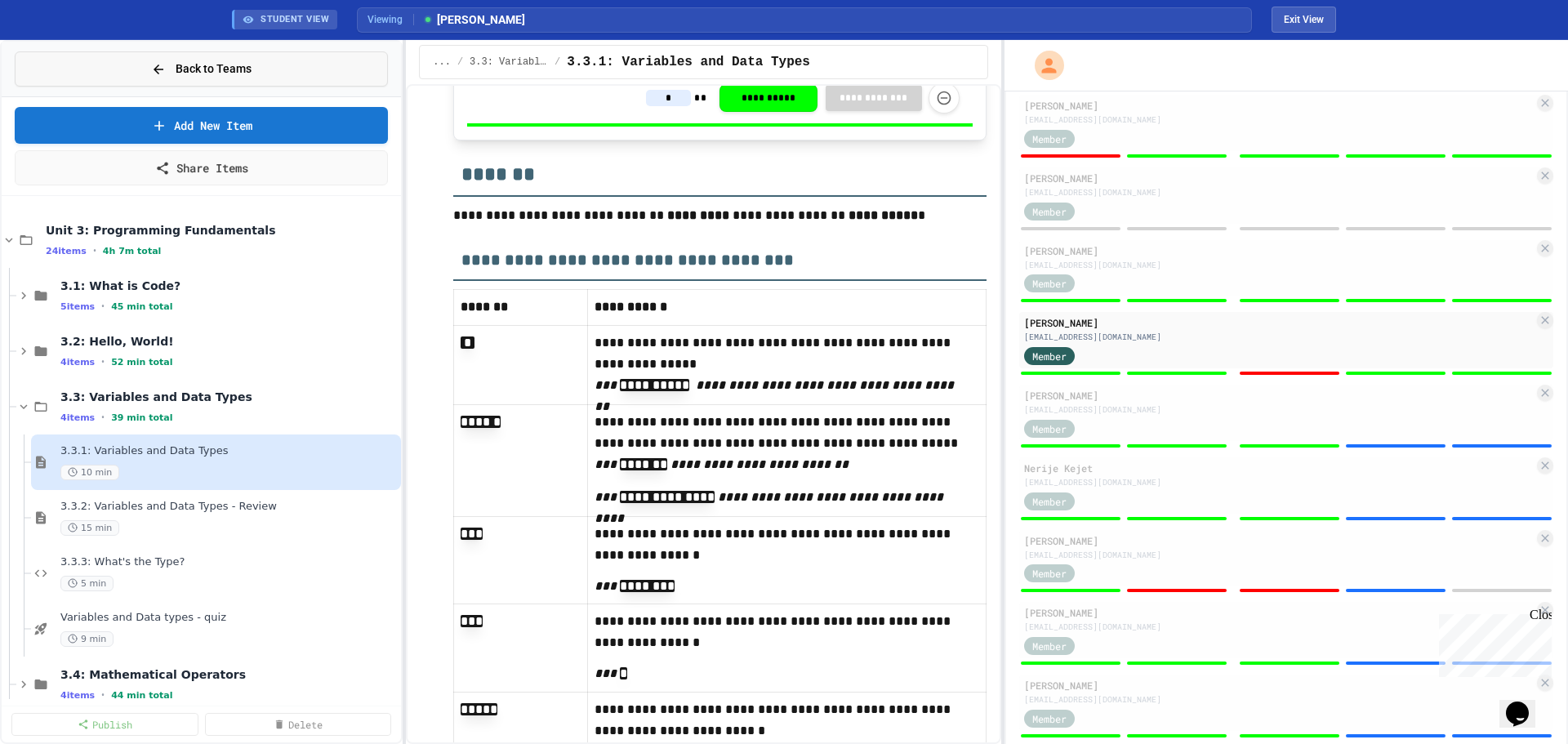
type input "*"
click at [172, 68] on div "Back to Teams" at bounding box center [201, 69] width 100 height 17
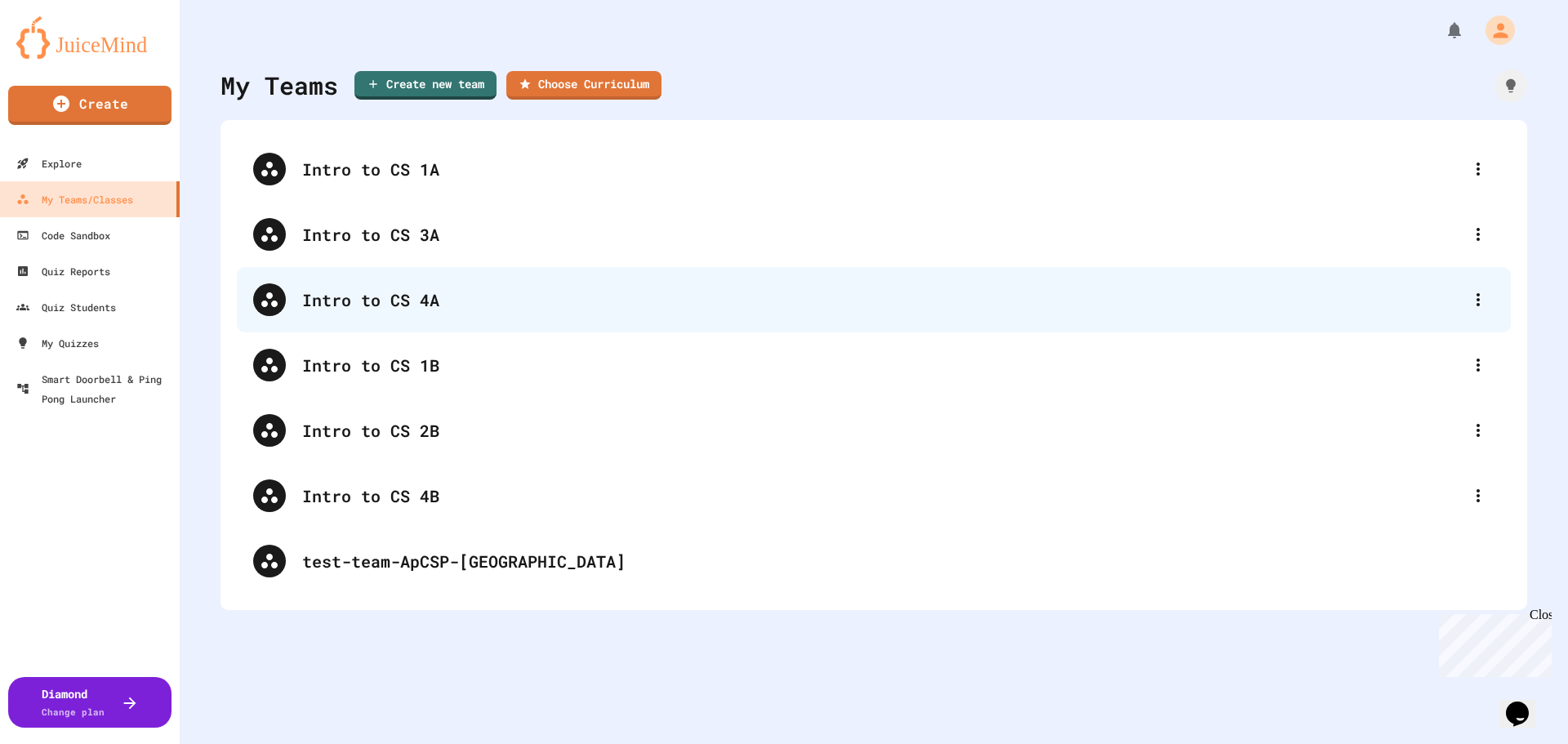
click at [487, 305] on div "Intro to CS 4A" at bounding box center [881, 299] width 1160 height 24
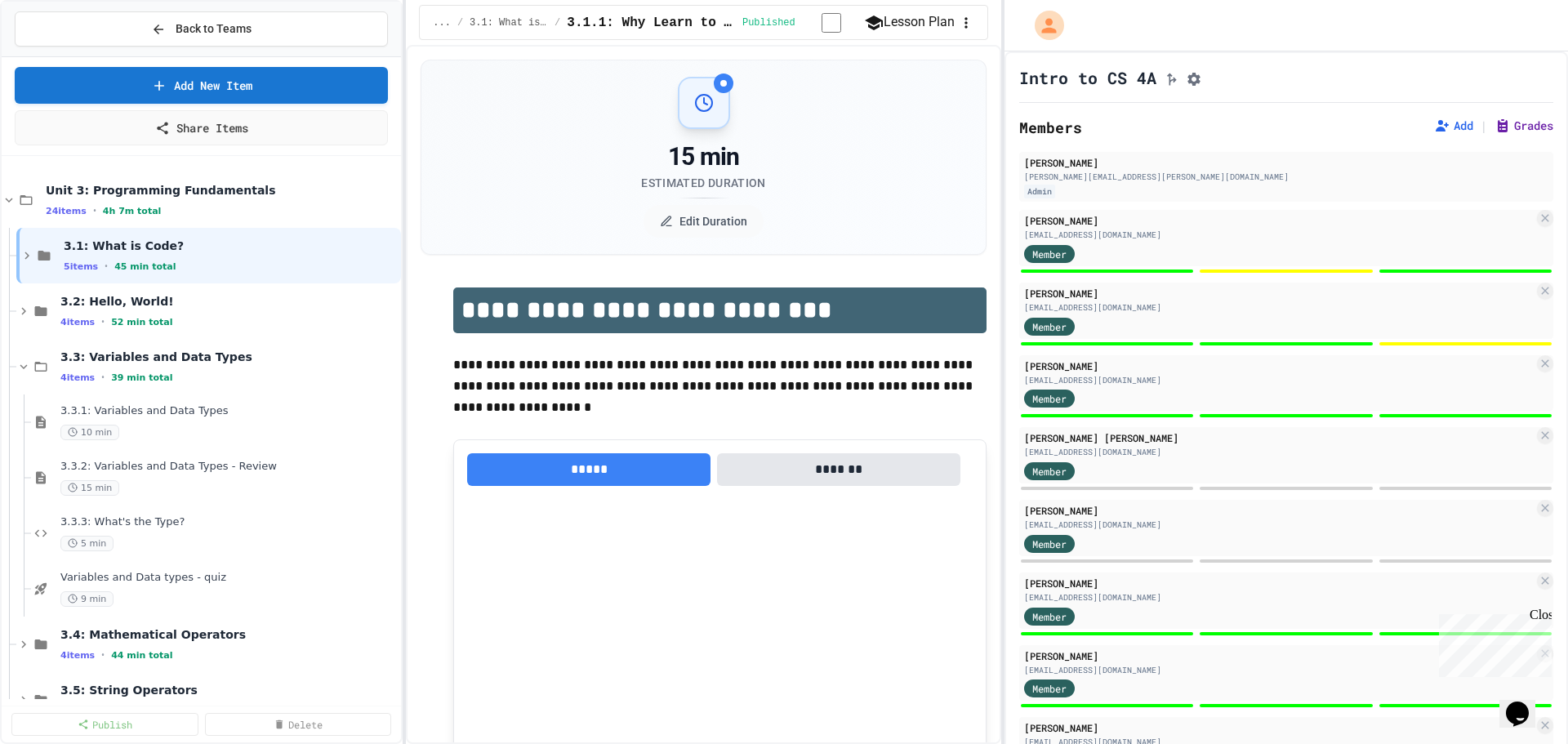
click at [1495, 131] on button "Grades" at bounding box center [1524, 125] width 59 height 17
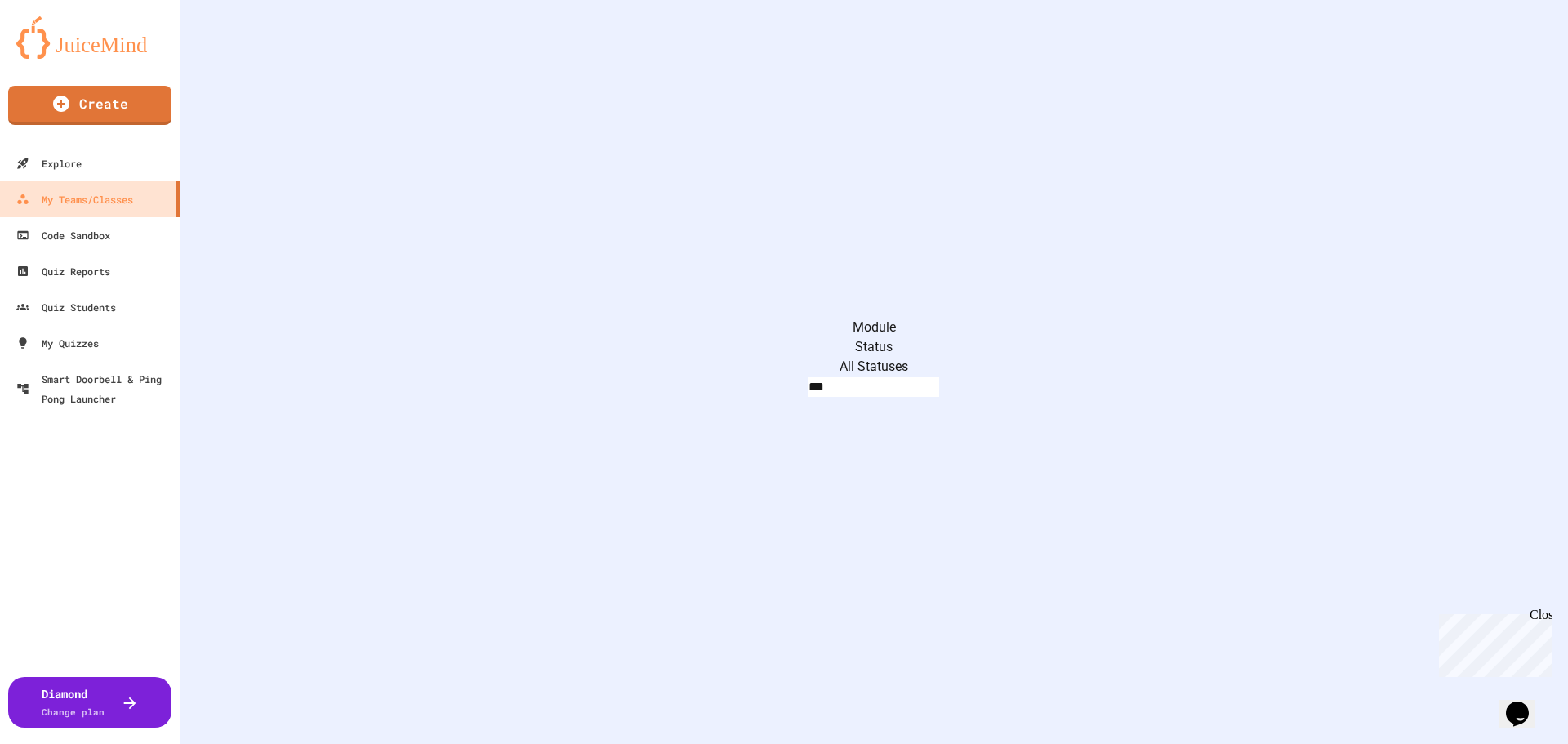
scroll to position [1192, 0]
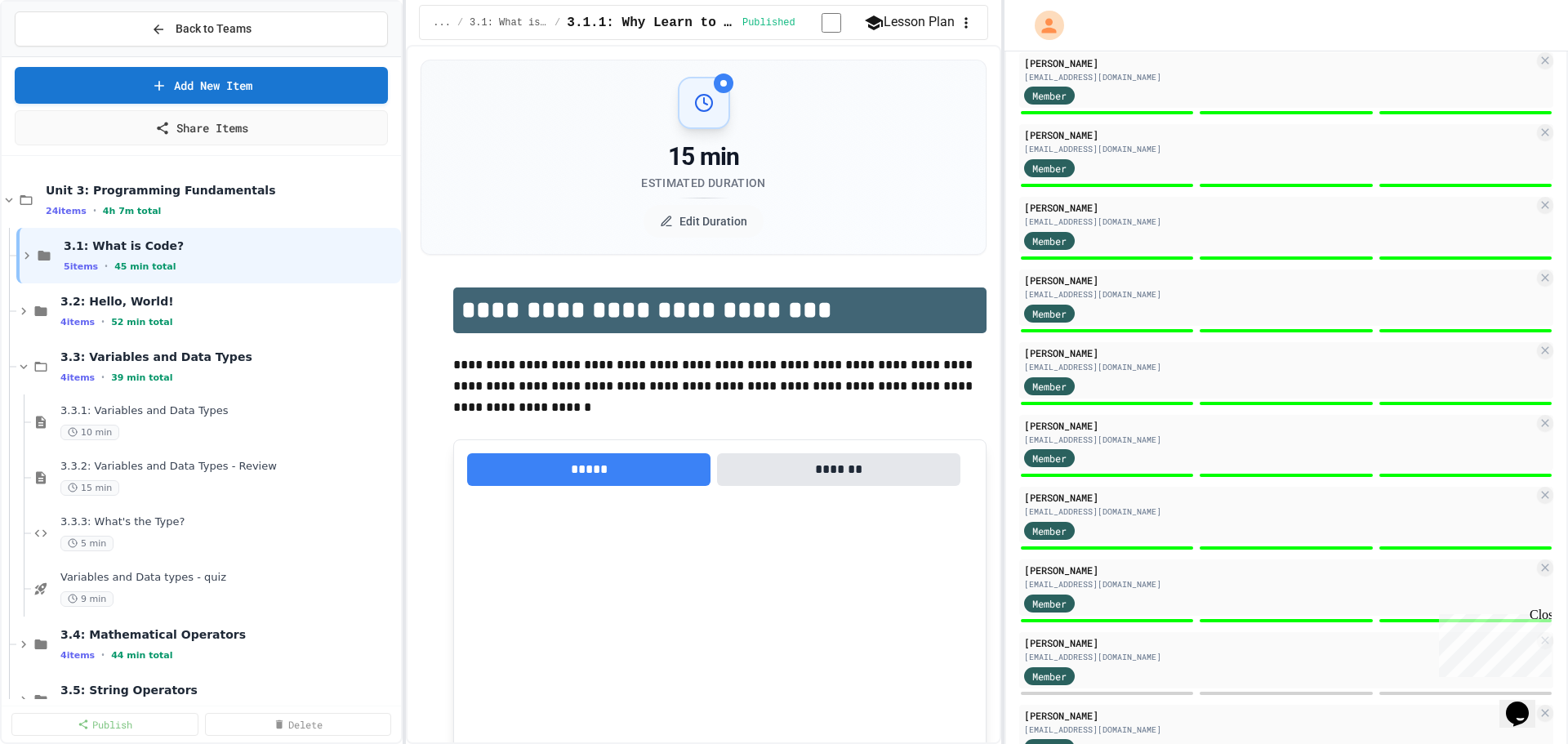
scroll to position [1238, 0]
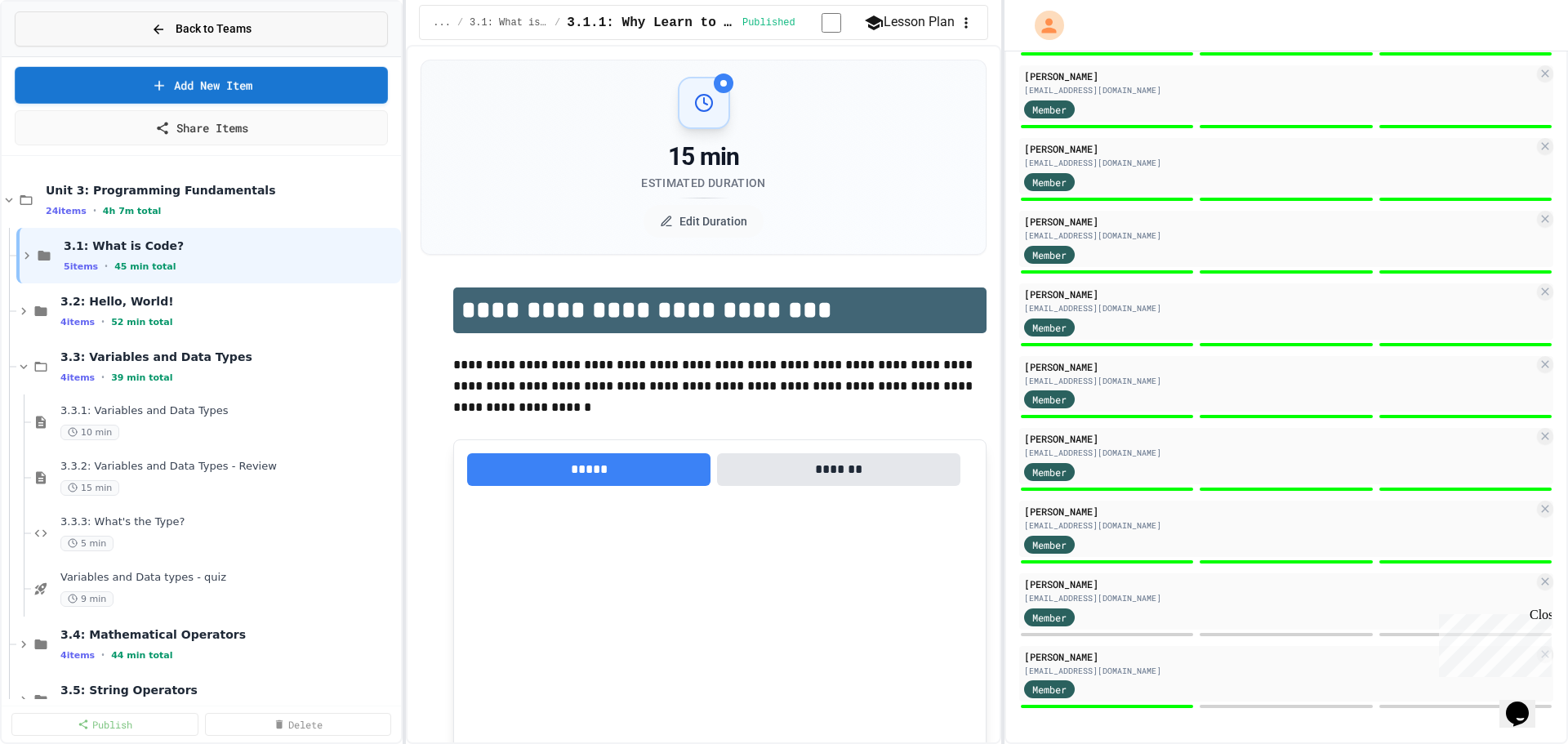
click at [284, 21] on button "Back to Teams" at bounding box center [201, 29] width 373 height 35
